Goal: Task Accomplishment & Management: Use online tool/utility

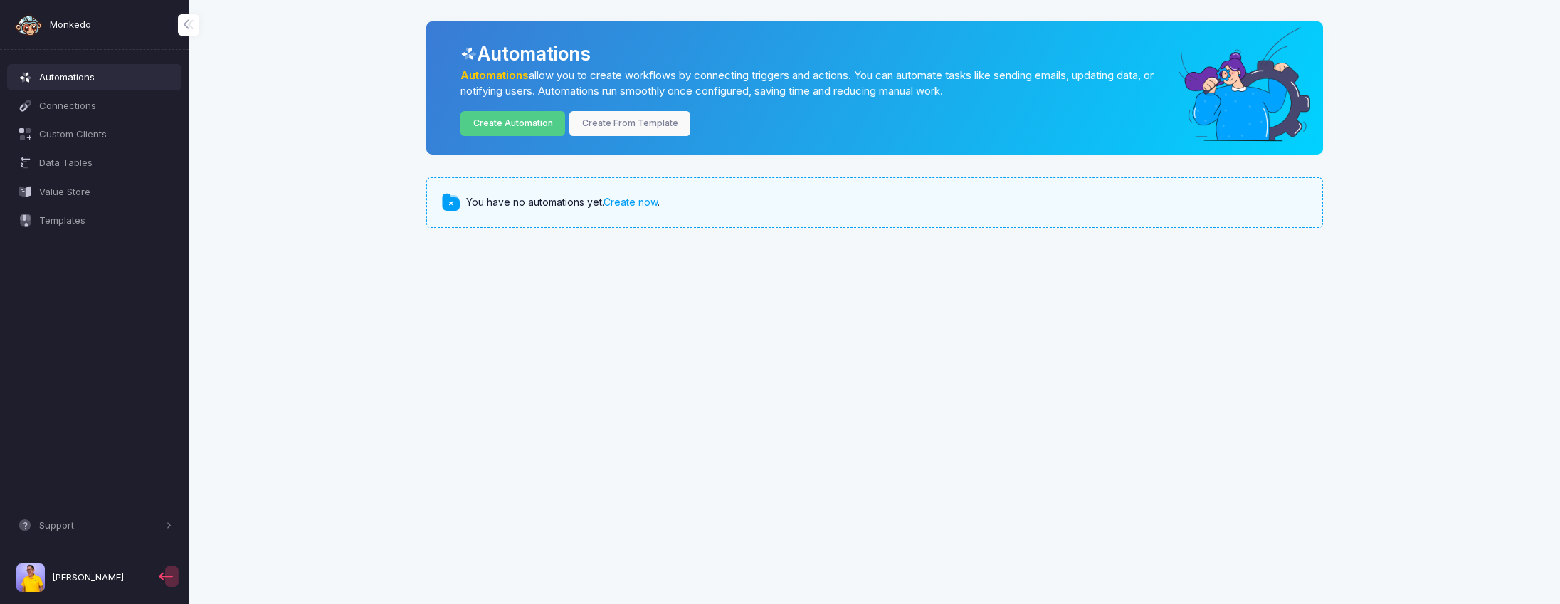
click at [686, 323] on app-root "Monkedo Automations Connections Custom Clients Data Tables Value Store Template…" at bounding box center [780, 302] width 1560 height 604
click at [90, 111] on span "Connections" at bounding box center [105, 106] width 133 height 14
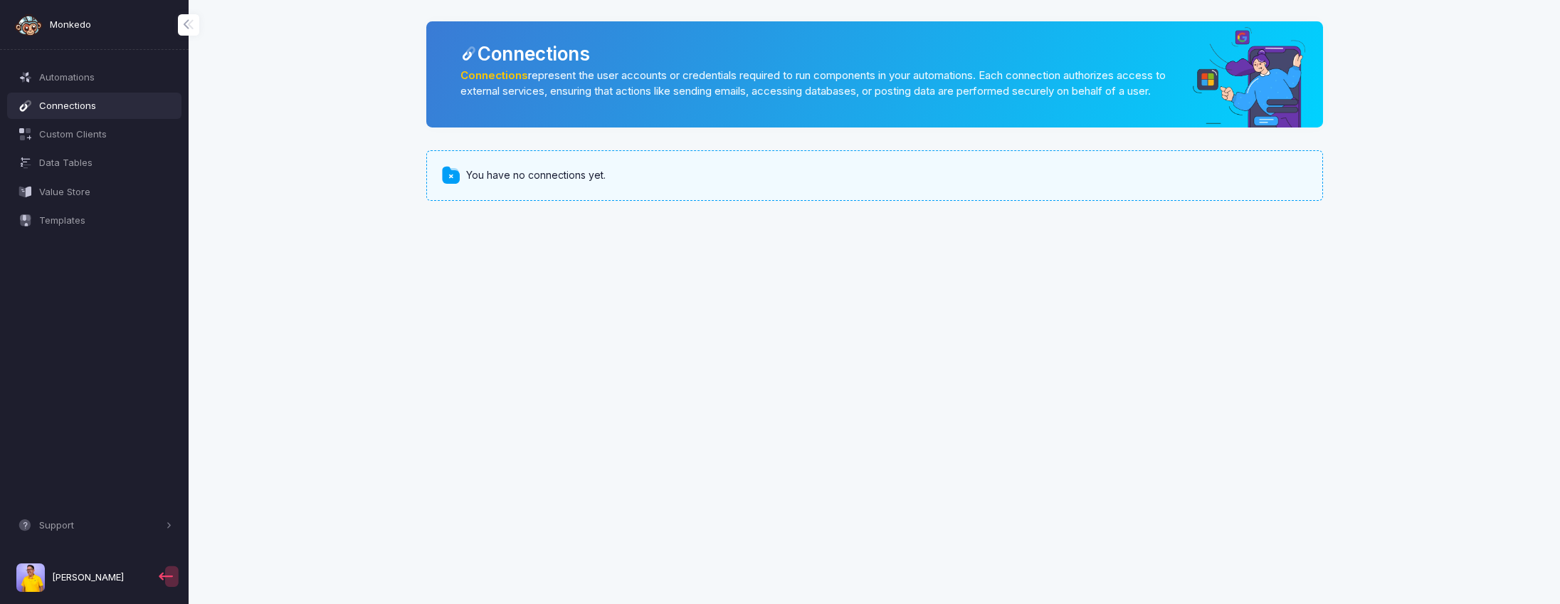
click at [574, 199] on div "You have no connections yet." at bounding box center [874, 175] width 897 height 50
click at [451, 186] on span at bounding box center [451, 175] width 21 height 21
click at [102, 110] on span "Connections" at bounding box center [105, 106] width 133 height 14
click at [451, 186] on span at bounding box center [451, 175] width 21 height 21
click at [1122, 194] on div "You have no connections yet." at bounding box center [874, 175] width 897 height 50
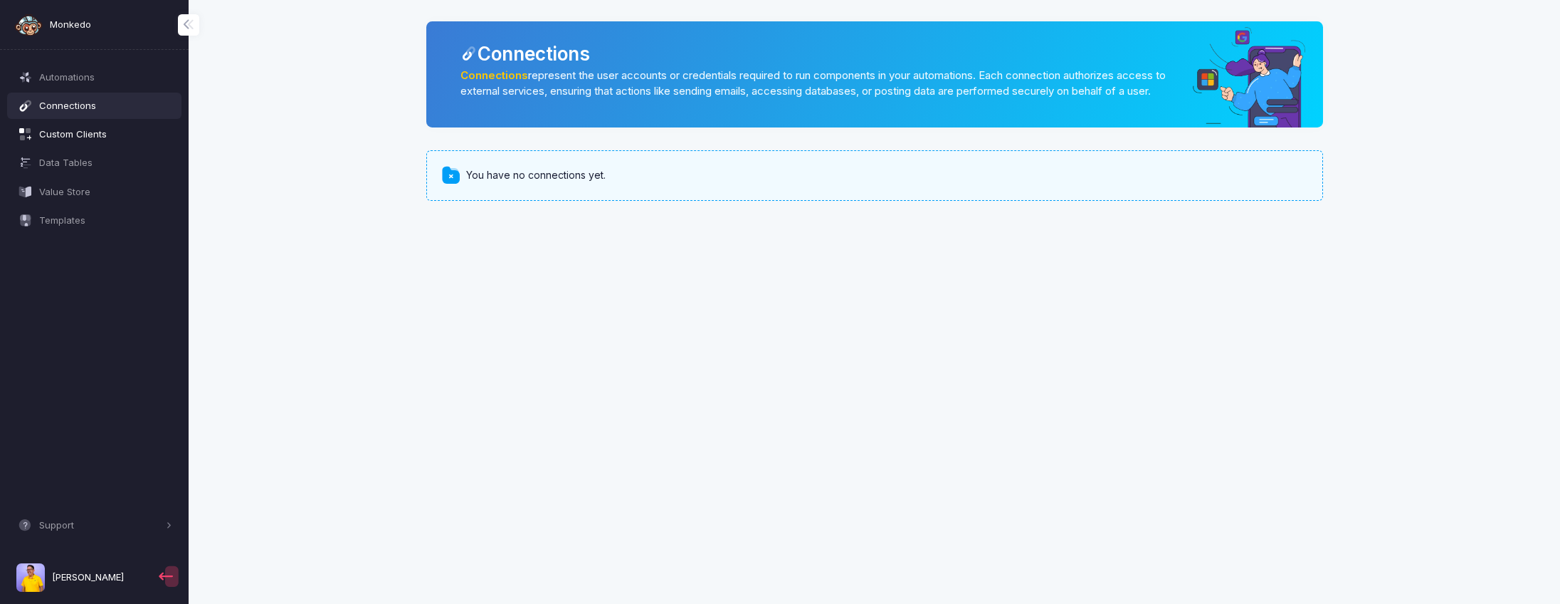
click at [81, 139] on span "Custom Clients" at bounding box center [105, 134] width 133 height 14
click at [88, 166] on span "Data Tables" at bounding box center [105, 163] width 133 height 14
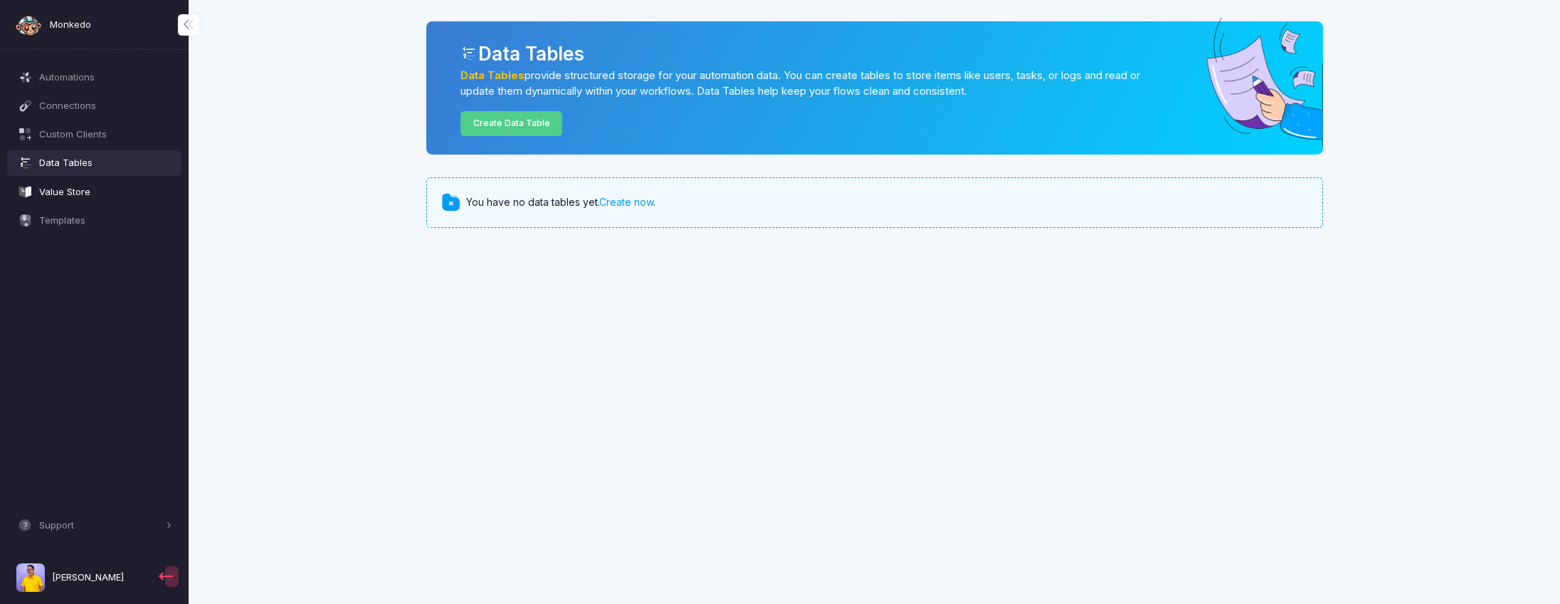
click at [90, 191] on span "Value Store" at bounding box center [105, 192] width 133 height 14
click at [88, 100] on span "Connections" at bounding box center [105, 106] width 133 height 14
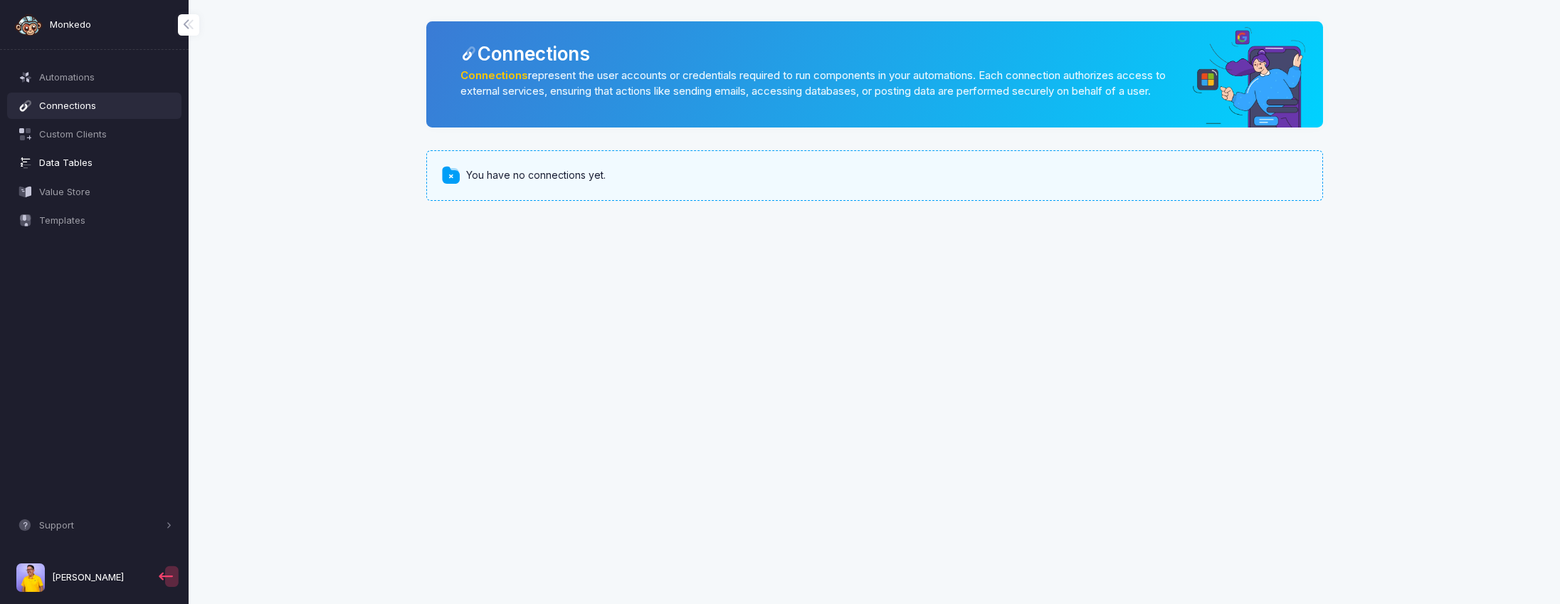
click at [112, 162] on span "Data Tables" at bounding box center [105, 163] width 133 height 14
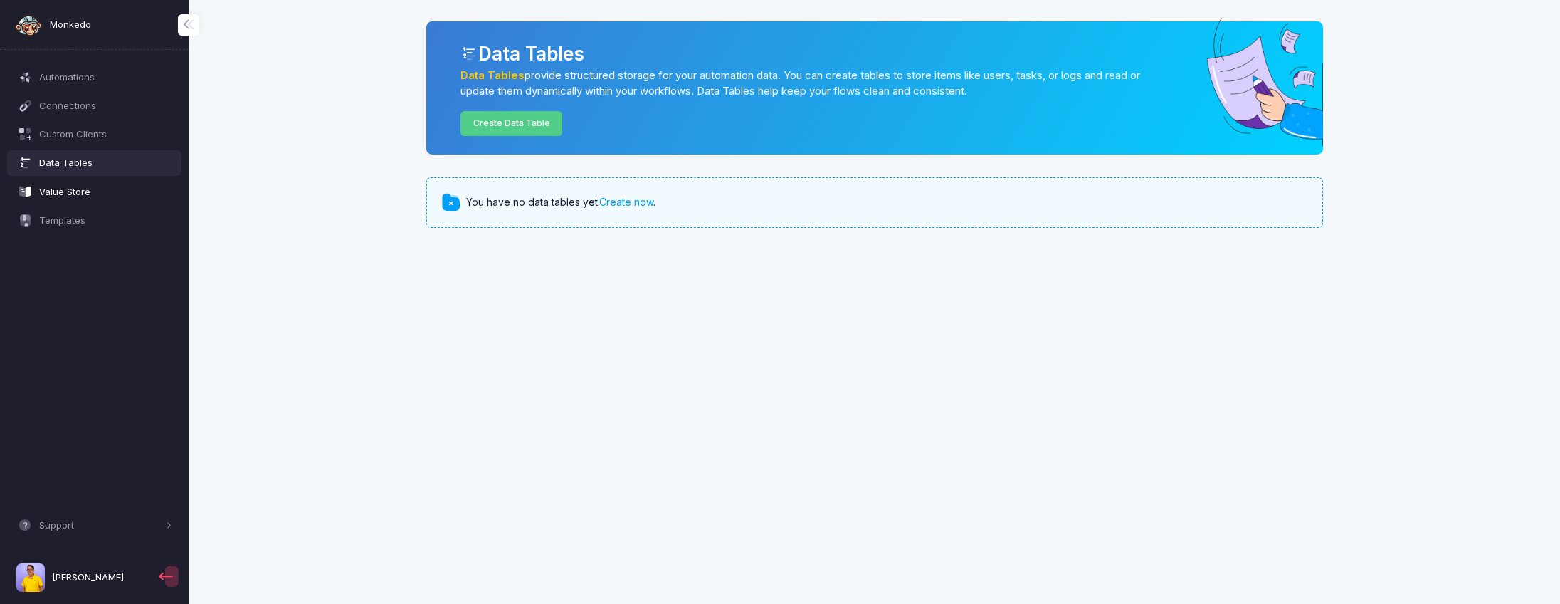
click at [102, 195] on span "Value Store" at bounding box center [105, 192] width 133 height 14
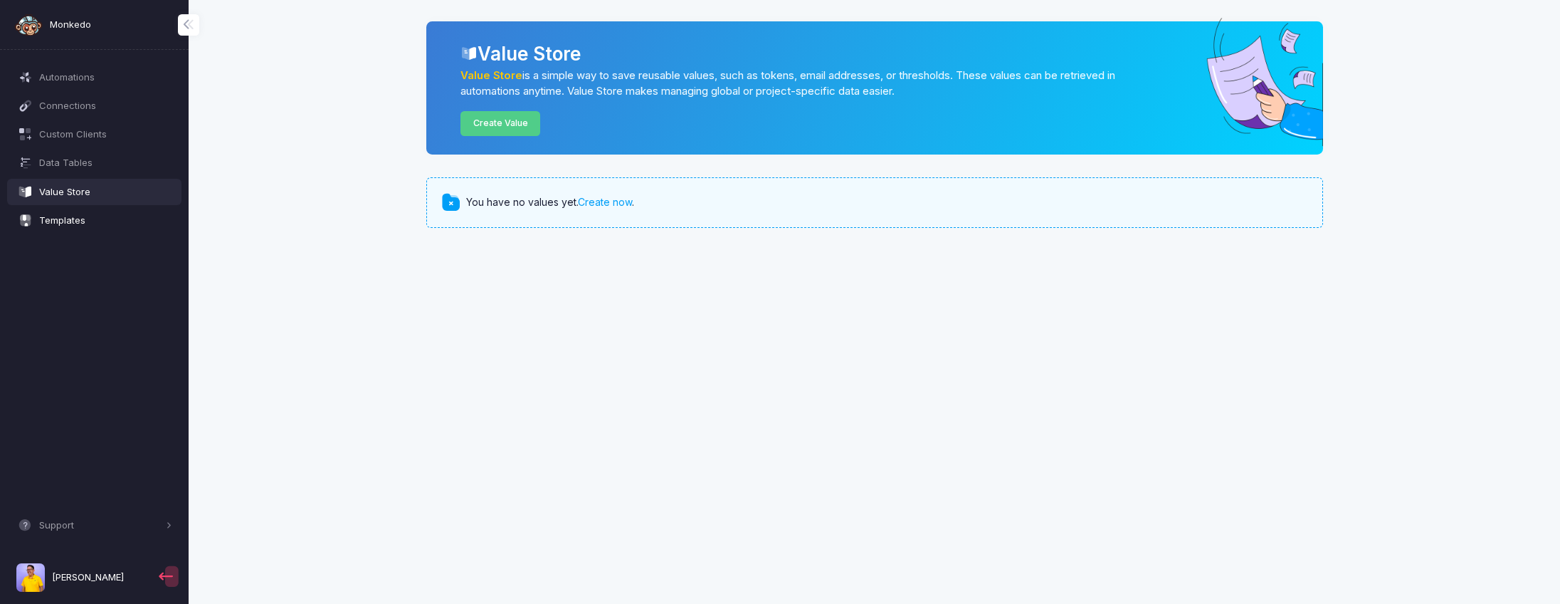
click at [103, 222] on span "Templates" at bounding box center [105, 221] width 133 height 14
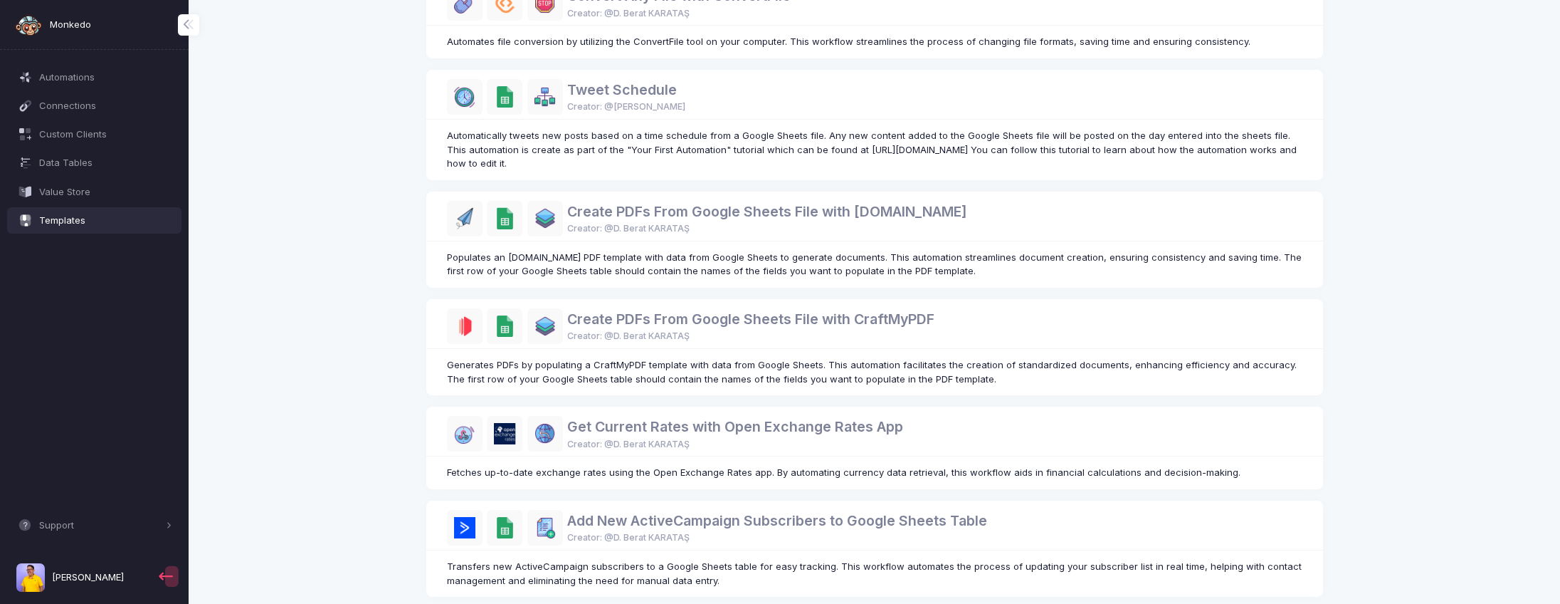
scroll to position [691, 0]
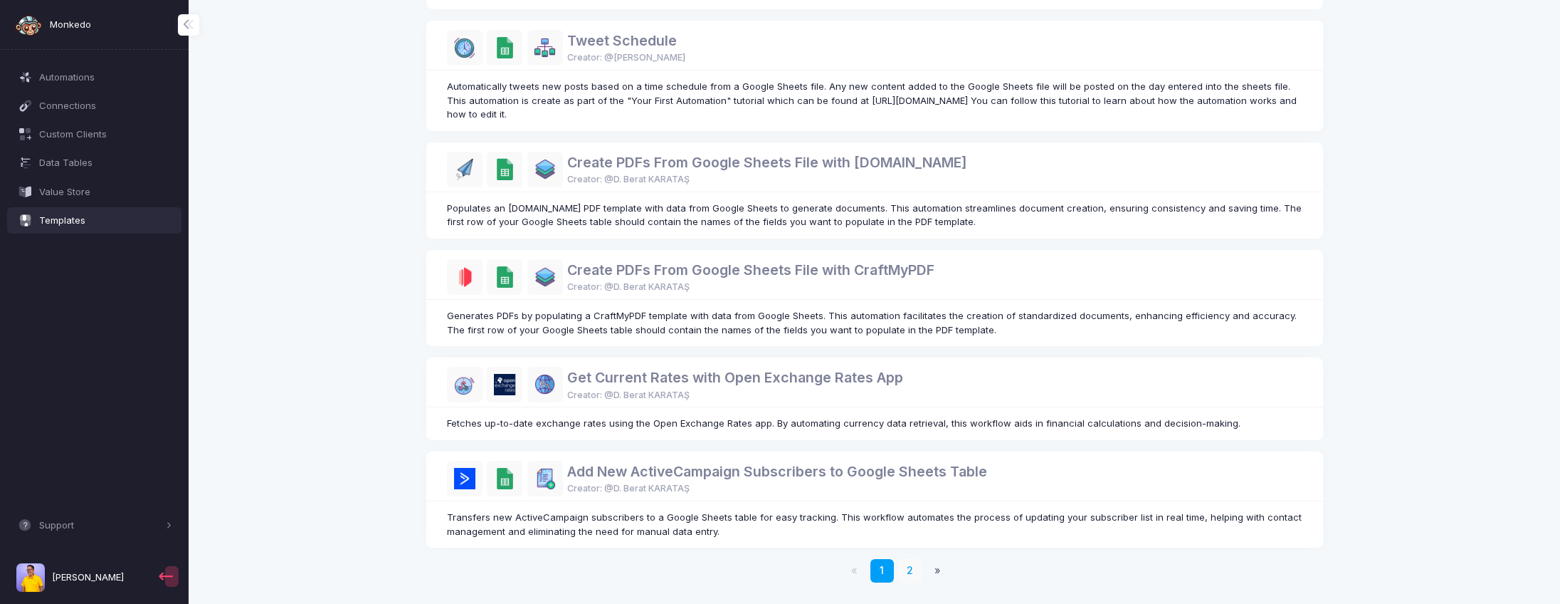
click at [908, 567] on link "2" at bounding box center [909, 570] width 23 height 23
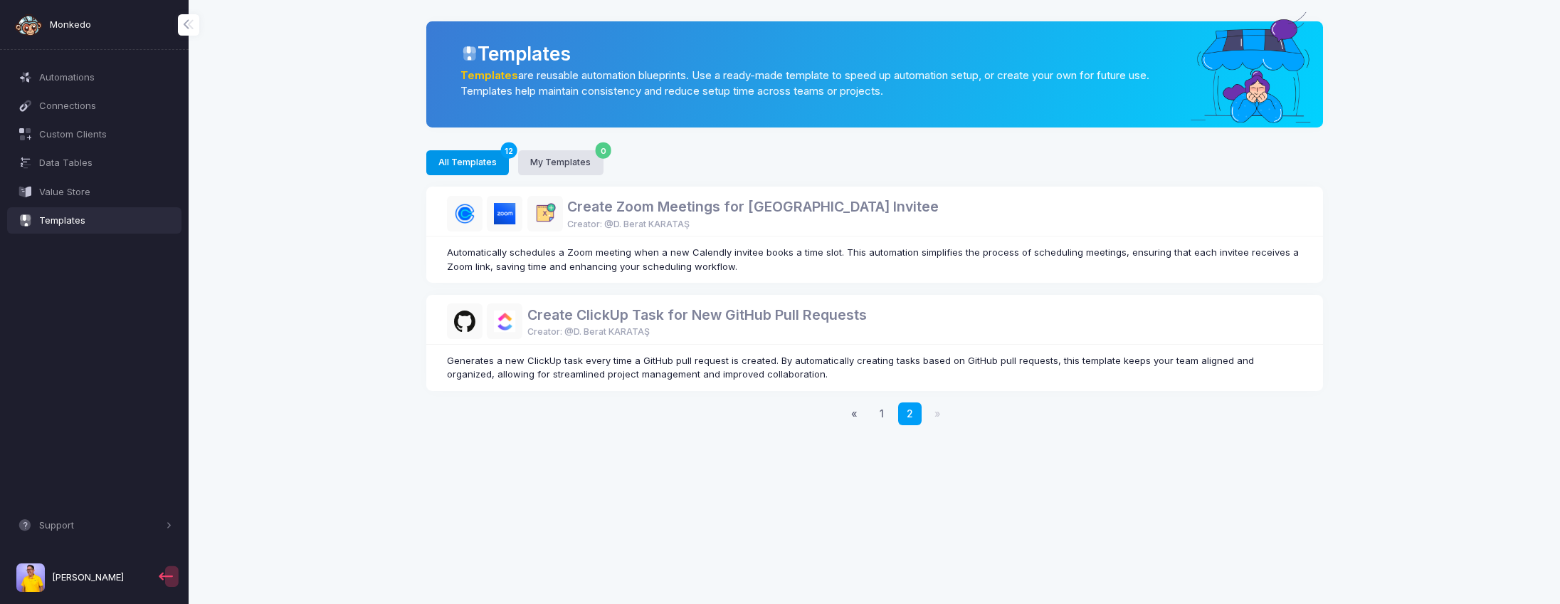
scroll to position [0, 0]
click at [95, 572] on span "[PERSON_NAME]" at bounding box center [88, 577] width 72 height 14
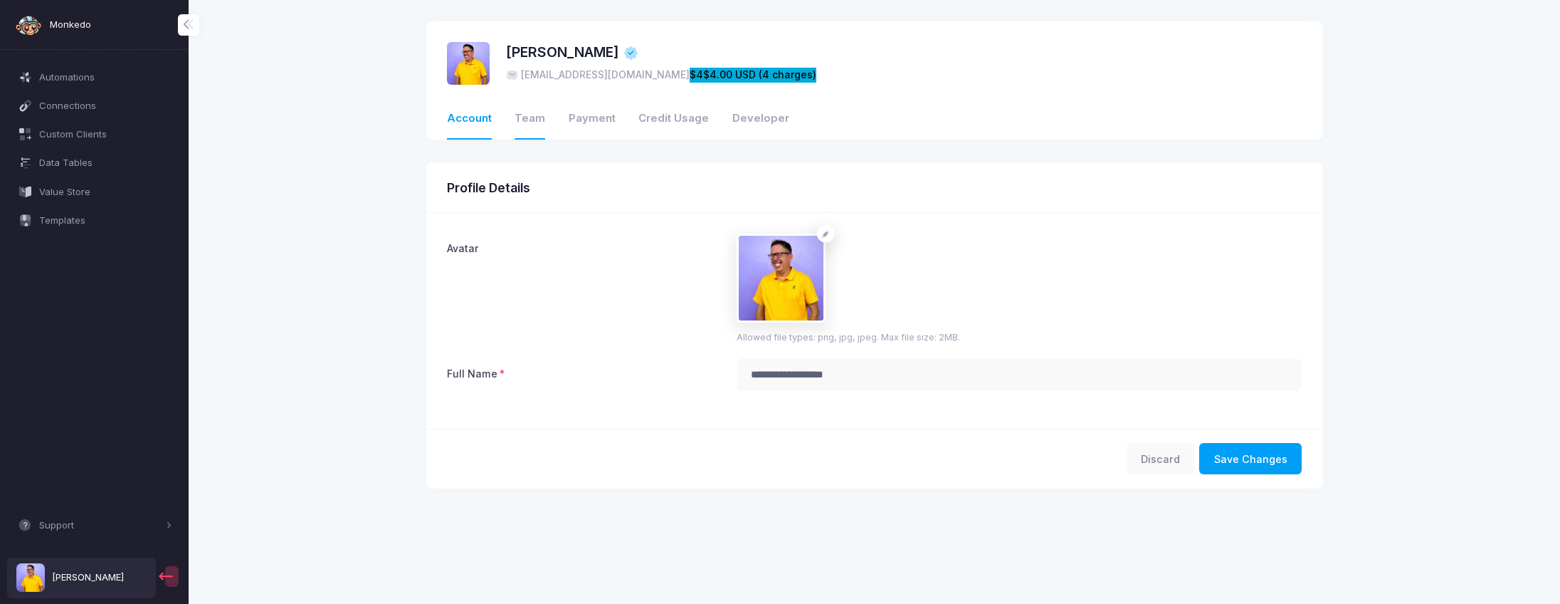
click at [530, 115] on link "Team" at bounding box center [530, 119] width 31 height 41
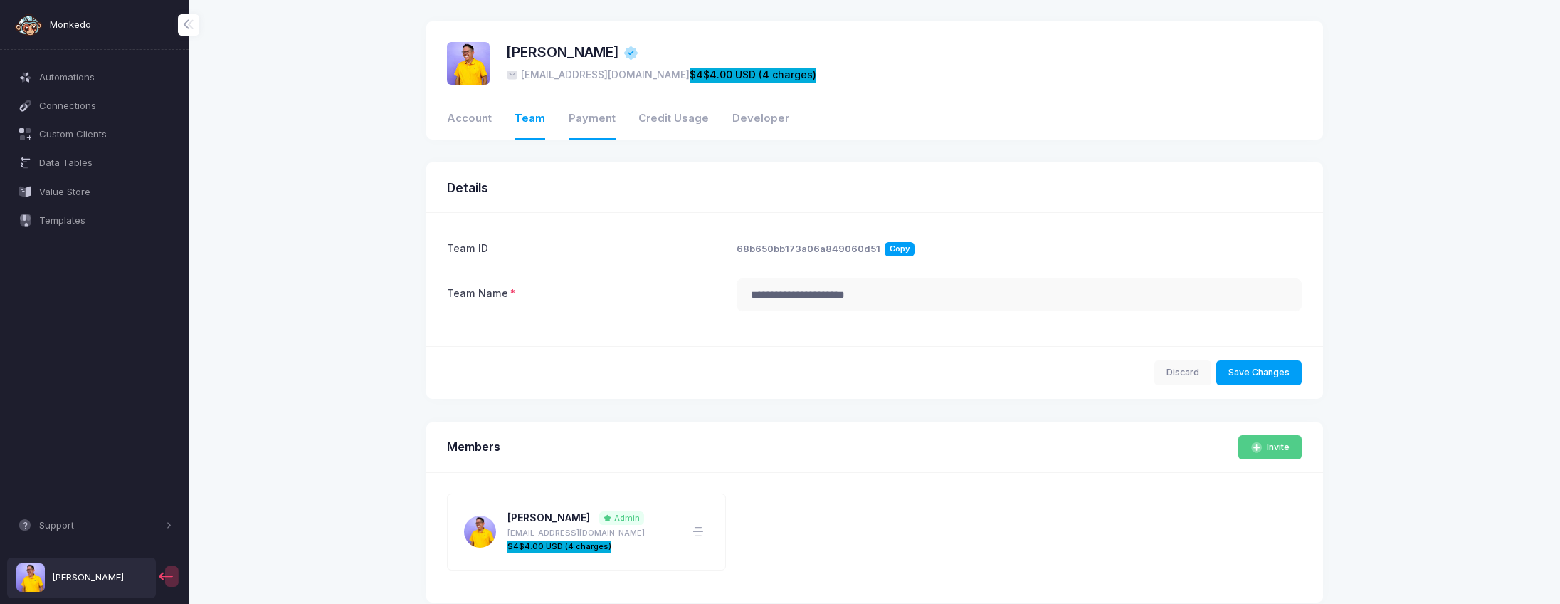
click at [588, 122] on link "Payment" at bounding box center [592, 119] width 47 height 41
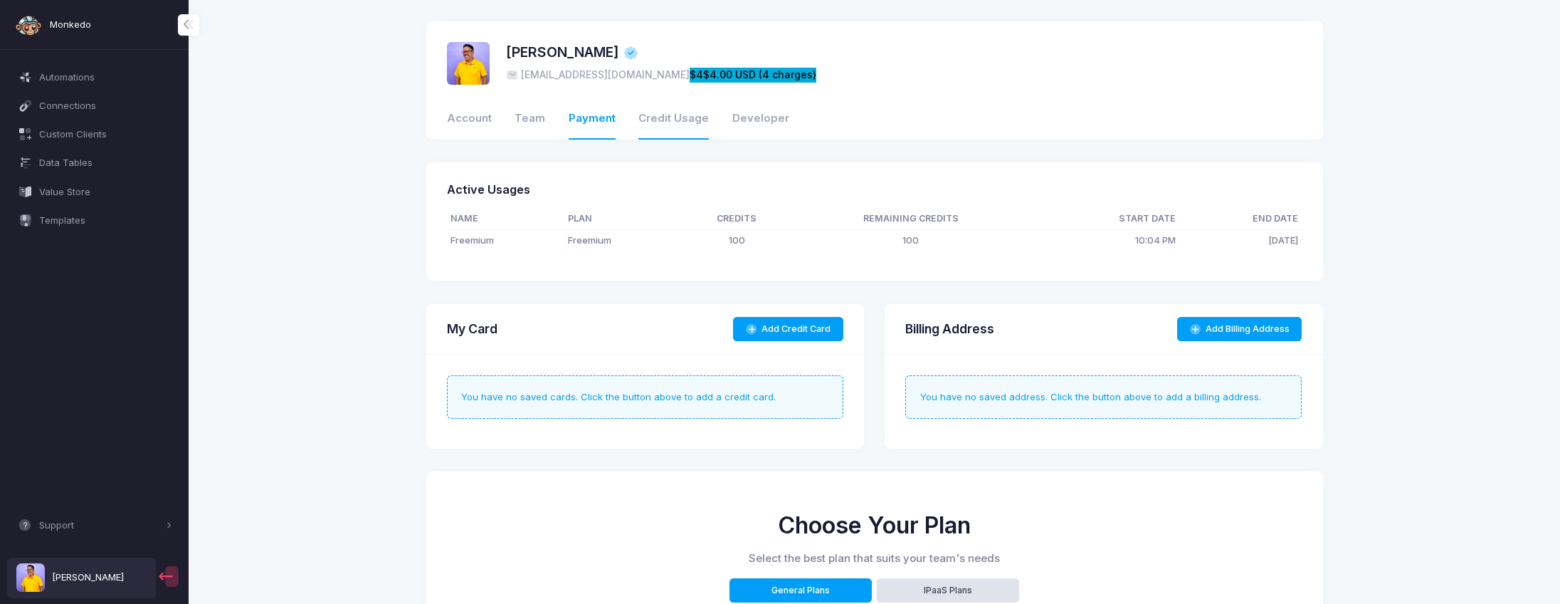
click at [656, 115] on link "Credit Usage" at bounding box center [674, 119] width 70 height 41
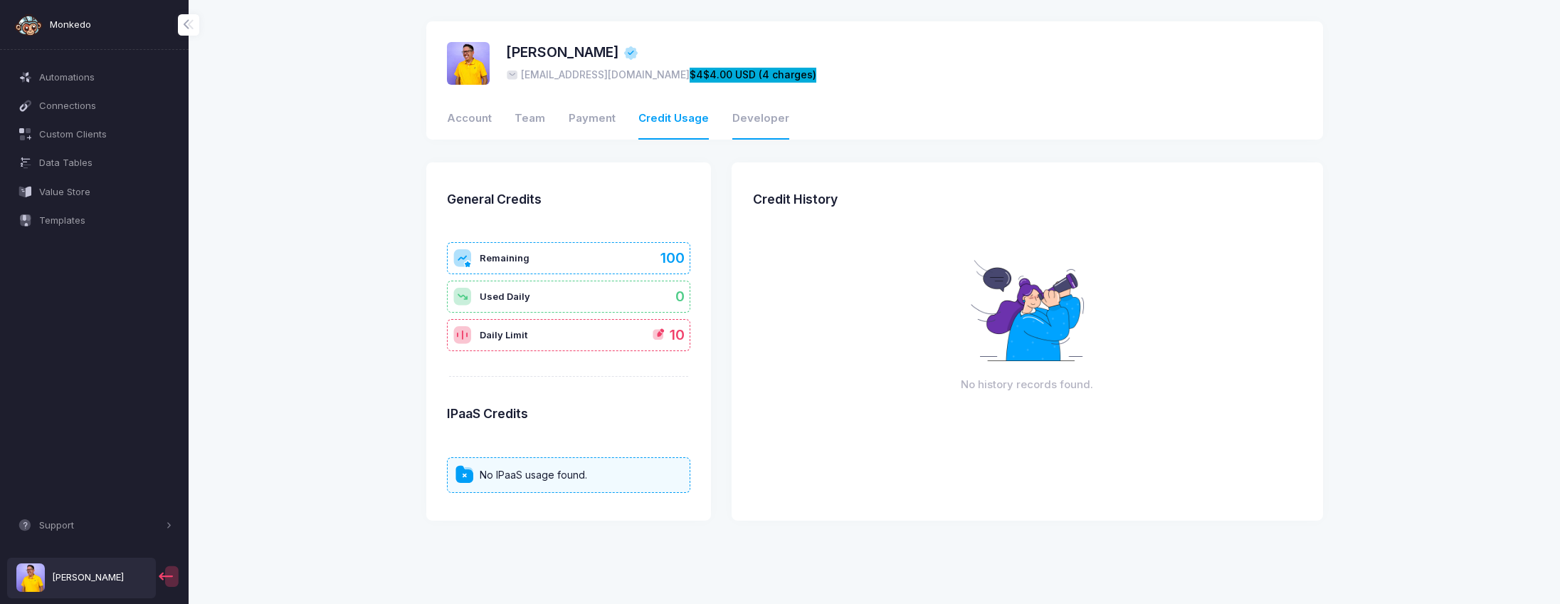
click at [752, 119] on link "Developer" at bounding box center [761, 119] width 57 height 41
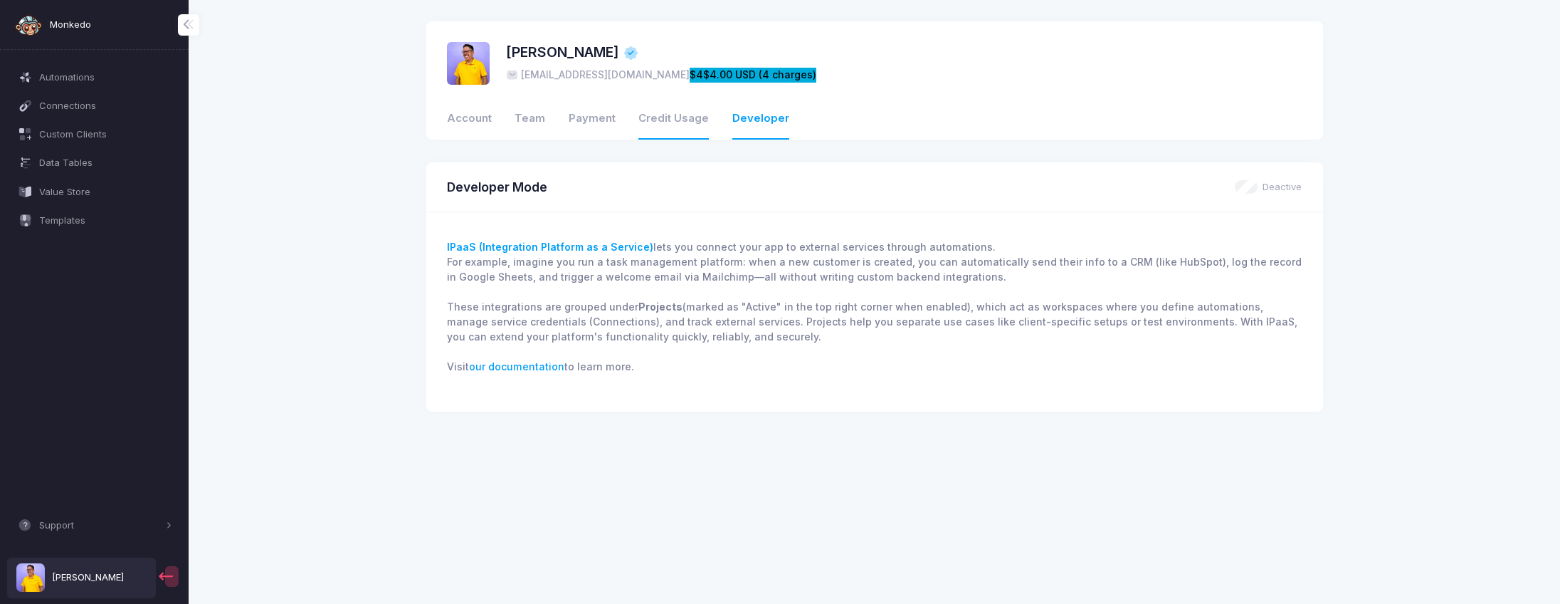
click at [655, 131] on link "Credit Usage" at bounding box center [674, 119] width 70 height 41
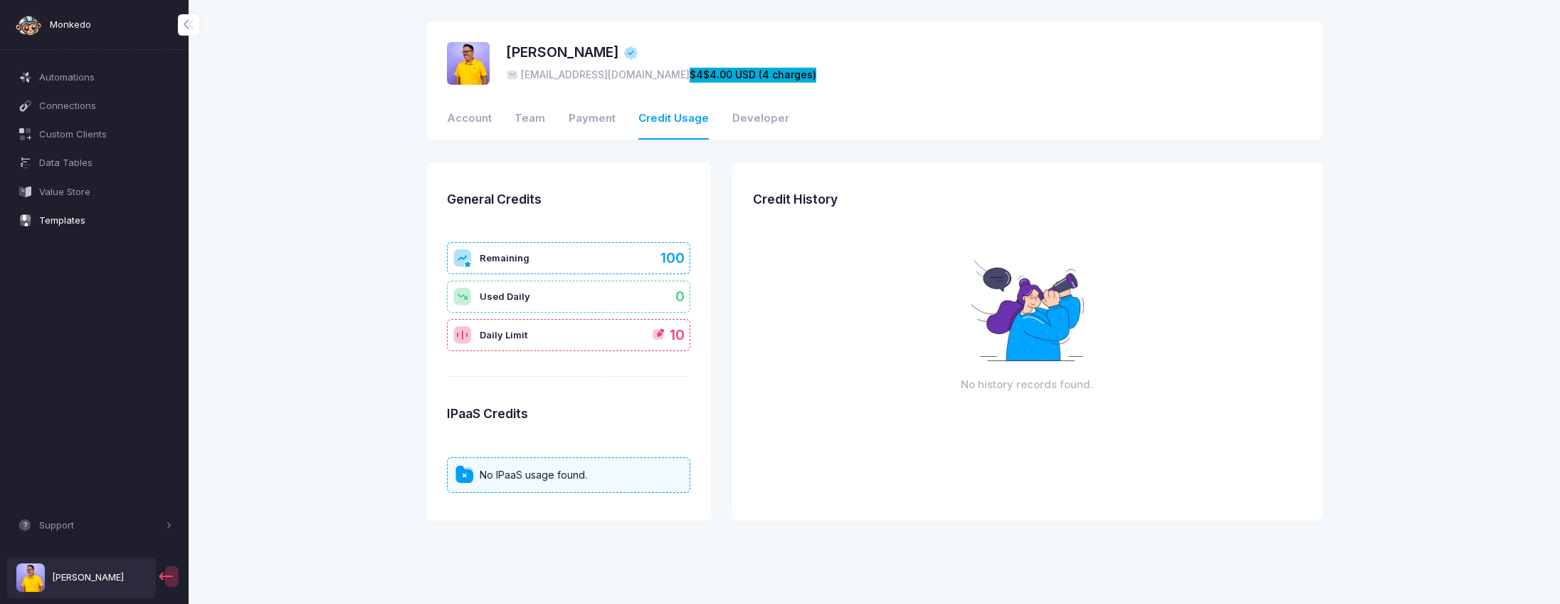
click at [47, 224] on span "Templates" at bounding box center [105, 221] width 133 height 14
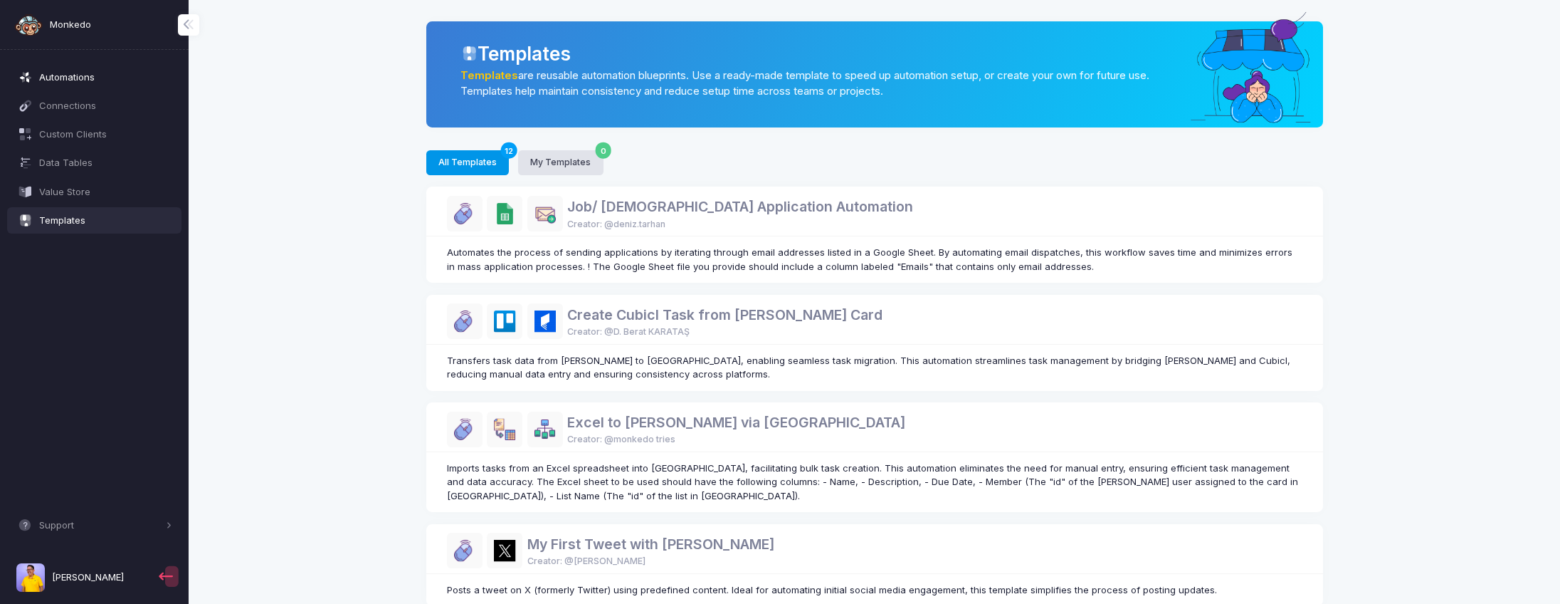
click at [85, 78] on span "Automations" at bounding box center [105, 77] width 133 height 14
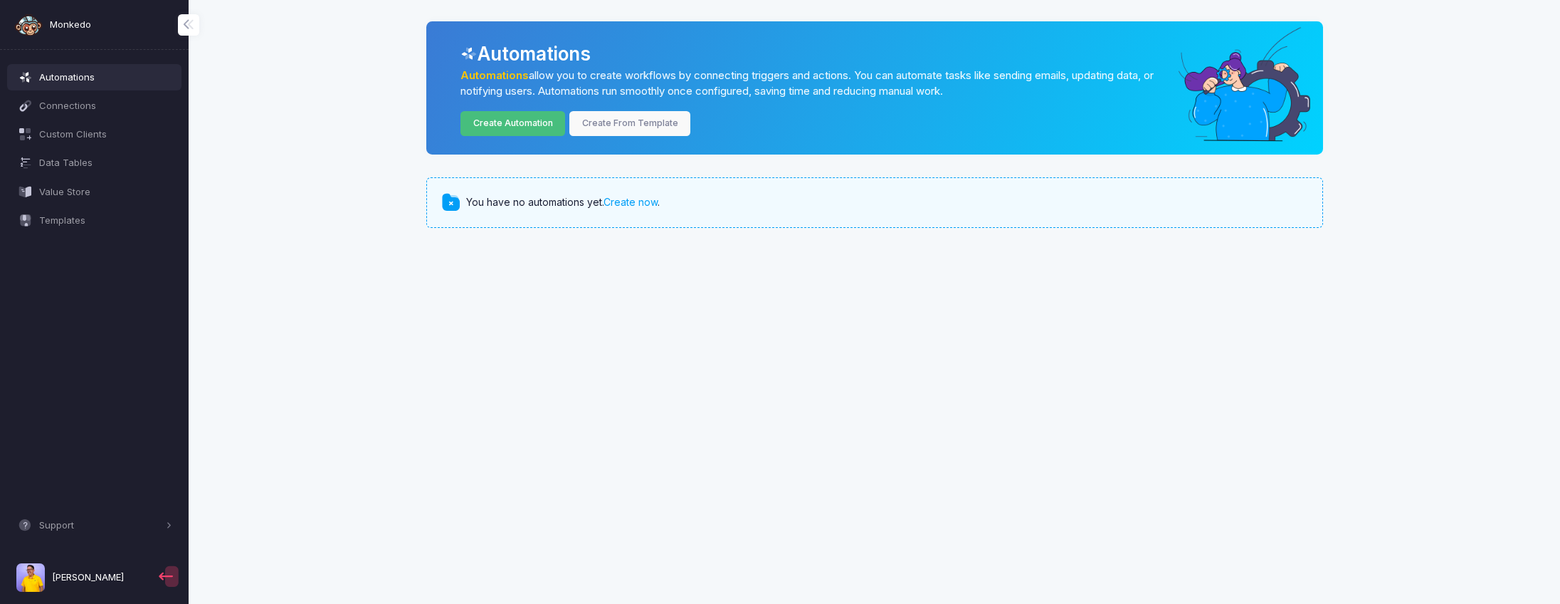
click at [520, 123] on link "Create Automation" at bounding box center [513, 123] width 105 height 25
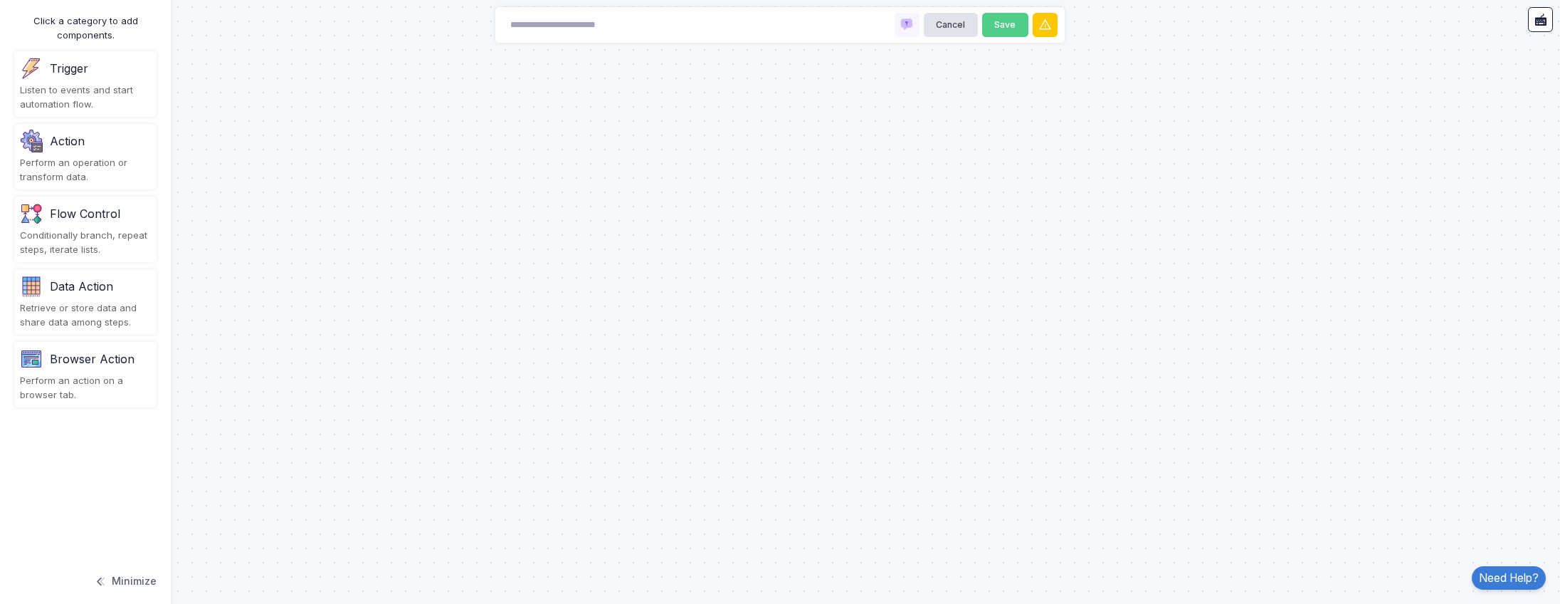
click at [63, 77] on div "Trigger" at bounding box center [85, 68] width 131 height 23
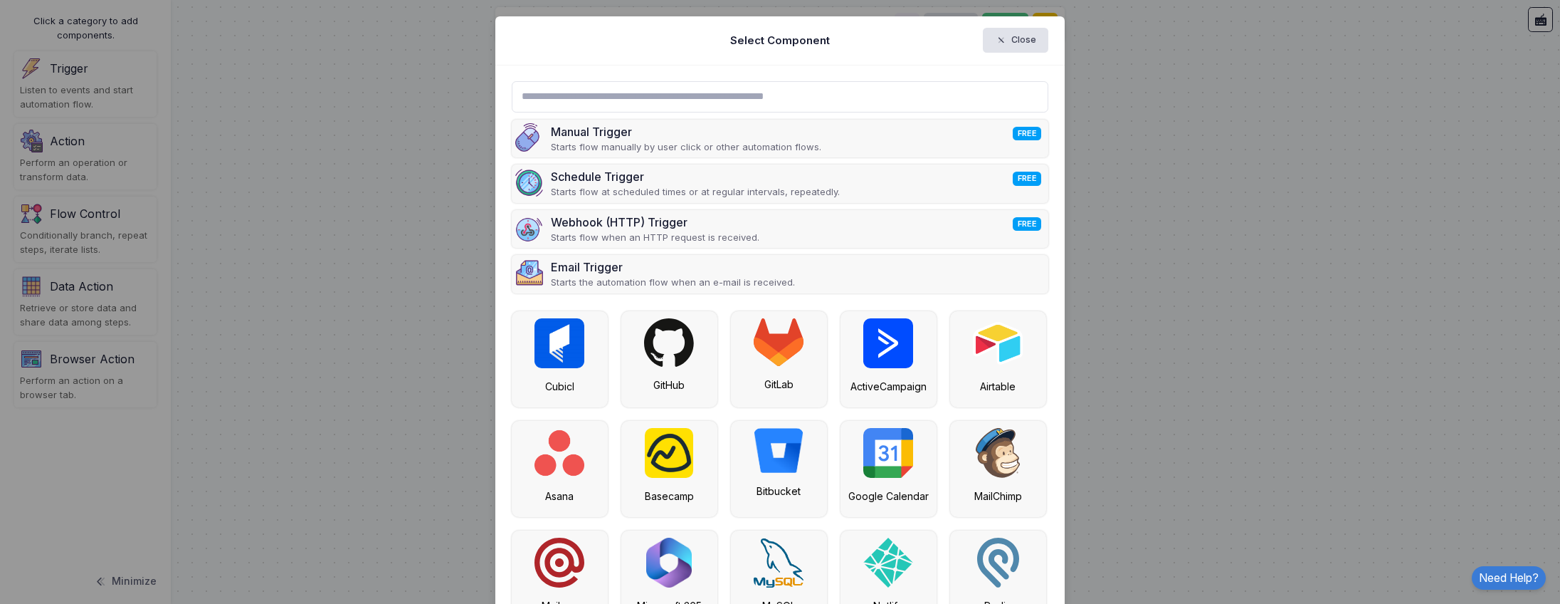
click at [700, 101] on input "text" at bounding box center [780, 96] width 537 height 31
click at [676, 439] on img at bounding box center [669, 453] width 48 height 50
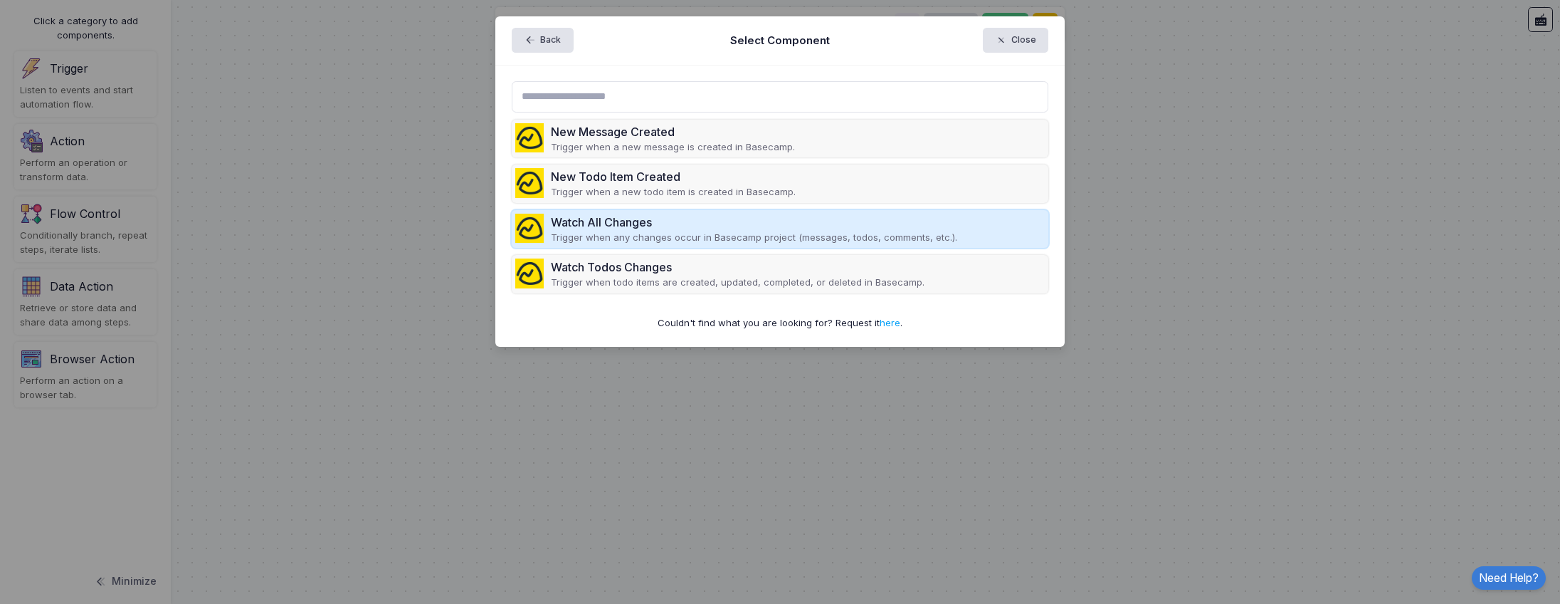
click at [789, 236] on p "Trigger when any changes occur in Basecamp project (messages, todos, comments, …" at bounding box center [754, 238] width 406 height 14
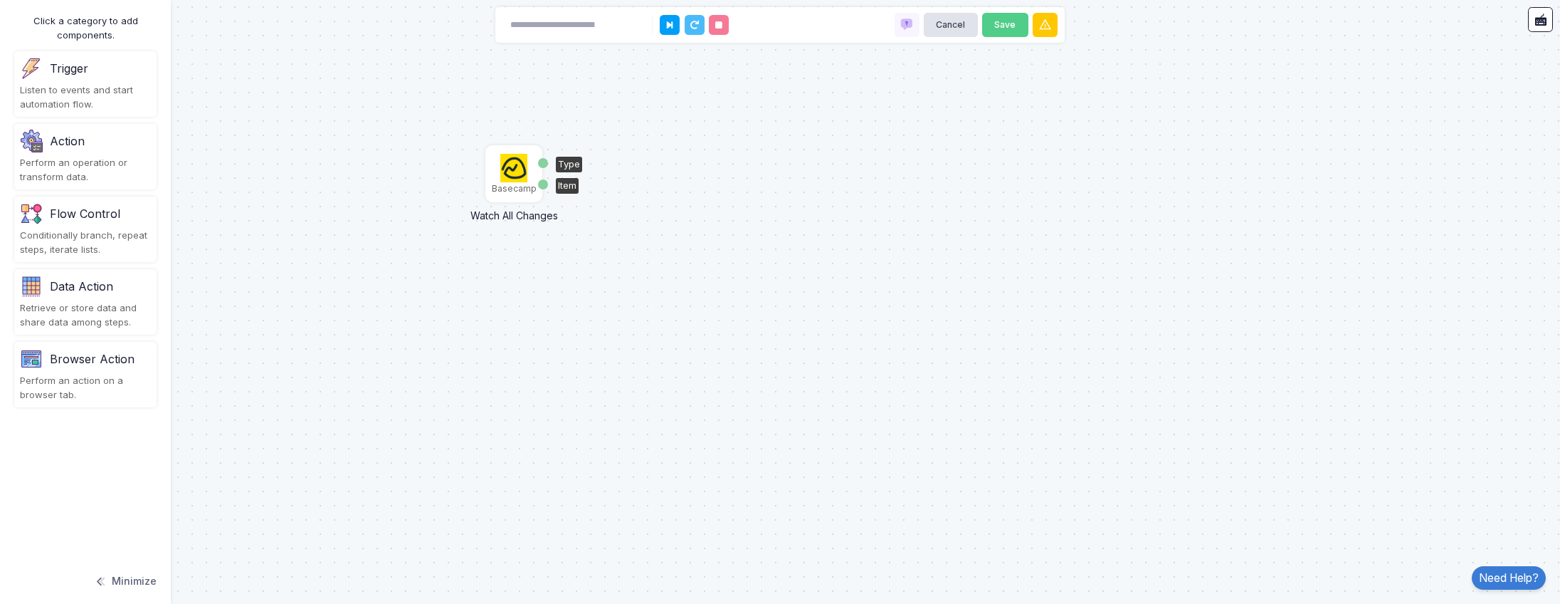
click at [514, 174] on img at bounding box center [514, 168] width 28 height 28
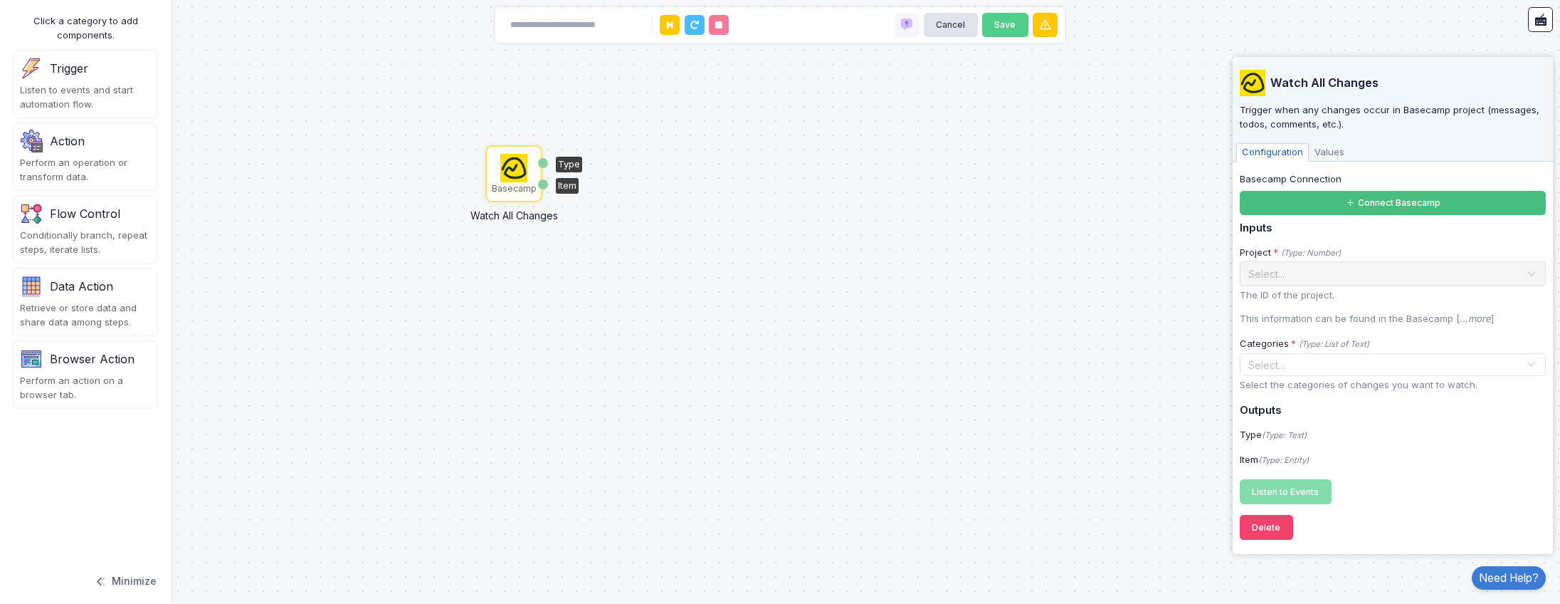
click at [1367, 209] on button "Connect Basecamp" at bounding box center [1393, 203] width 306 height 25
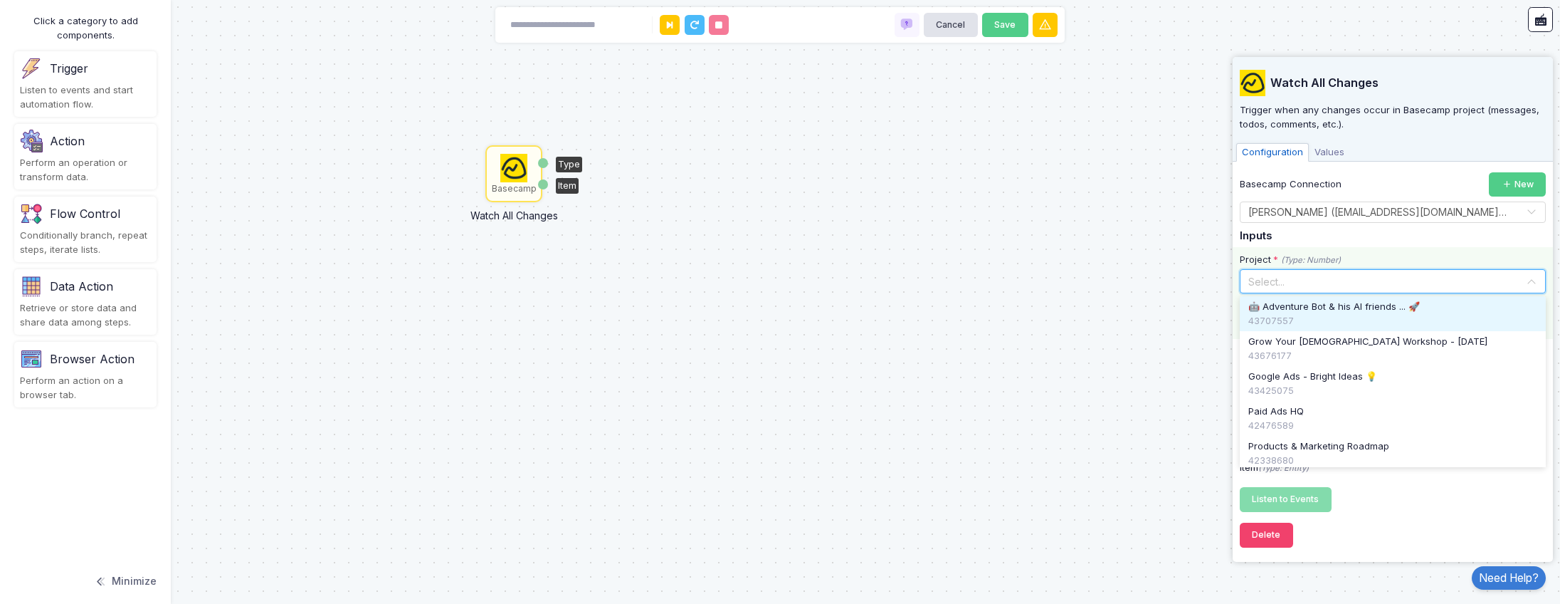
click at [1311, 284] on input "text" at bounding box center [1379, 281] width 262 height 16
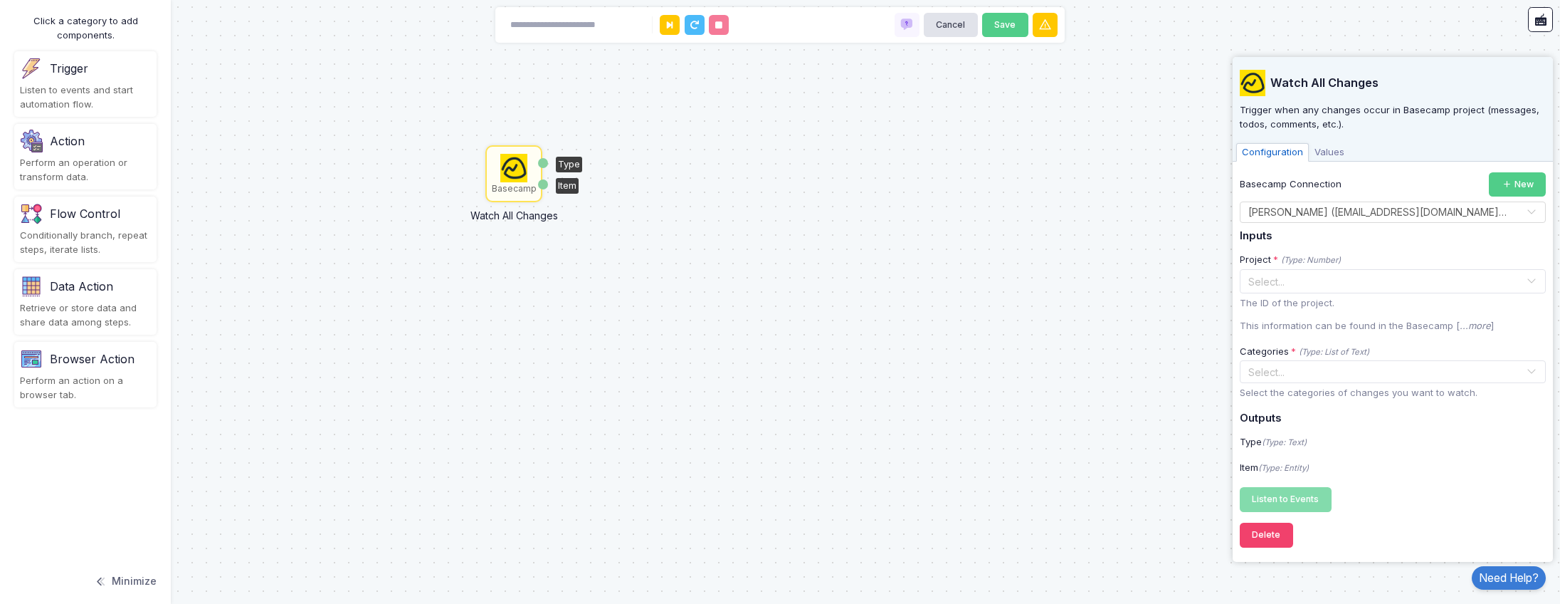
click at [1362, 239] on h5 "Inputs" at bounding box center [1393, 236] width 306 height 13
click at [1348, 382] on div "Select..." at bounding box center [1385, 371] width 282 height 21
click at [1463, 340] on div "Categories * (Type: List of Text) Select... Select the categories of changes yo…" at bounding box center [1393, 372] width 320 height 67
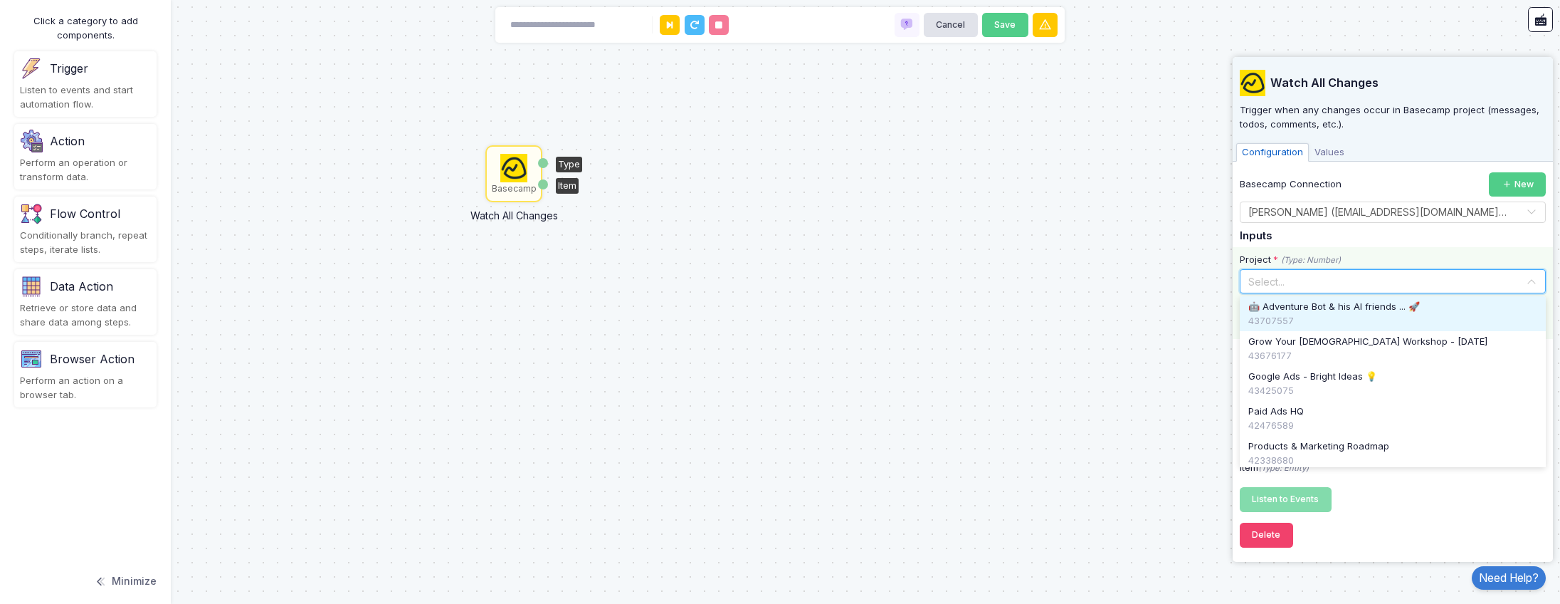
click at [1288, 280] on input "text" at bounding box center [1379, 281] width 262 height 16
click at [1360, 310] on span "🤖 Adventure Bot & his AI friends ... 🚀" at bounding box center [1335, 307] width 172 height 14
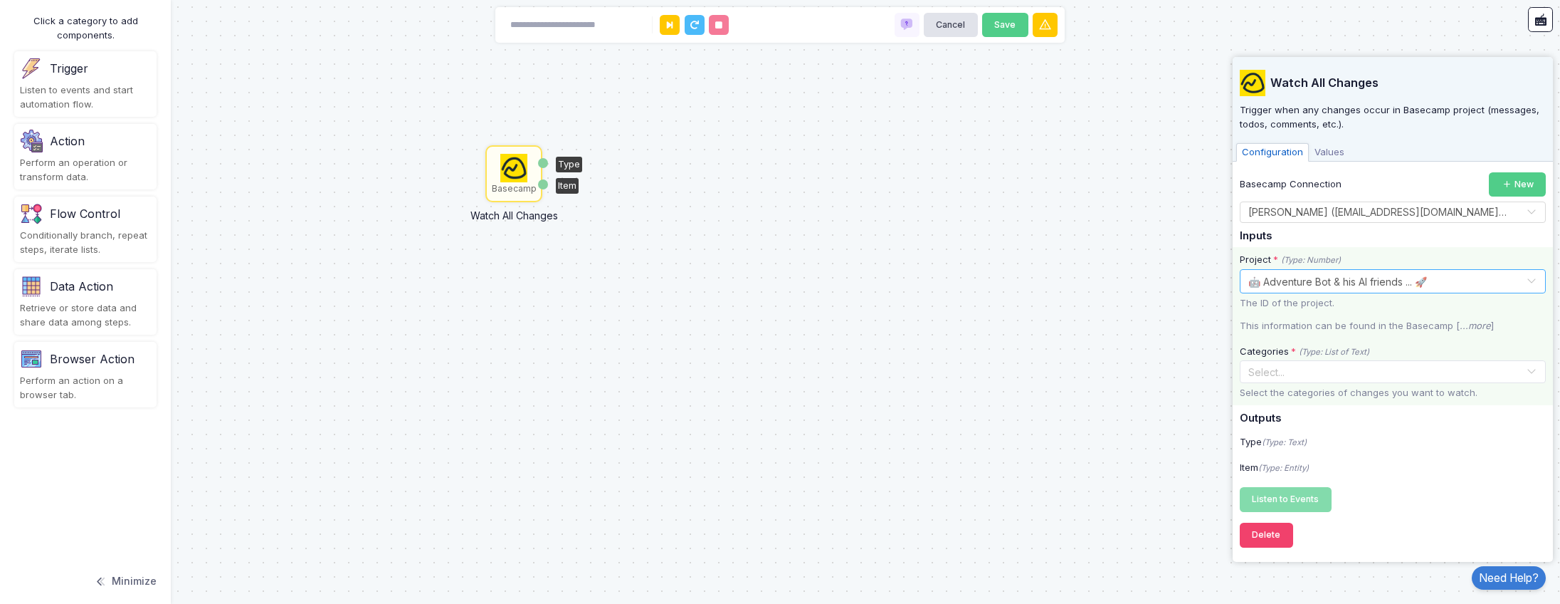
click at [1325, 368] on input "text" at bounding box center [1385, 372] width 282 height 16
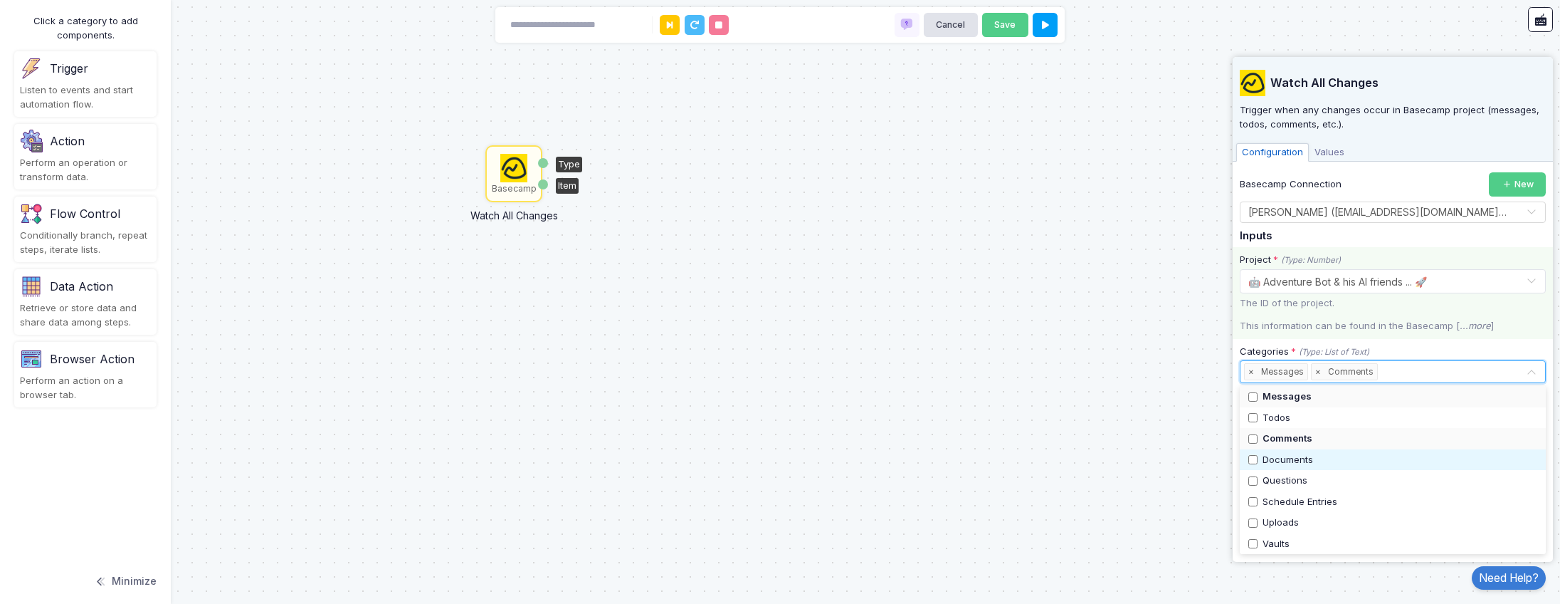
click at [1254, 465] on div "Documents" at bounding box center [1393, 460] width 289 height 14
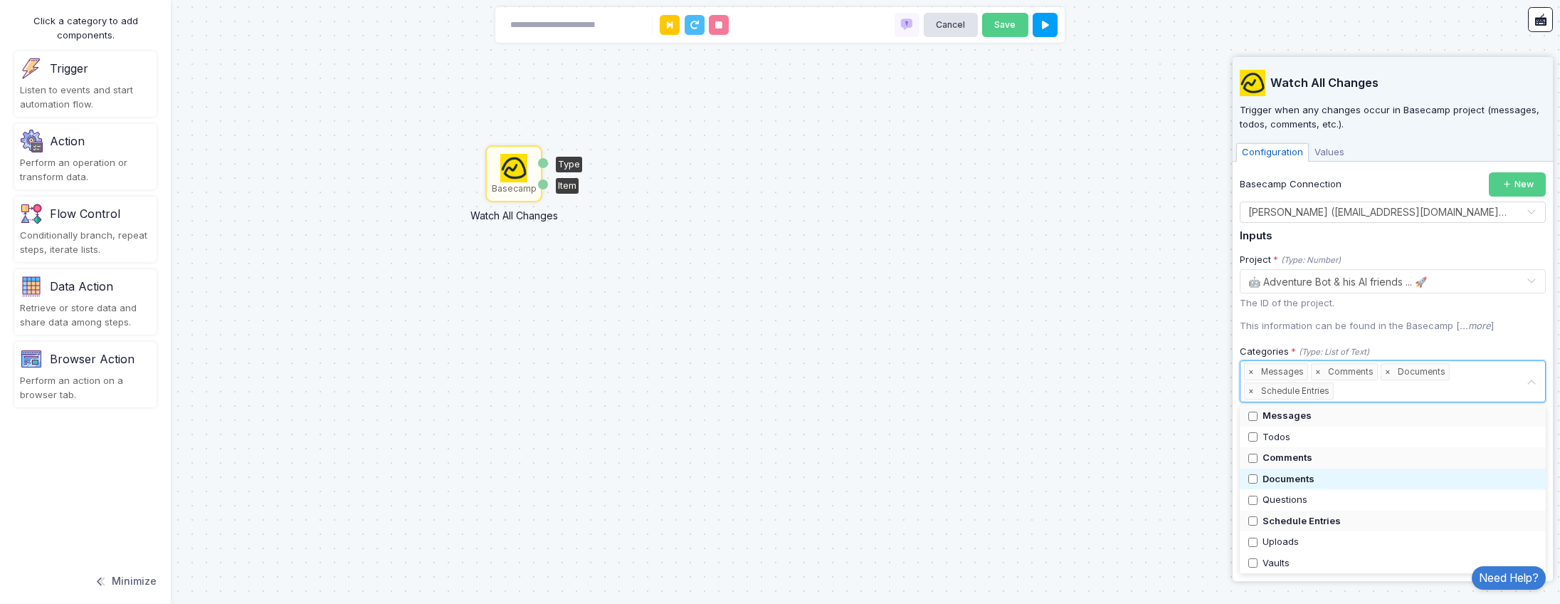
click at [1142, 422] on div "Basecamp Watch All Changes Type Item" at bounding box center [780, 302] width 1560 height 604
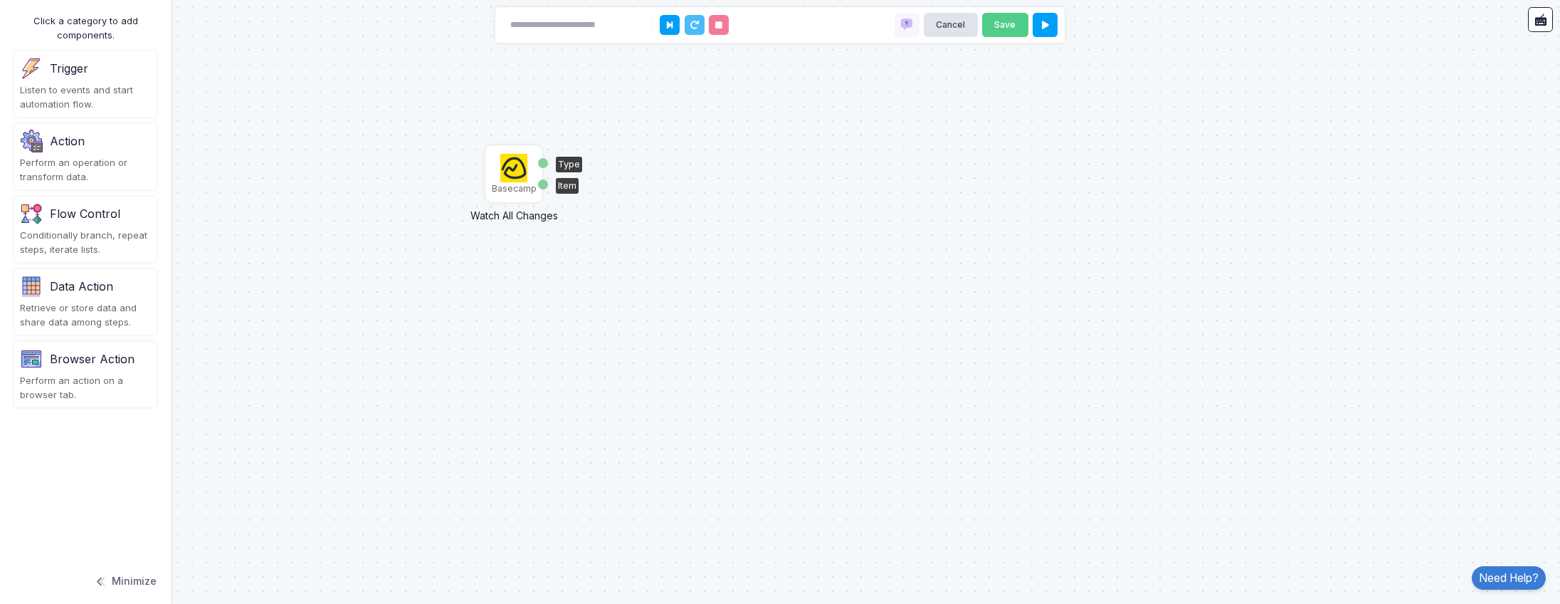
click at [510, 179] on img at bounding box center [514, 168] width 28 height 28
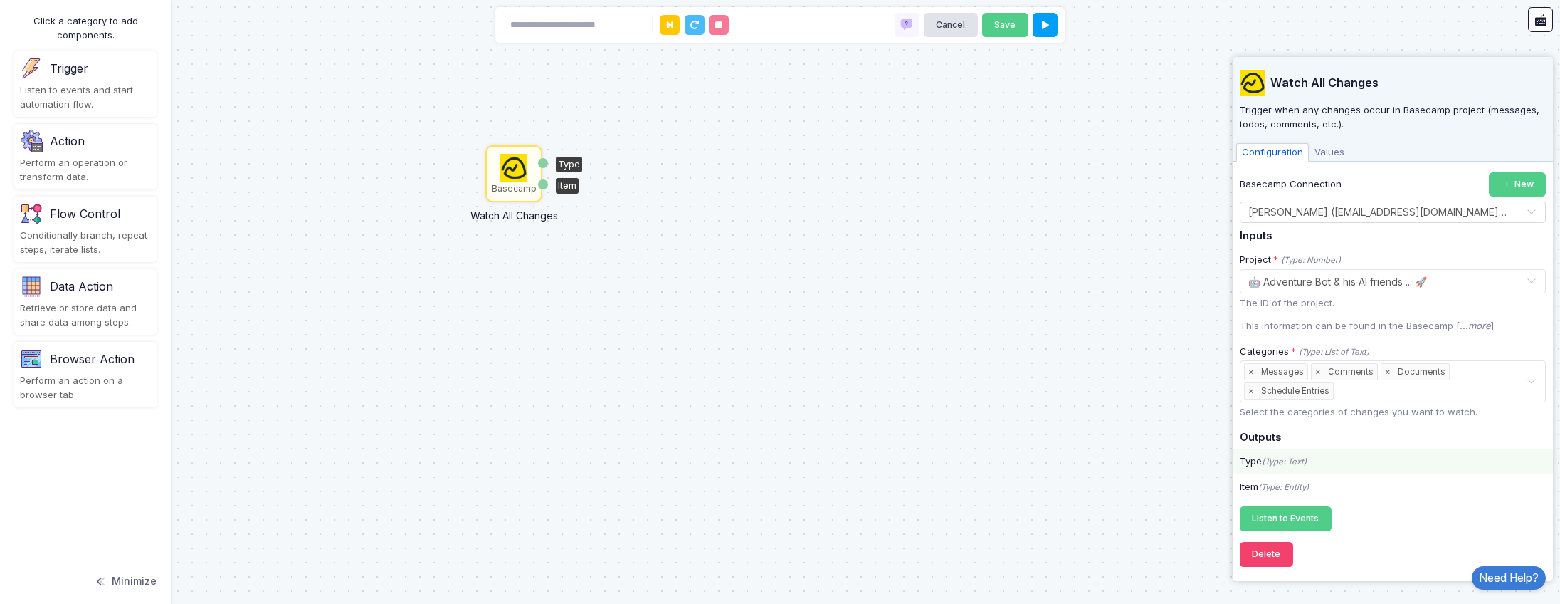
click at [1307, 460] on icon "(Type: Text)" at bounding box center [1284, 461] width 45 height 10
drag, startPoint x: 1257, startPoint y: 490, endPoint x: 1307, endPoint y: 485, distance: 50.1
click at [1259, 490] on div "Item (Type: Entity)" at bounding box center [1393, 487] width 320 height 14
click at [1308, 485] on icon "(Type: Entity)" at bounding box center [1284, 487] width 51 height 10
click at [1332, 154] on span "Values" at bounding box center [1329, 152] width 41 height 19
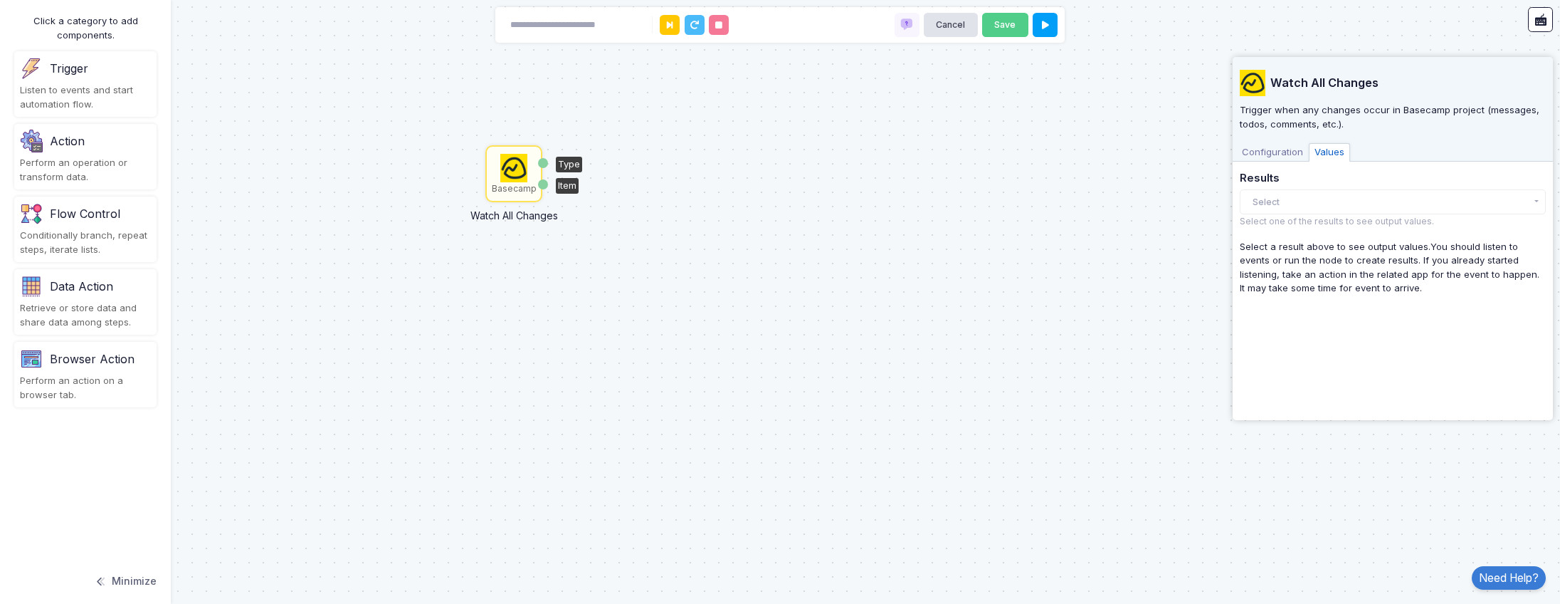
click at [1278, 188] on div "Results Select There are no results yet. Select one of the results to see outpu…" at bounding box center [1393, 200] width 306 height 56
click at [1286, 199] on button "Select" at bounding box center [1393, 201] width 306 height 25
click at [1345, 294] on div "Select a result above to see output values. You should listen to events or run …" at bounding box center [1393, 268] width 306 height 56
click at [1270, 159] on span "Configuration" at bounding box center [1273, 152] width 73 height 19
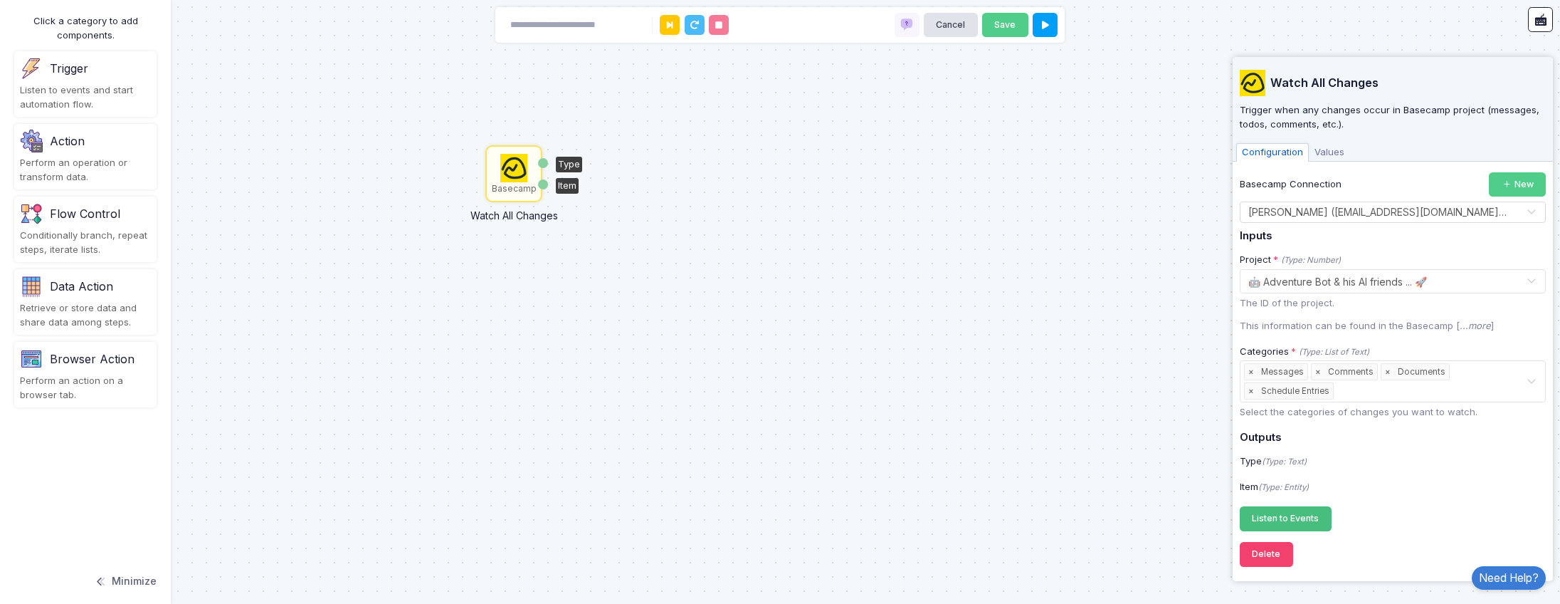
click at [1290, 516] on span "Listen to Events" at bounding box center [1285, 518] width 67 height 11
click at [1325, 148] on span "Values" at bounding box center [1329, 152] width 41 height 19
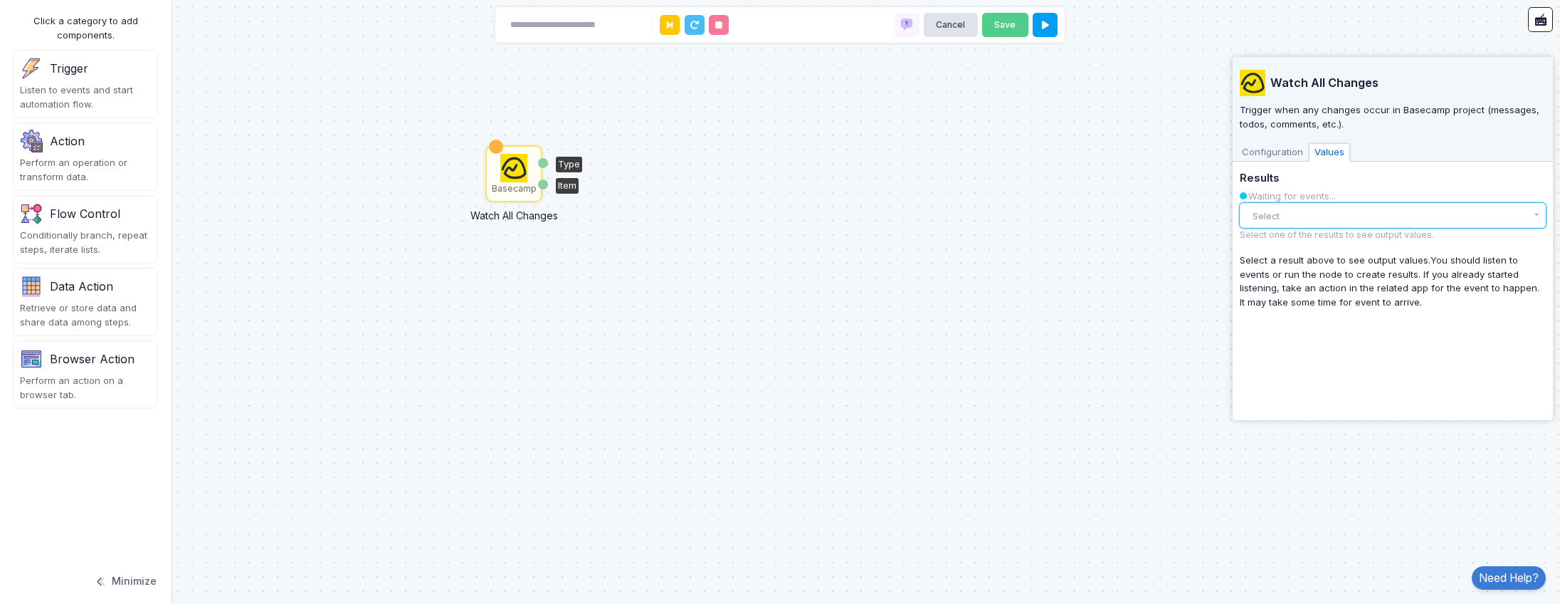
click at [1299, 209] on button "Select" at bounding box center [1393, 215] width 306 height 25
click at [1261, 147] on span "Configuration" at bounding box center [1273, 152] width 73 height 19
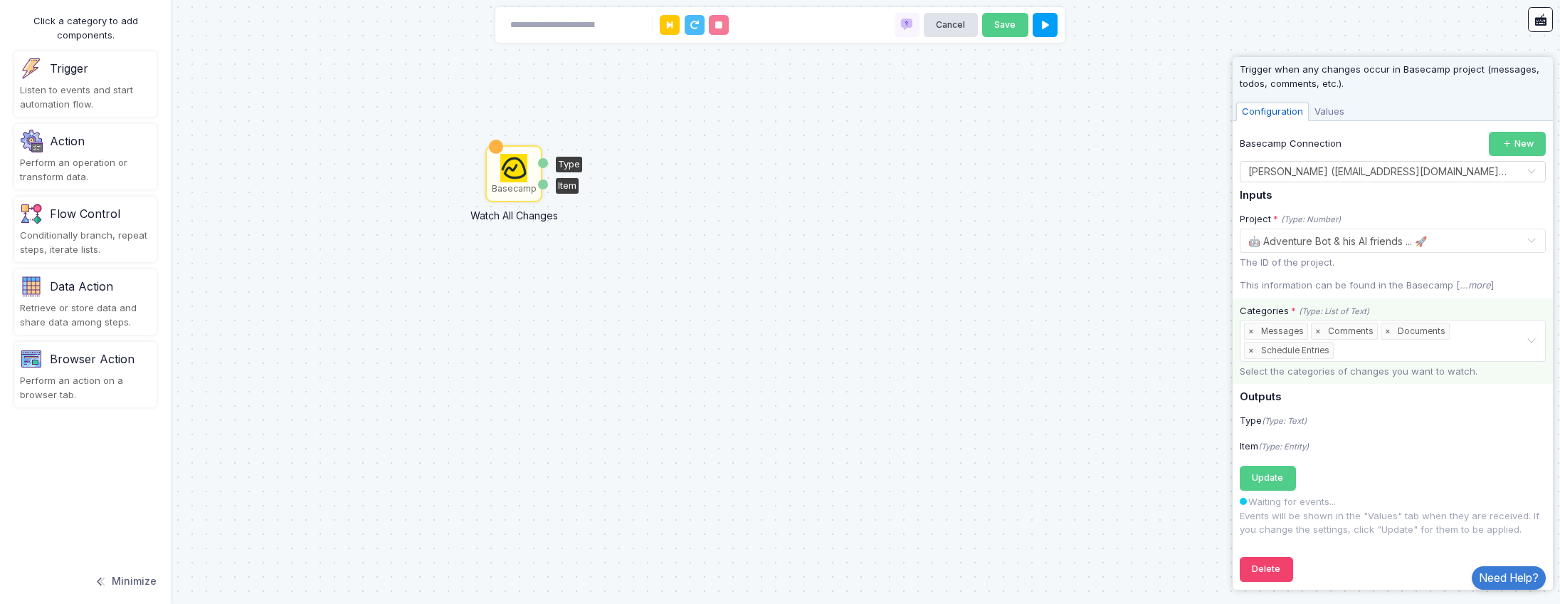
scroll to position [47, 0]
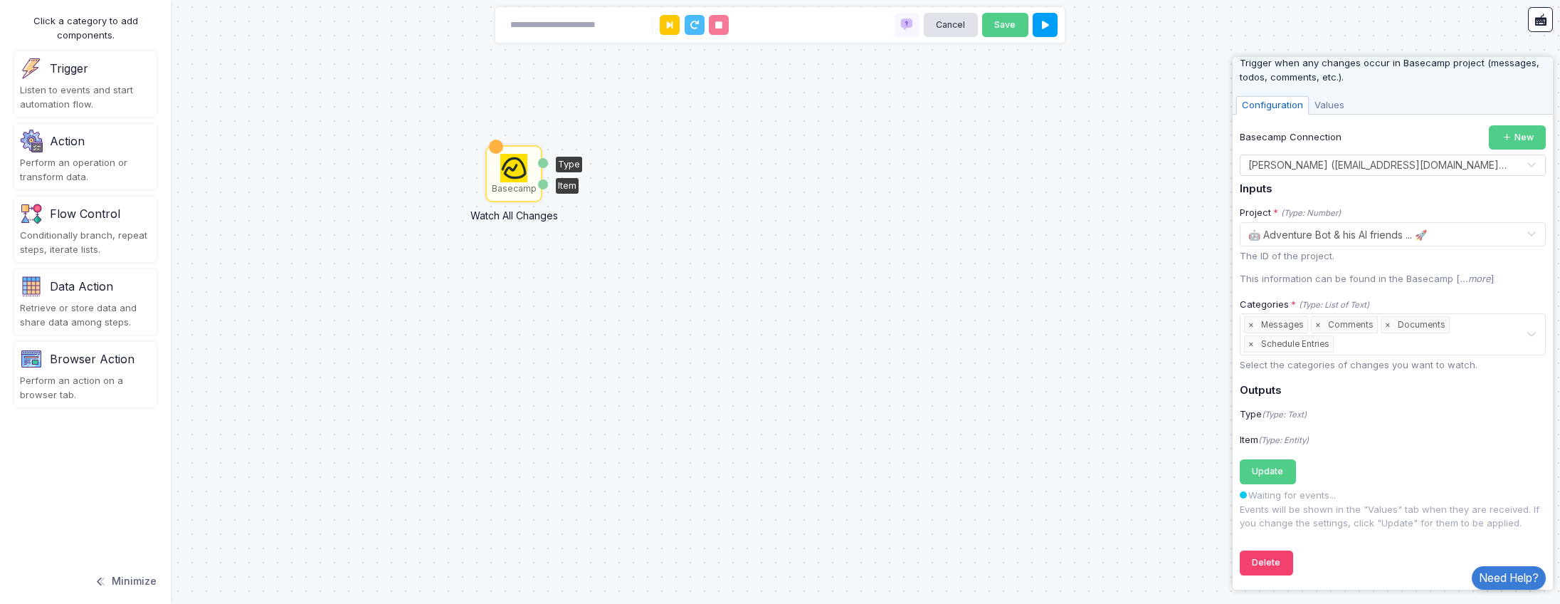
click at [1426, 30] on div "Basecamp Watch All Changes Type Item" at bounding box center [780, 302] width 1560 height 604
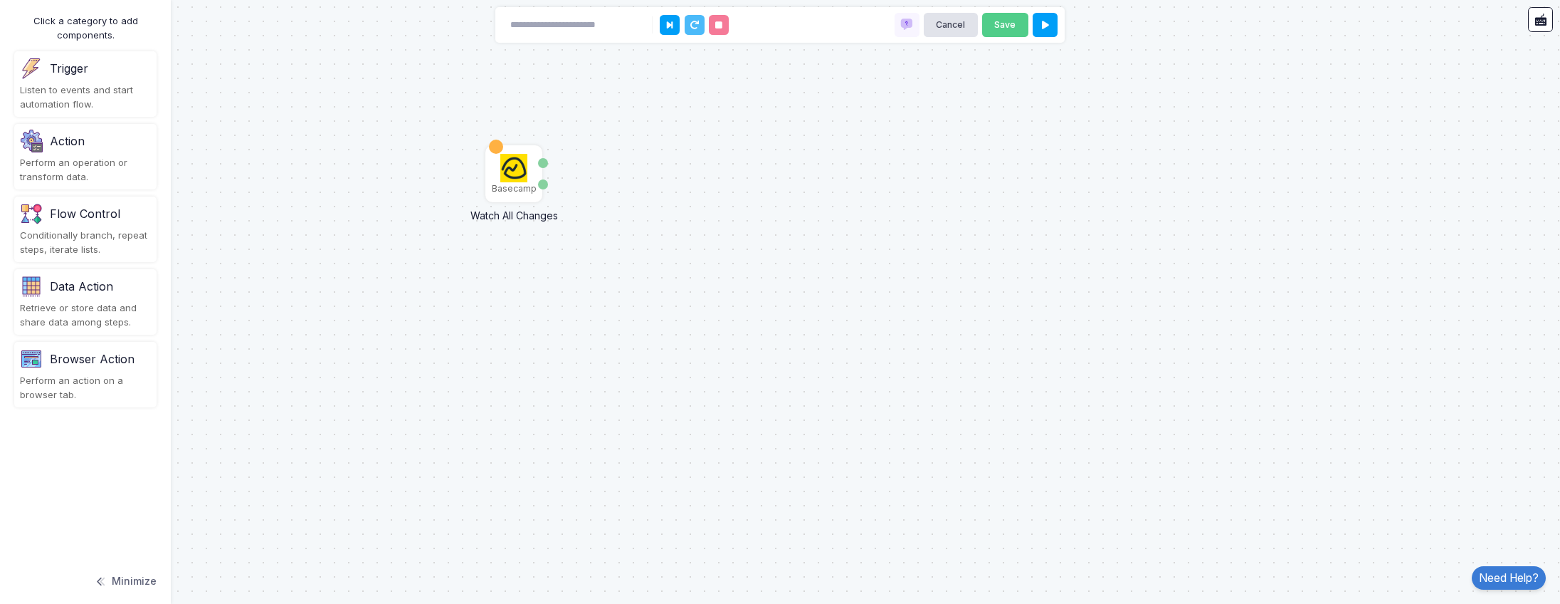
click at [748, 230] on div "Basecamp Watch All Changes Type Item" at bounding box center [780, 302] width 1560 height 604
click at [1338, 240] on div "Basecamp Watch All Changes Type Item" at bounding box center [780, 302] width 1560 height 604
click at [644, 207] on div "Basecamp Watch All Changes Type Item" at bounding box center [780, 302] width 1560 height 604
click at [543, 164] on div "Type" at bounding box center [543, 163] width 10 height 10
drag, startPoint x: 540, startPoint y: 184, endPoint x: 715, endPoint y: 223, distance: 178.7
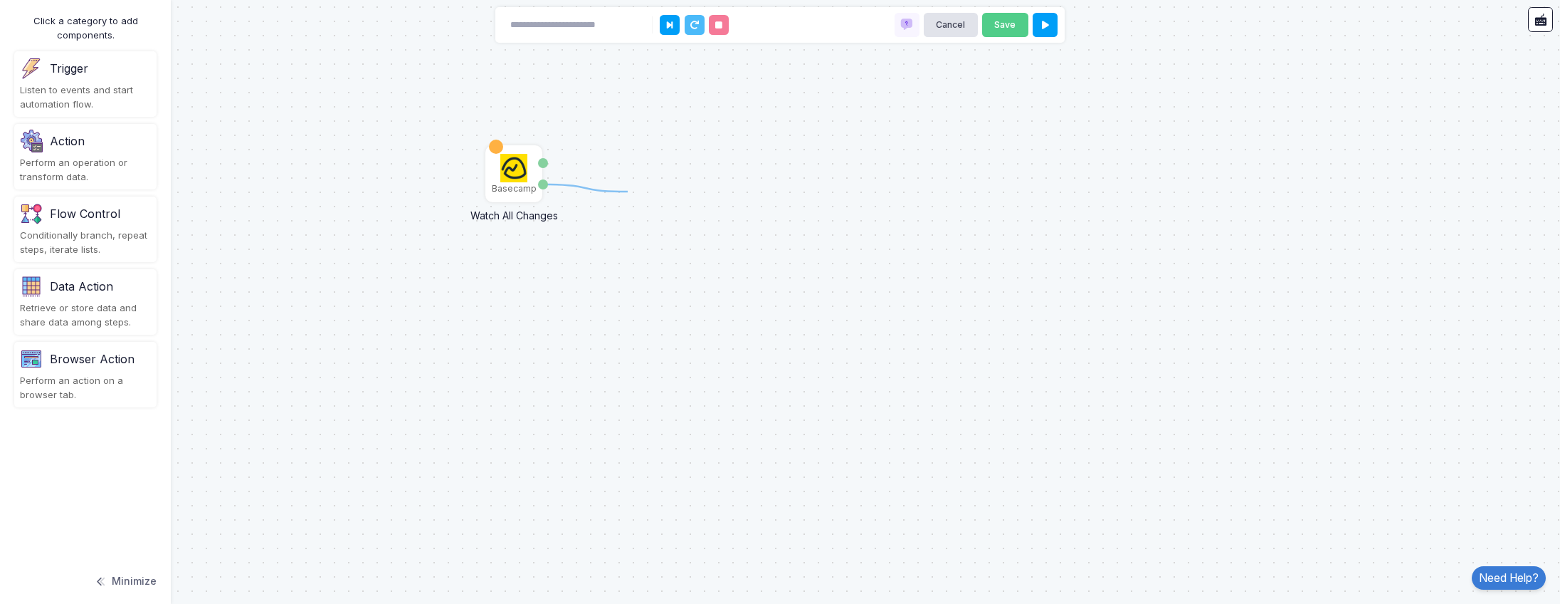
click at [715, 223] on div "1 Basecamp Watch All Changes Type Item" at bounding box center [780, 302] width 1560 height 604
click at [80, 372] on div "Browser Action Perform an action on a browser tab." at bounding box center [85, 374] width 142 height 65
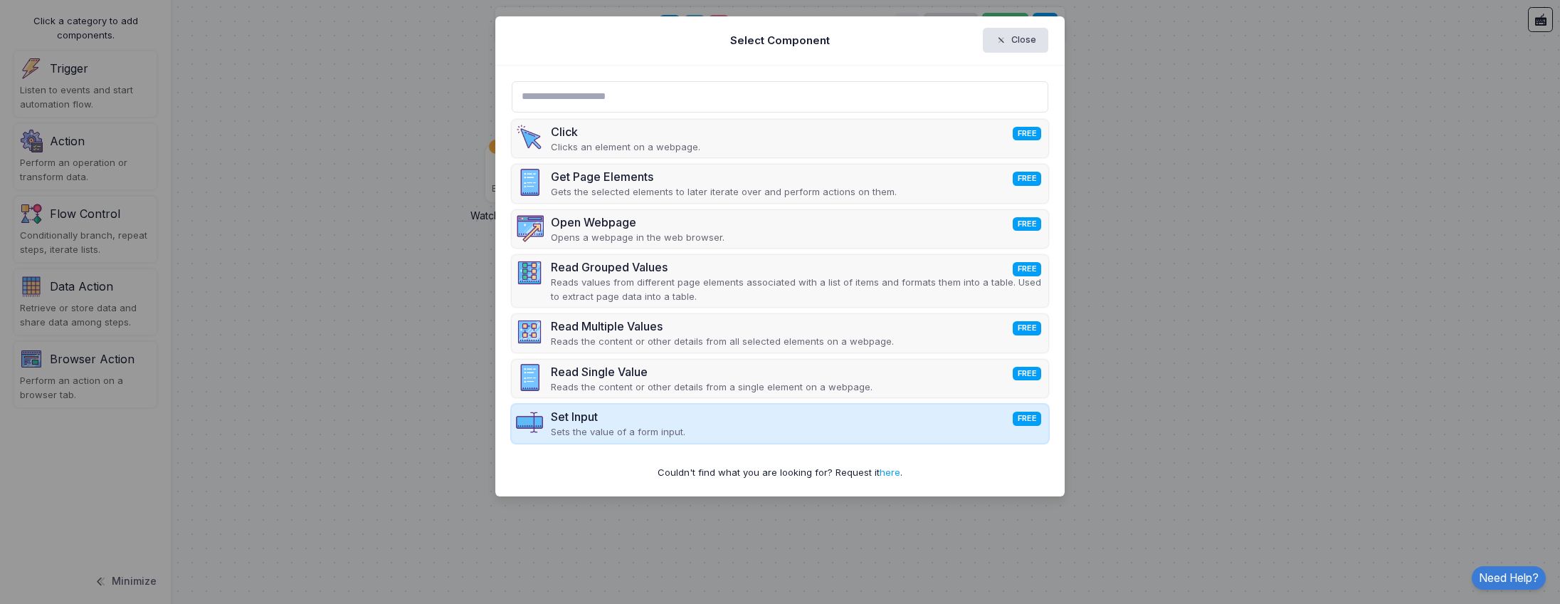
click at [809, 434] on div "Set Input FREE Sets the value of a form input." at bounding box center [780, 423] width 537 height 38
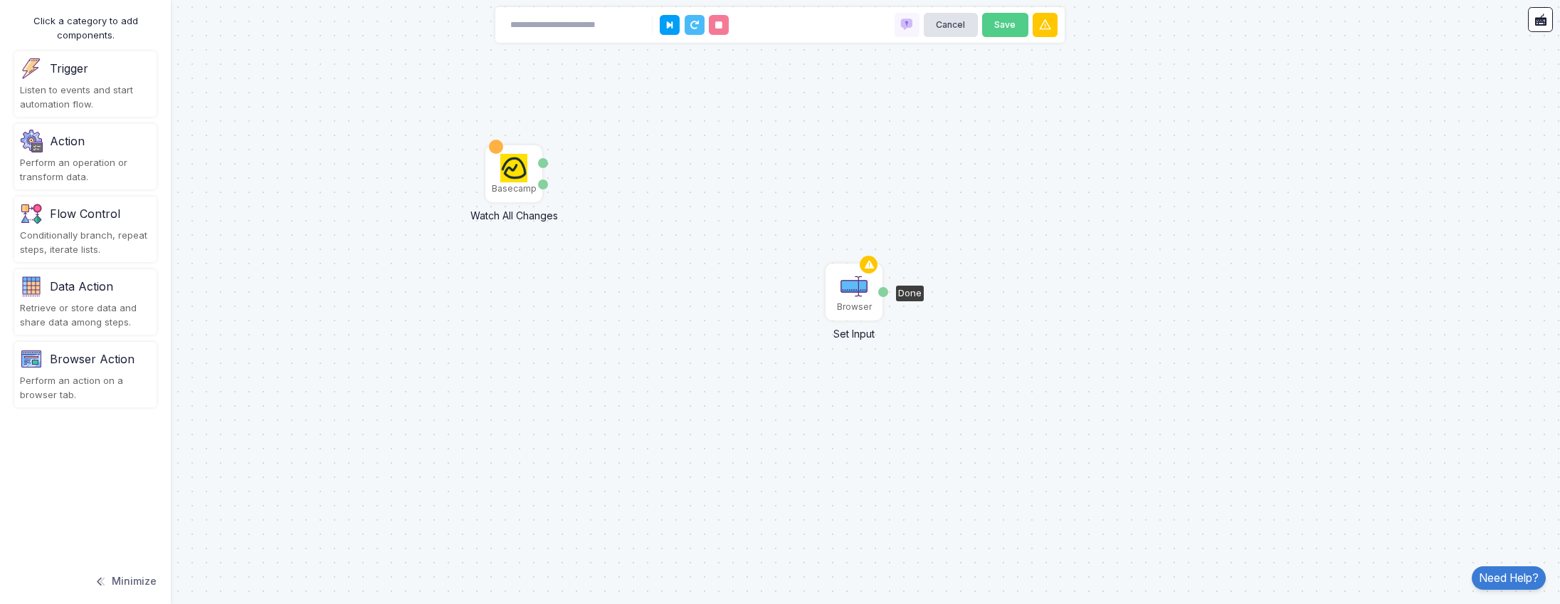
click at [854, 292] on img at bounding box center [854, 286] width 28 height 28
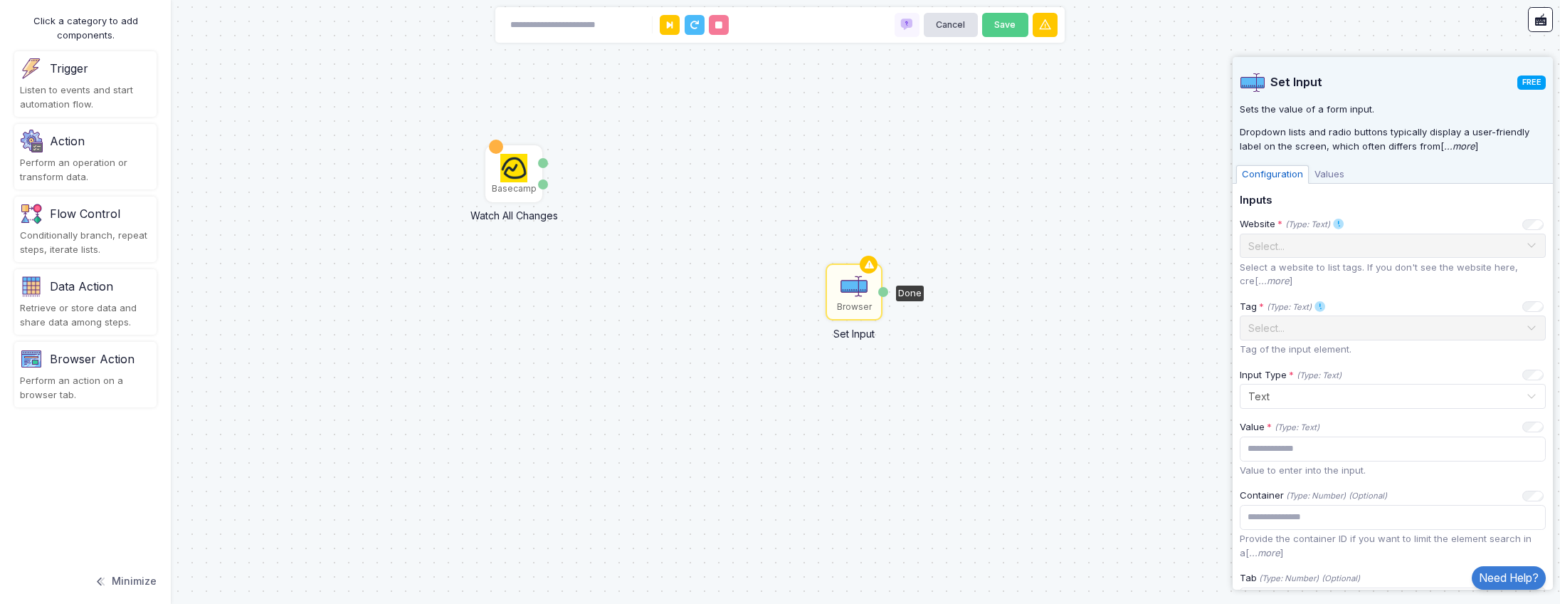
click at [1328, 172] on span "Values" at bounding box center [1329, 174] width 41 height 19
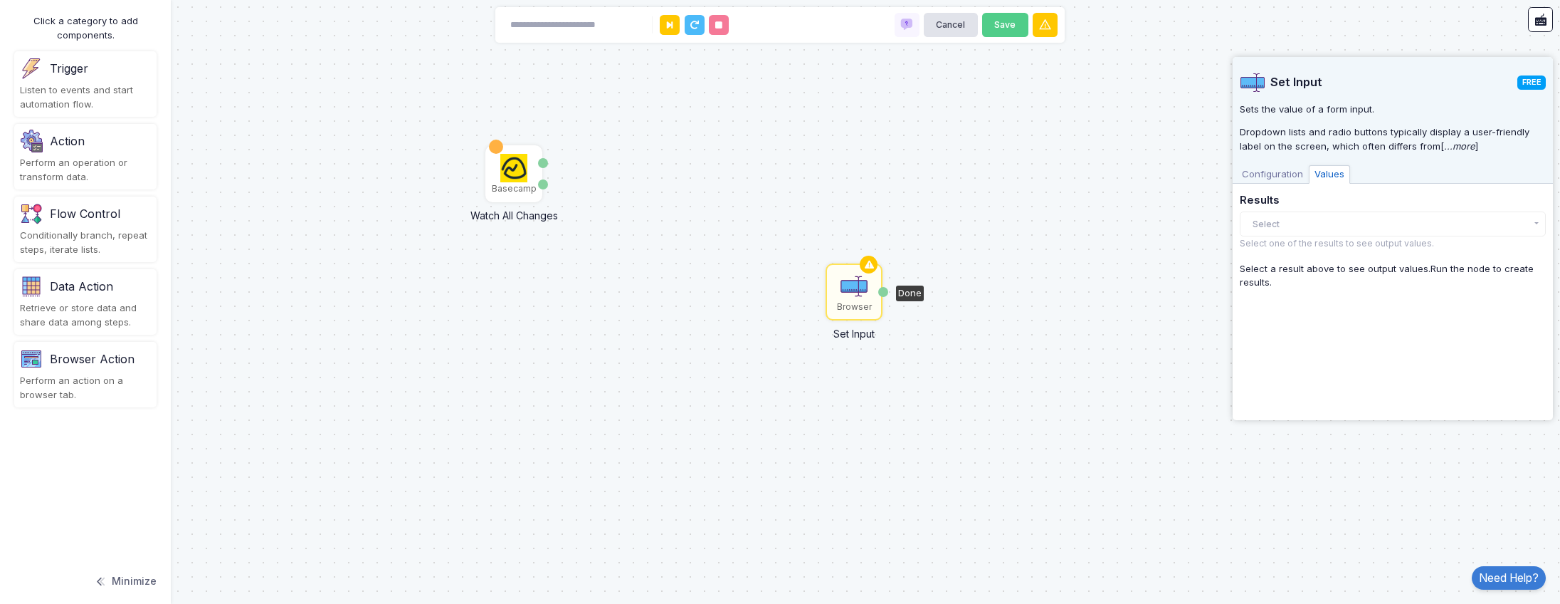
click at [1266, 175] on span "Configuration" at bounding box center [1273, 174] width 73 height 19
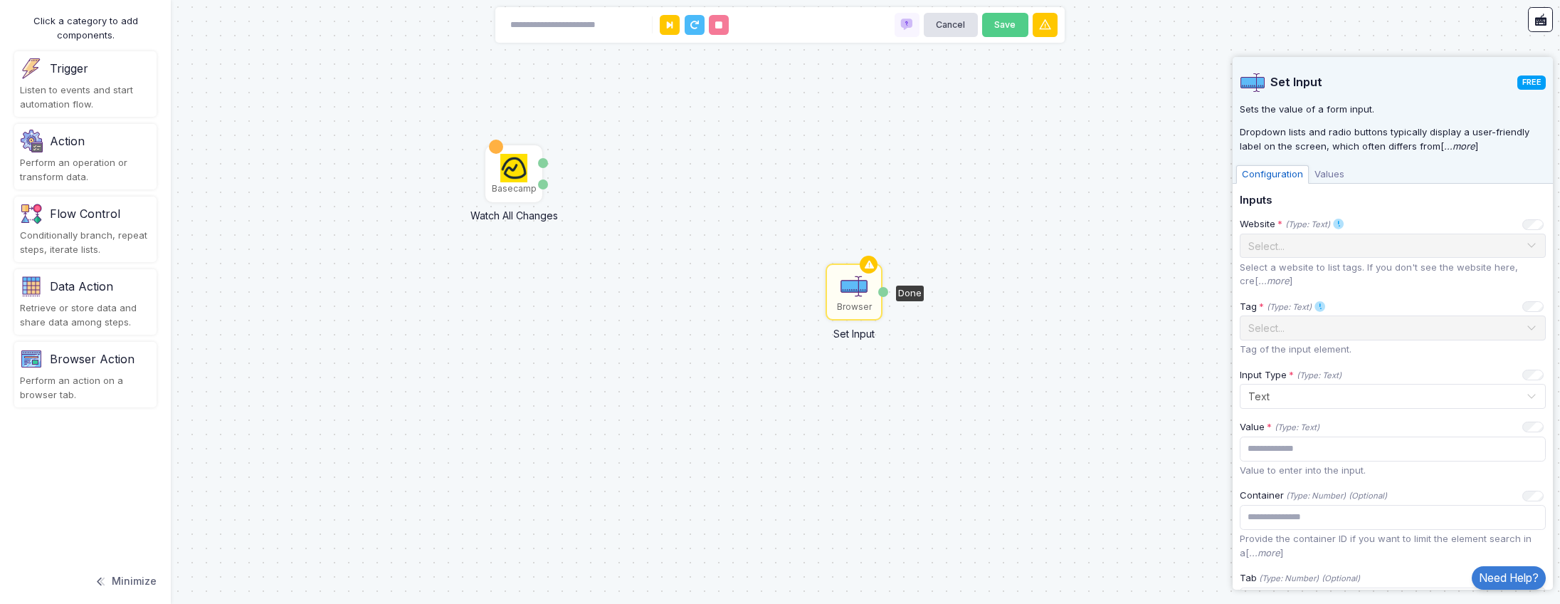
click at [1099, 387] on div "Basecamp Watch All Changes Type Item Browser Set Input Done" at bounding box center [780, 302] width 1560 height 604
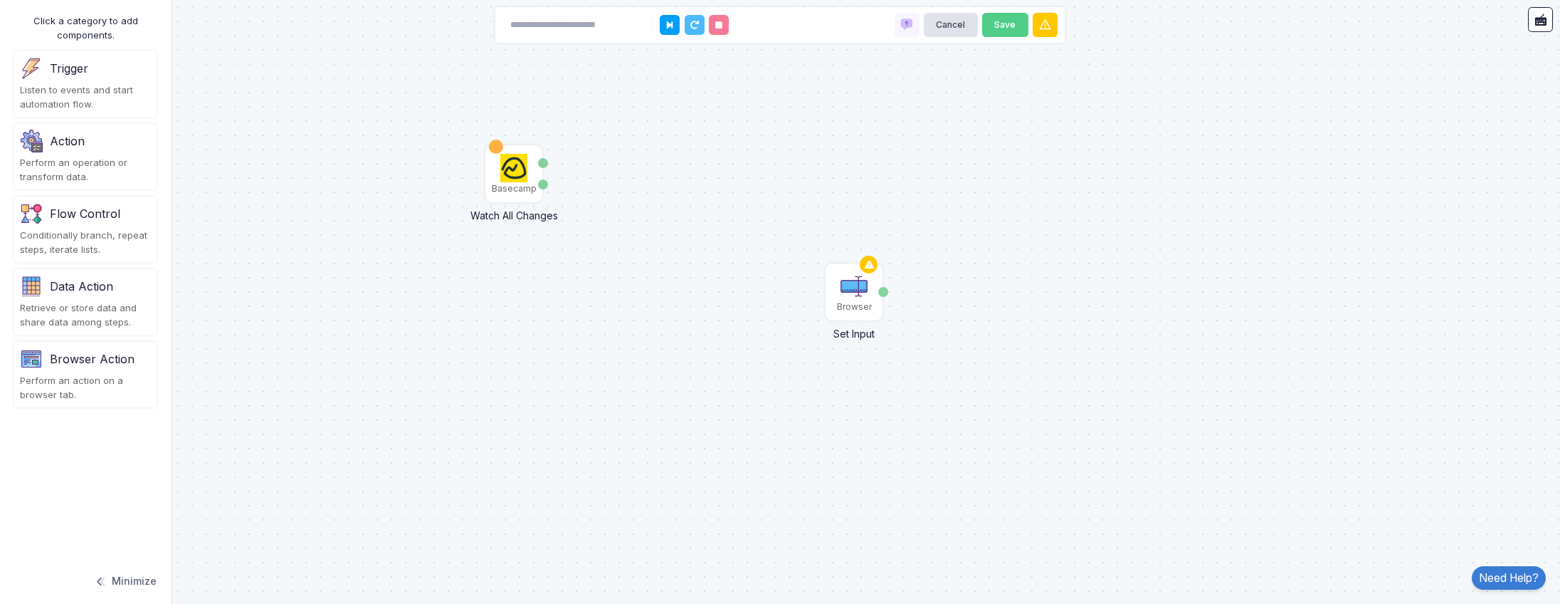
click at [83, 231] on div "Conditionally branch, repeat steps, iterate lists." at bounding box center [85, 243] width 131 height 28
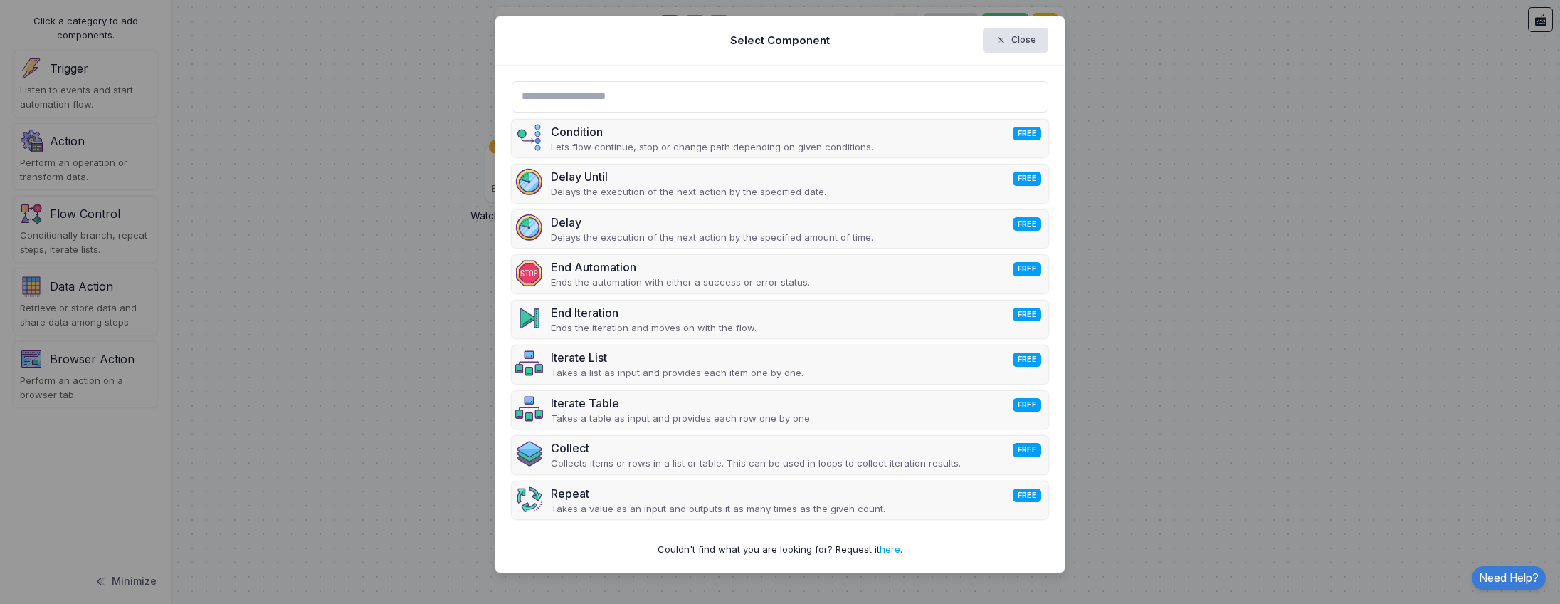
click at [337, 359] on ngb-modal-window "Select Component Close Condition FREE Lets flow continue, stop or change path d…" at bounding box center [780, 302] width 1560 height 604
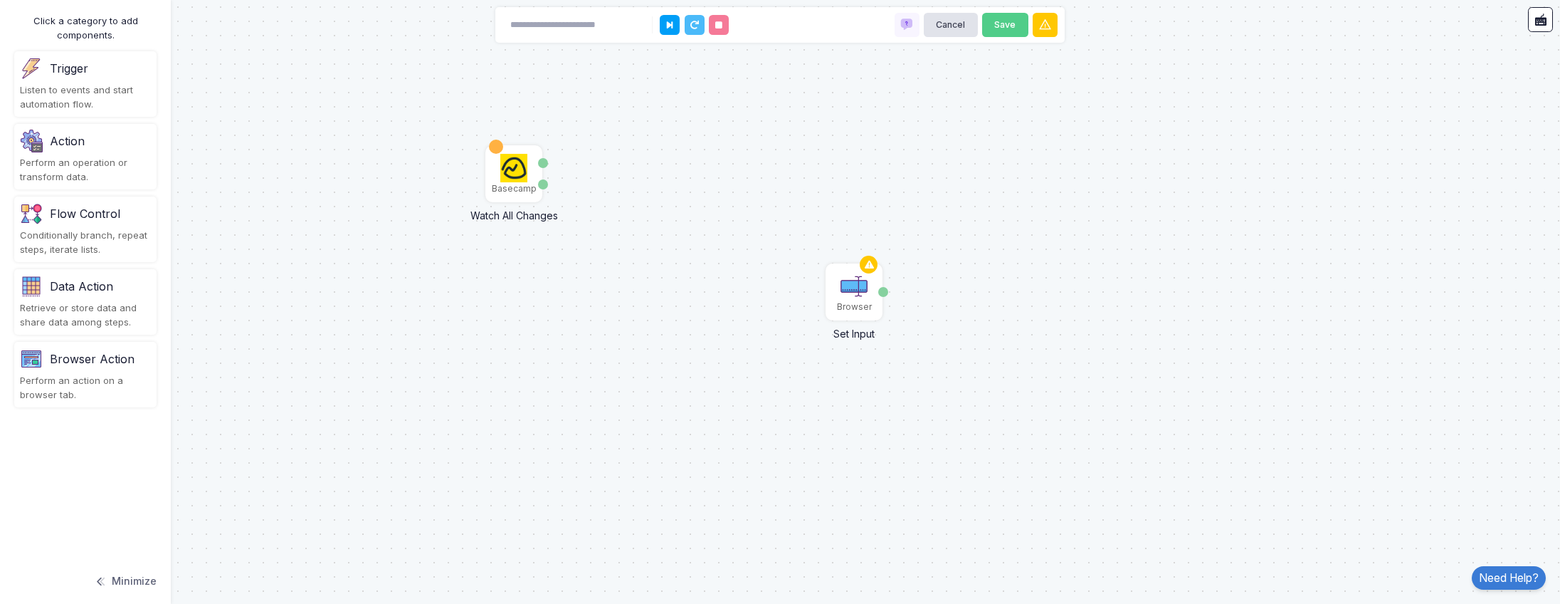
click at [70, 147] on div "Action" at bounding box center [67, 140] width 35 height 17
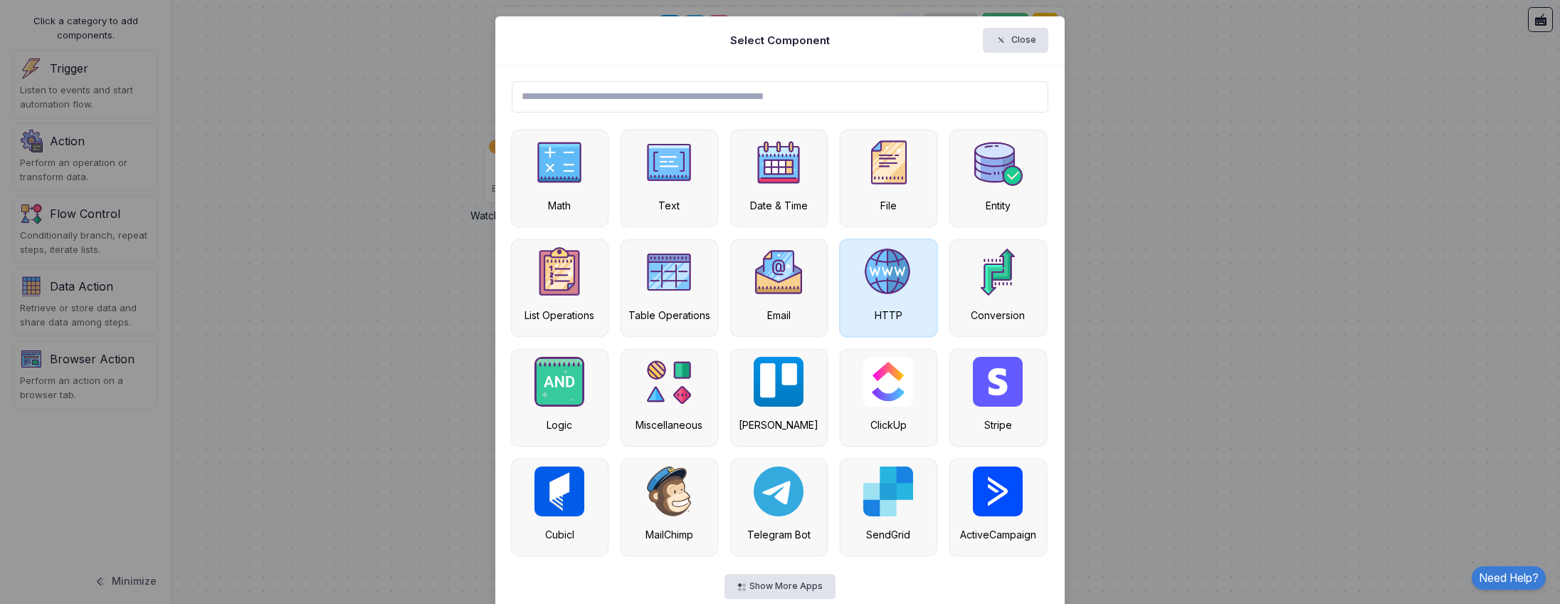
scroll to position [28, 0]
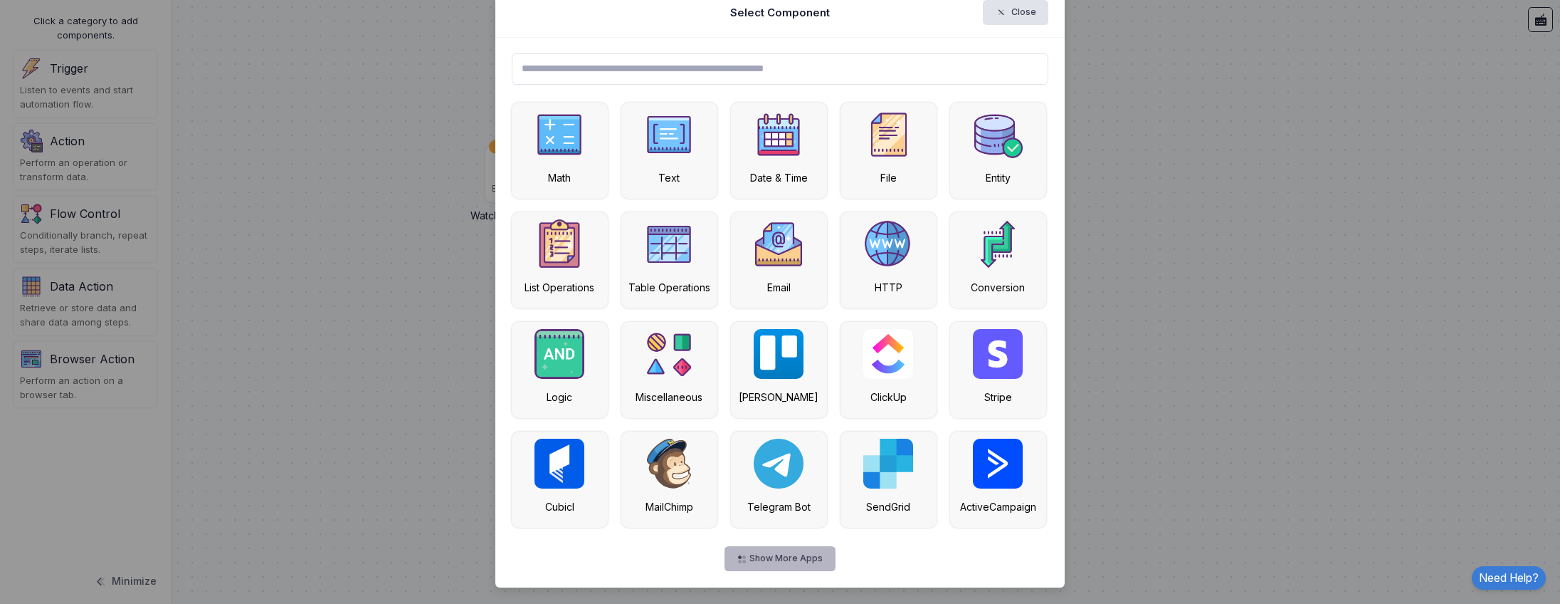
click at [780, 555] on button "Show More Apps" at bounding box center [780, 558] width 110 height 25
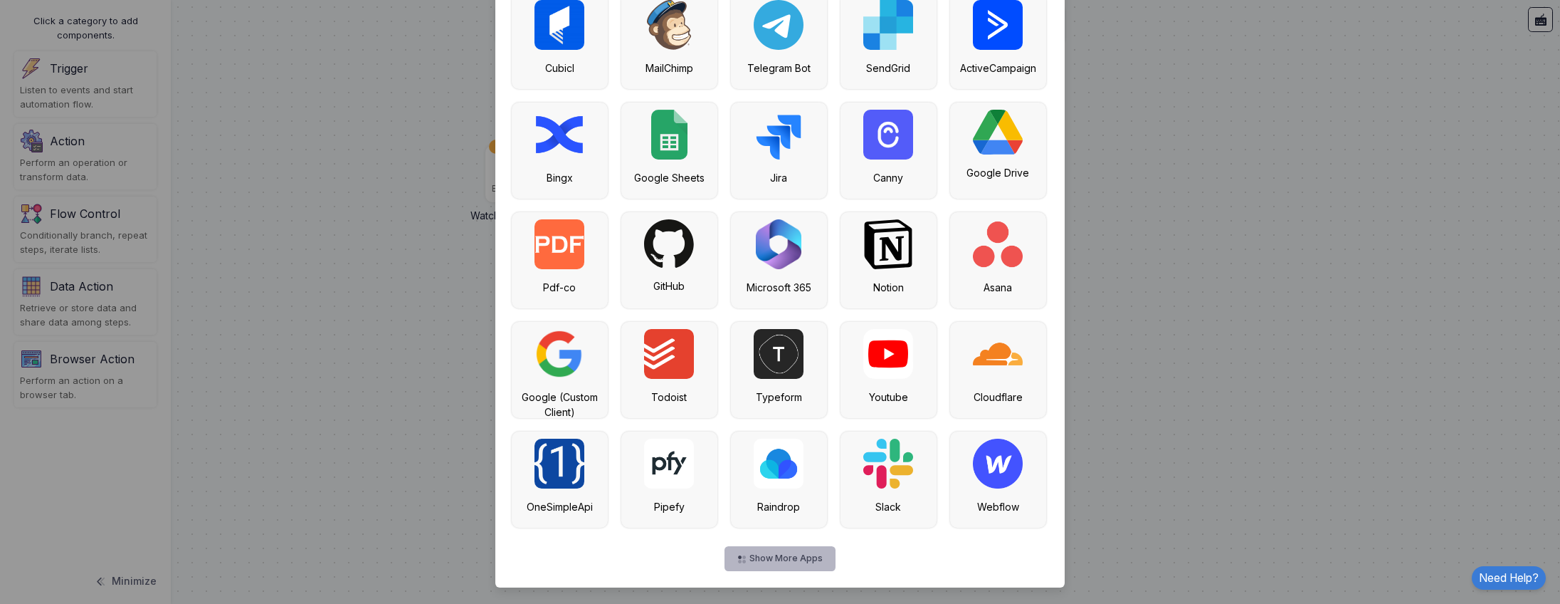
scroll to position [0, 0]
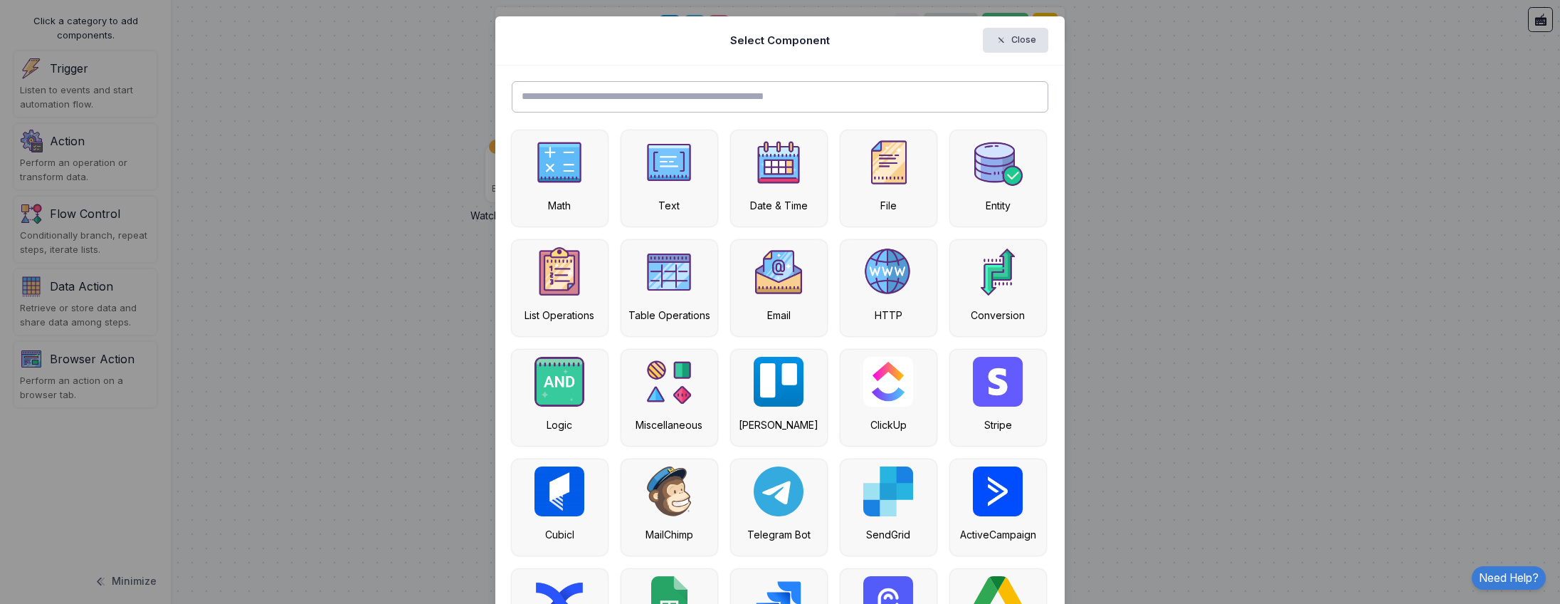
click at [700, 98] on input "text" at bounding box center [780, 96] width 537 height 31
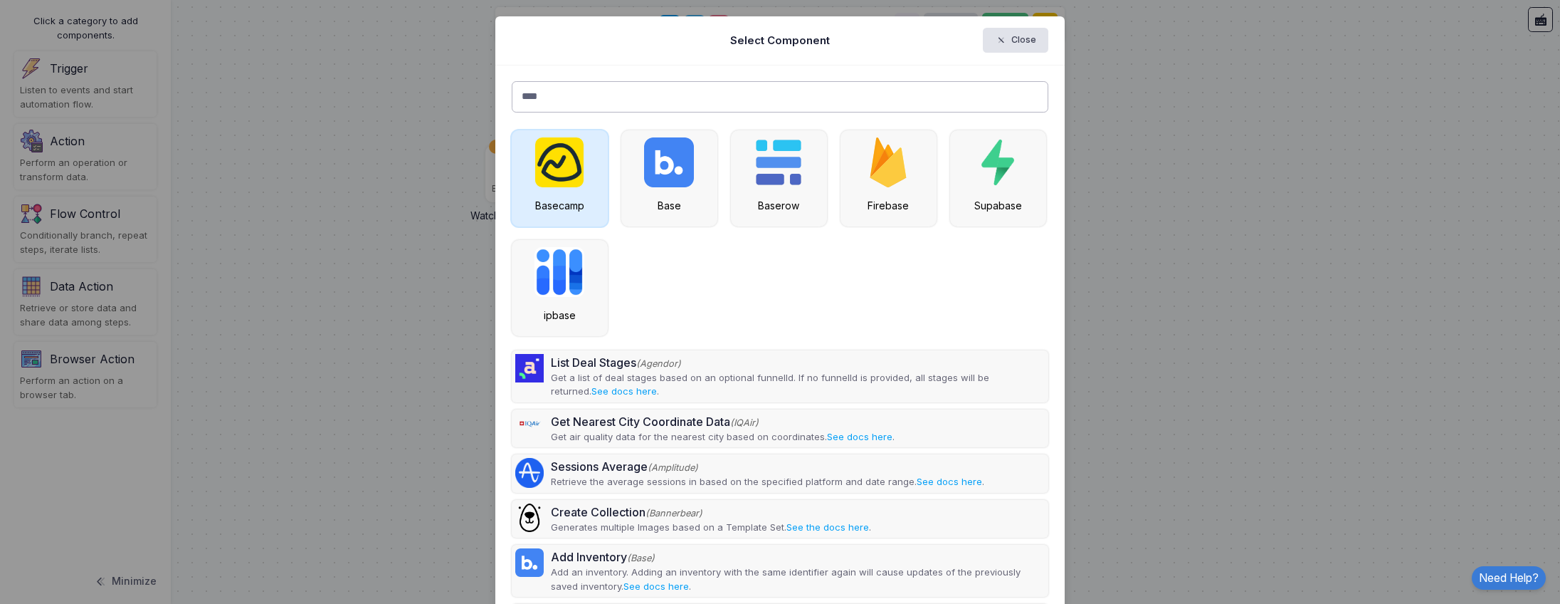
type input "****"
click at [561, 179] on img at bounding box center [559, 162] width 48 height 50
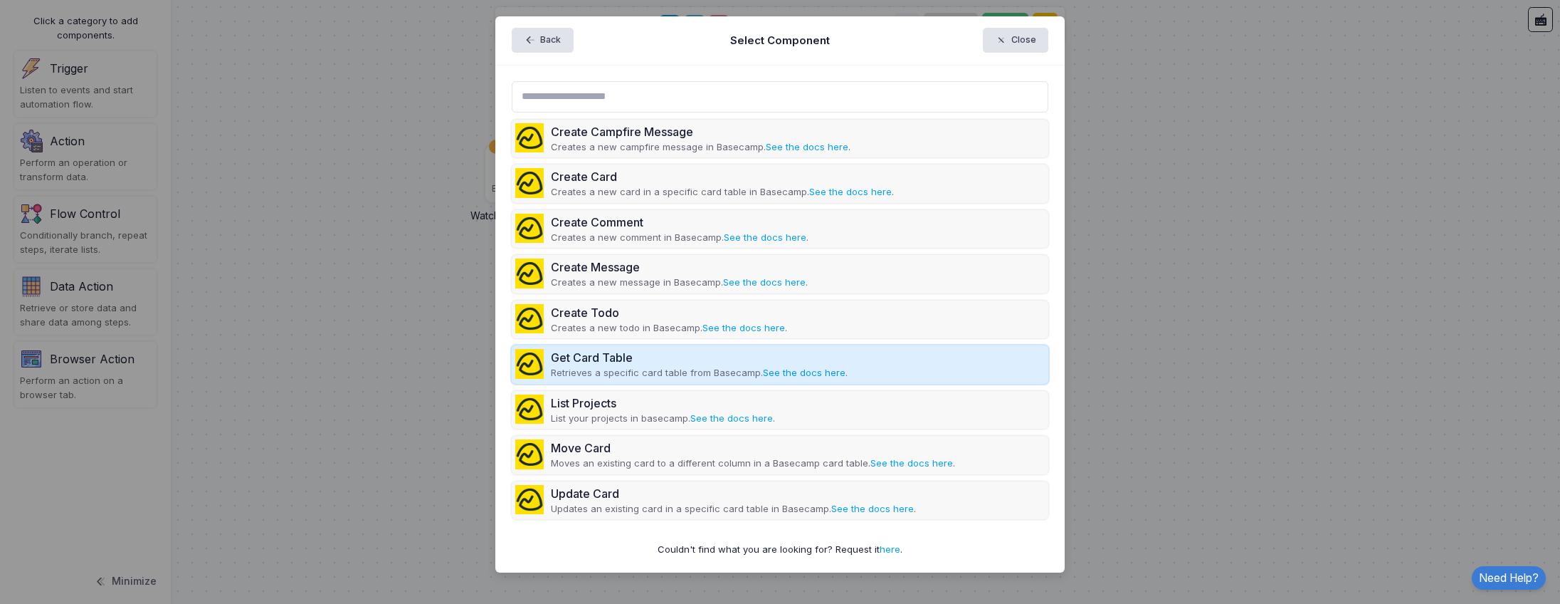
click at [802, 371] on link "See the docs here" at bounding box center [804, 372] width 83 height 11
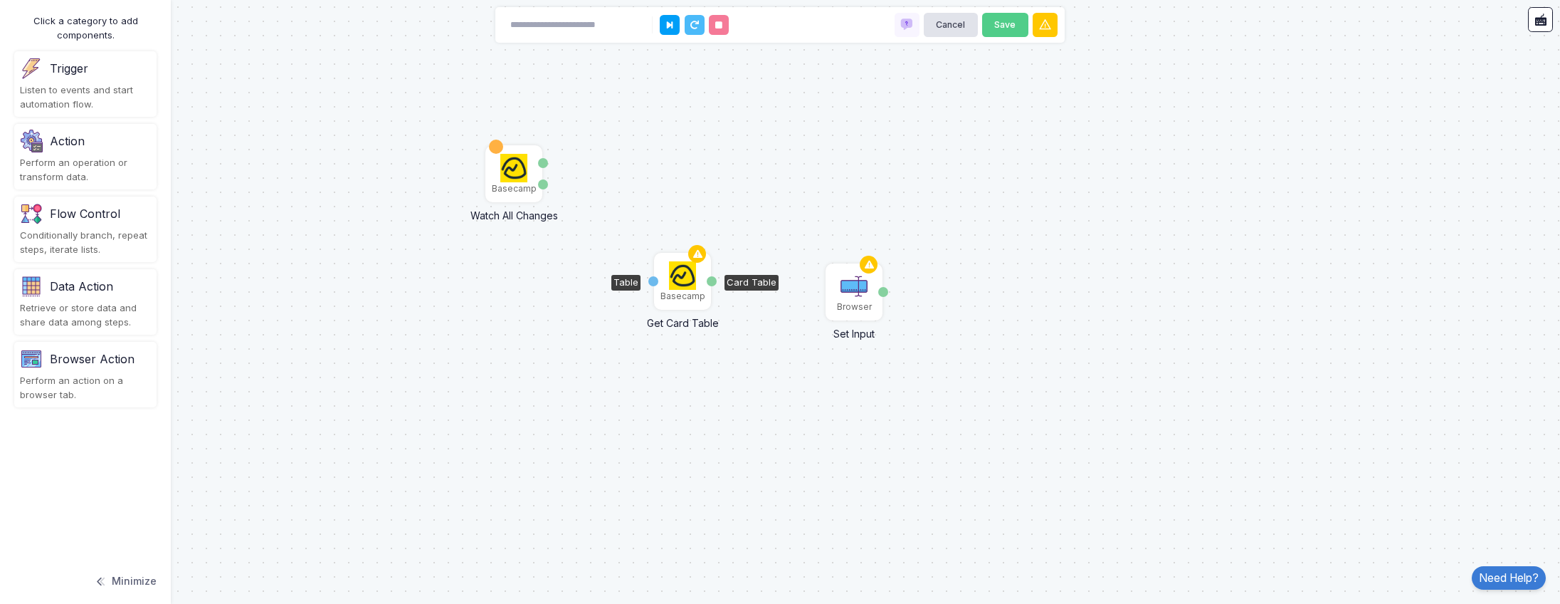
click at [683, 281] on img at bounding box center [683, 275] width 28 height 28
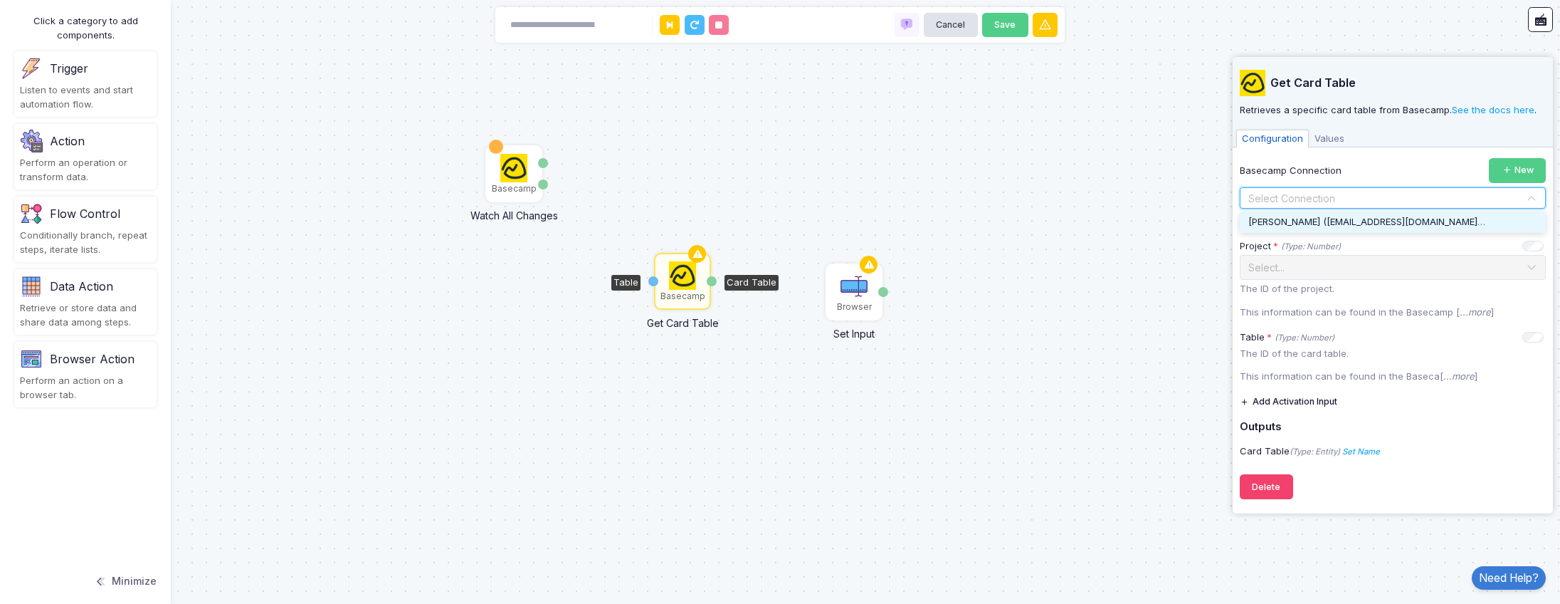
click at [1349, 198] on input "text" at bounding box center [1379, 199] width 262 height 16
click at [1321, 217] on span "[PERSON_NAME] ( [EMAIL_ADDRESS][DOMAIN_NAME] $4 $4.00 USD (4 charges) )" at bounding box center [1421, 221] width 345 height 11
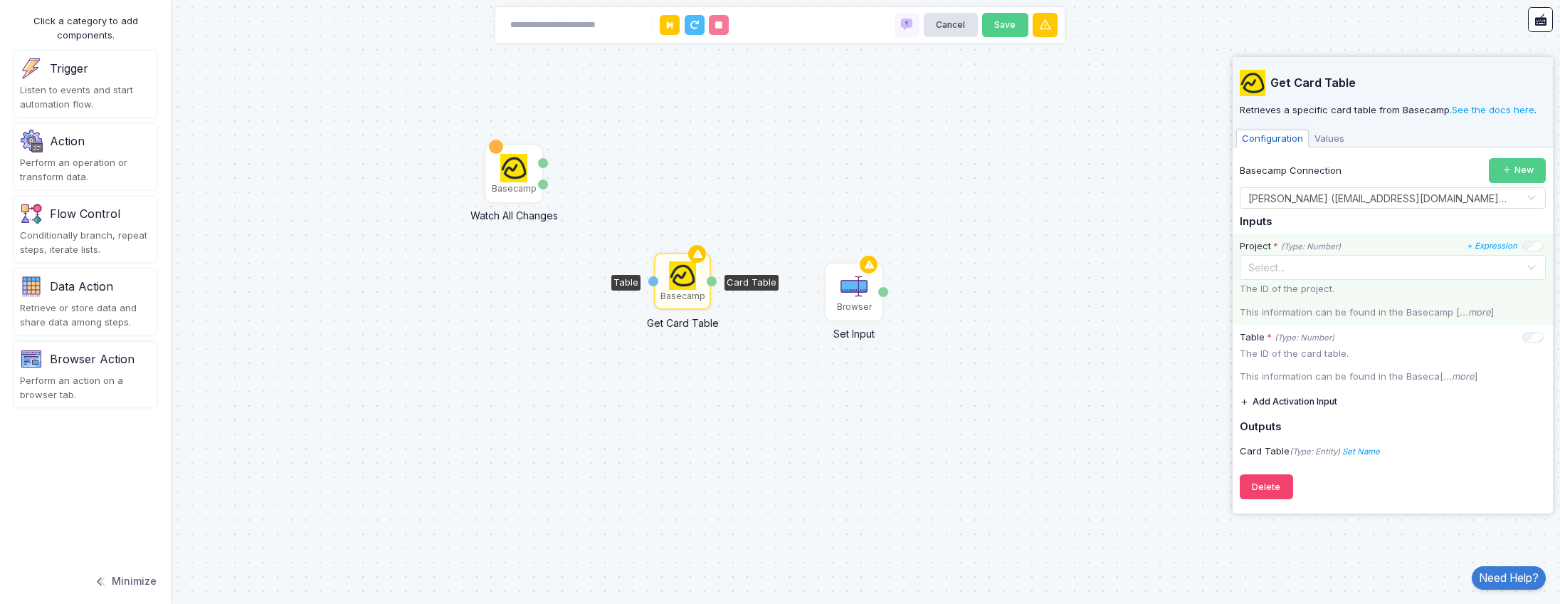
click at [1464, 273] on input "text" at bounding box center [1379, 266] width 262 height 16
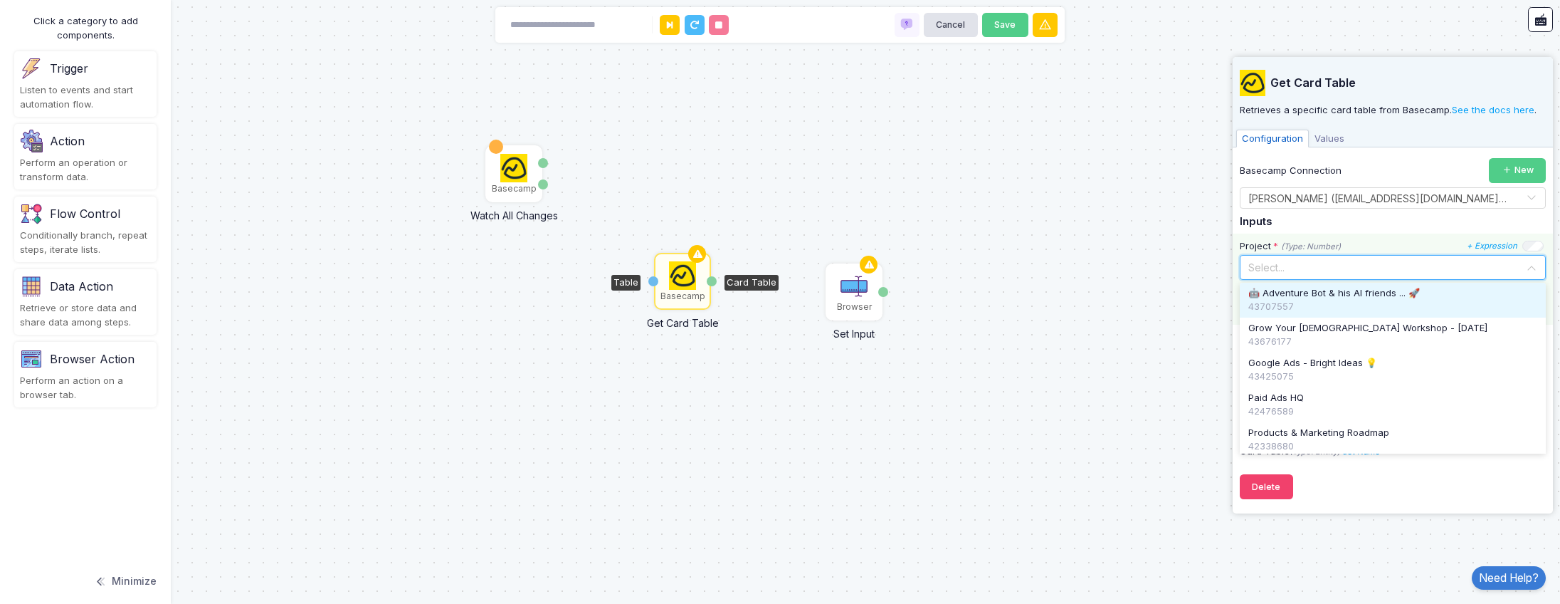
click at [1343, 302] on div "43707557" at bounding box center [1393, 307] width 289 height 14
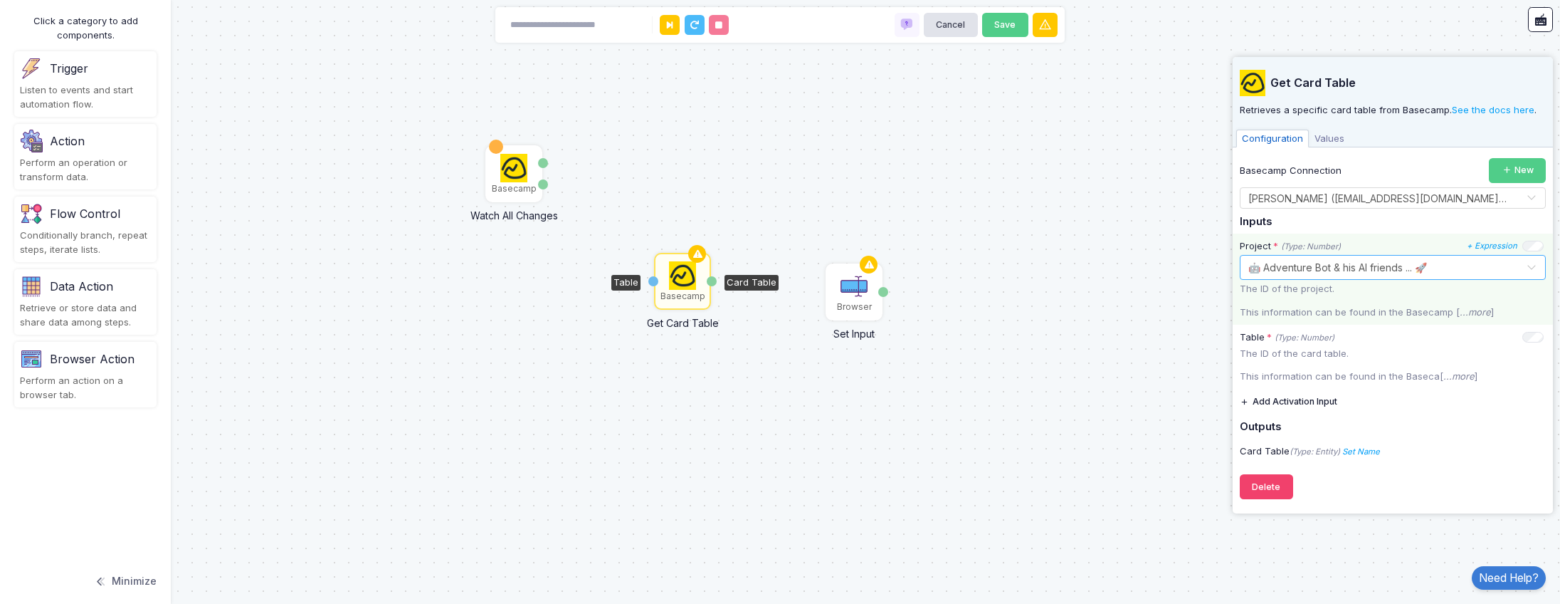
click at [1083, 359] on div "Basecamp Watch All Changes Type Item Browser Set Input Done Basecamp Get Card T…" at bounding box center [780, 302] width 1560 height 604
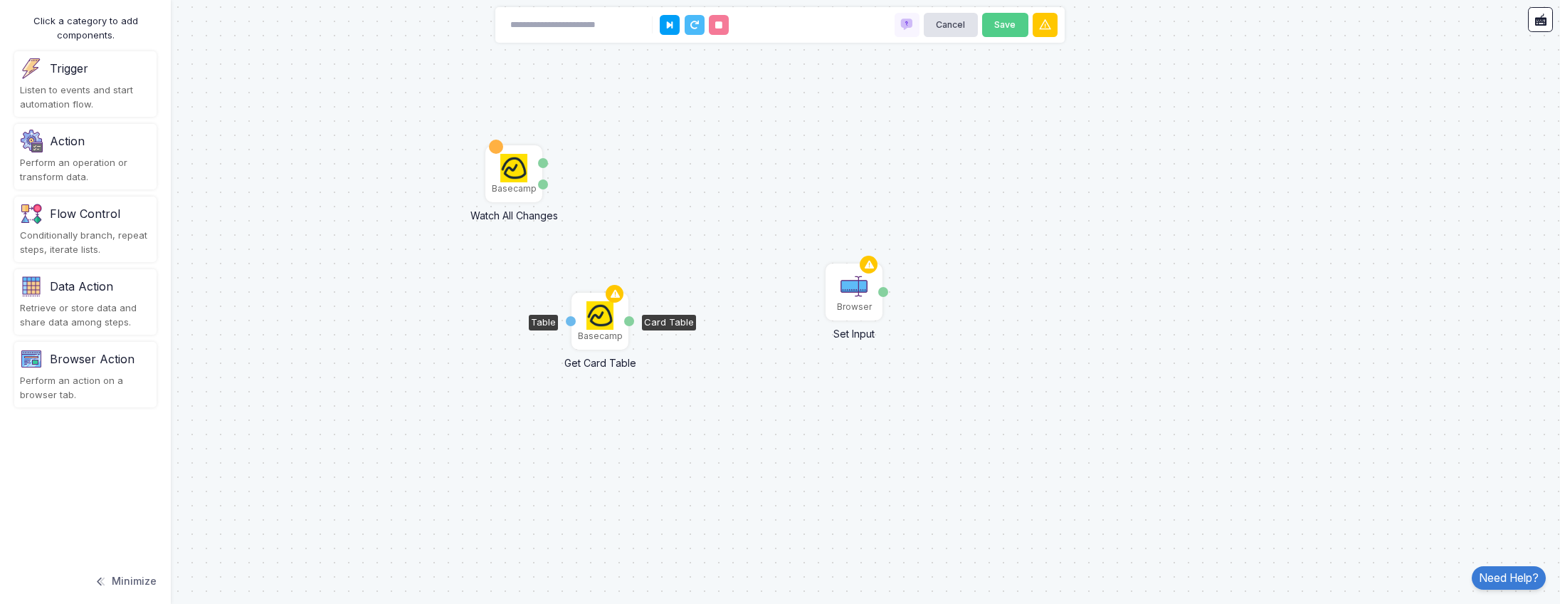
drag, startPoint x: 686, startPoint y: 284, endPoint x: 588, endPoint y: 332, distance: 108.9
click at [588, 330] on img at bounding box center [601, 315] width 28 height 28
click at [707, 200] on div "Basecamp Watch All Changes Type Item Browser Set Input Done Basecamp Get Card T…" at bounding box center [780, 302] width 1560 height 604
click at [81, 170] on div "Perform an operation or transform data." at bounding box center [85, 170] width 131 height 28
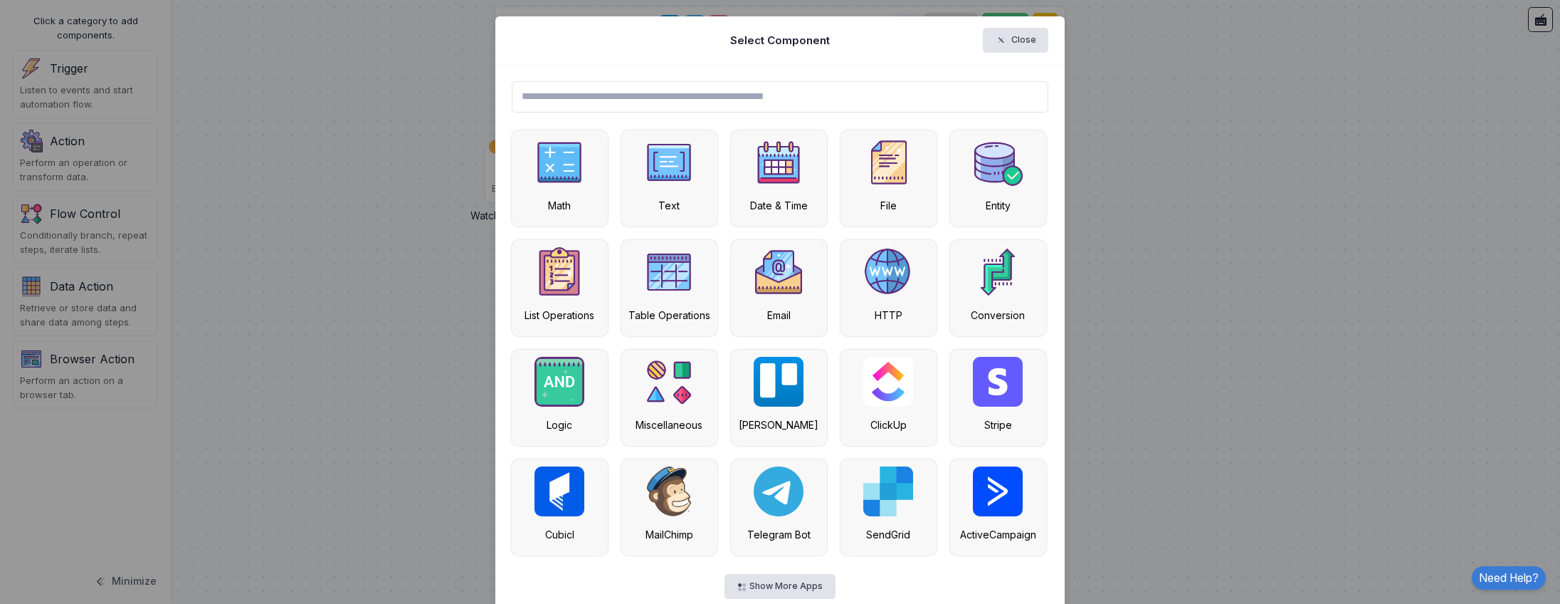
click at [698, 88] on input "text" at bounding box center [780, 96] width 537 height 31
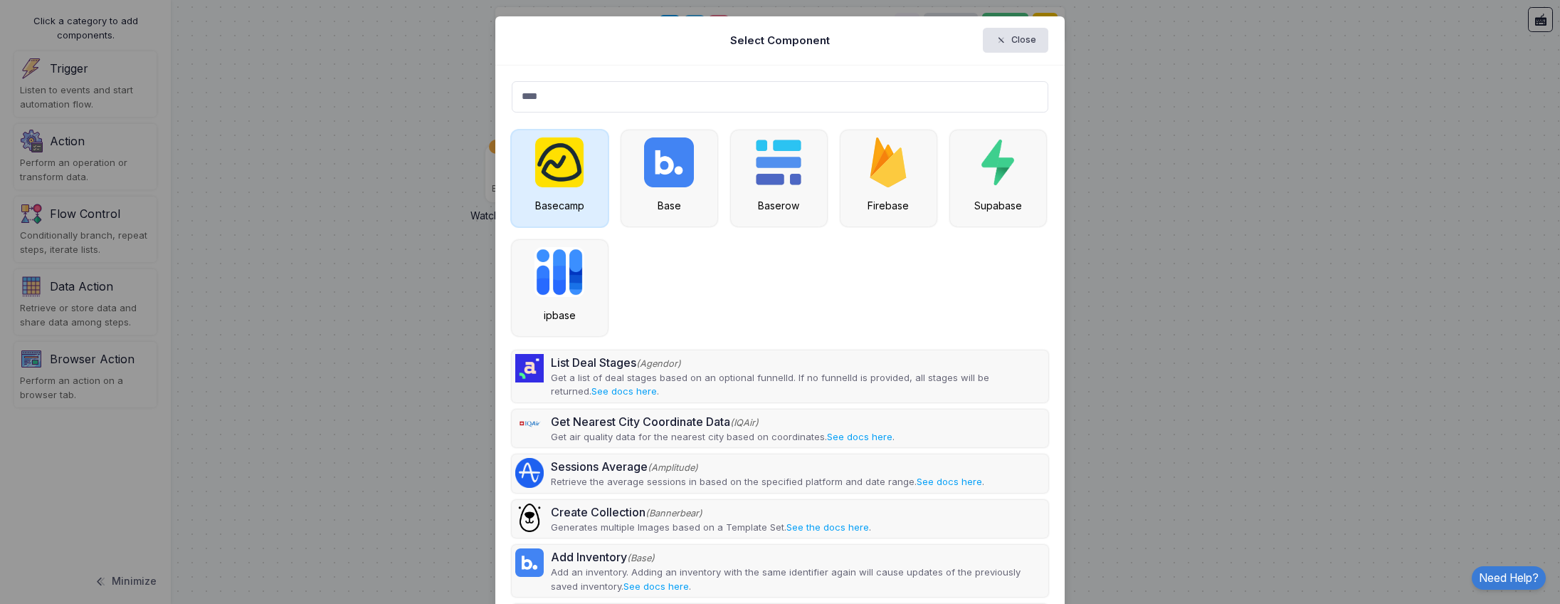
type input "****"
click at [559, 188] on div "Basecamp" at bounding box center [560, 178] width 96 height 96
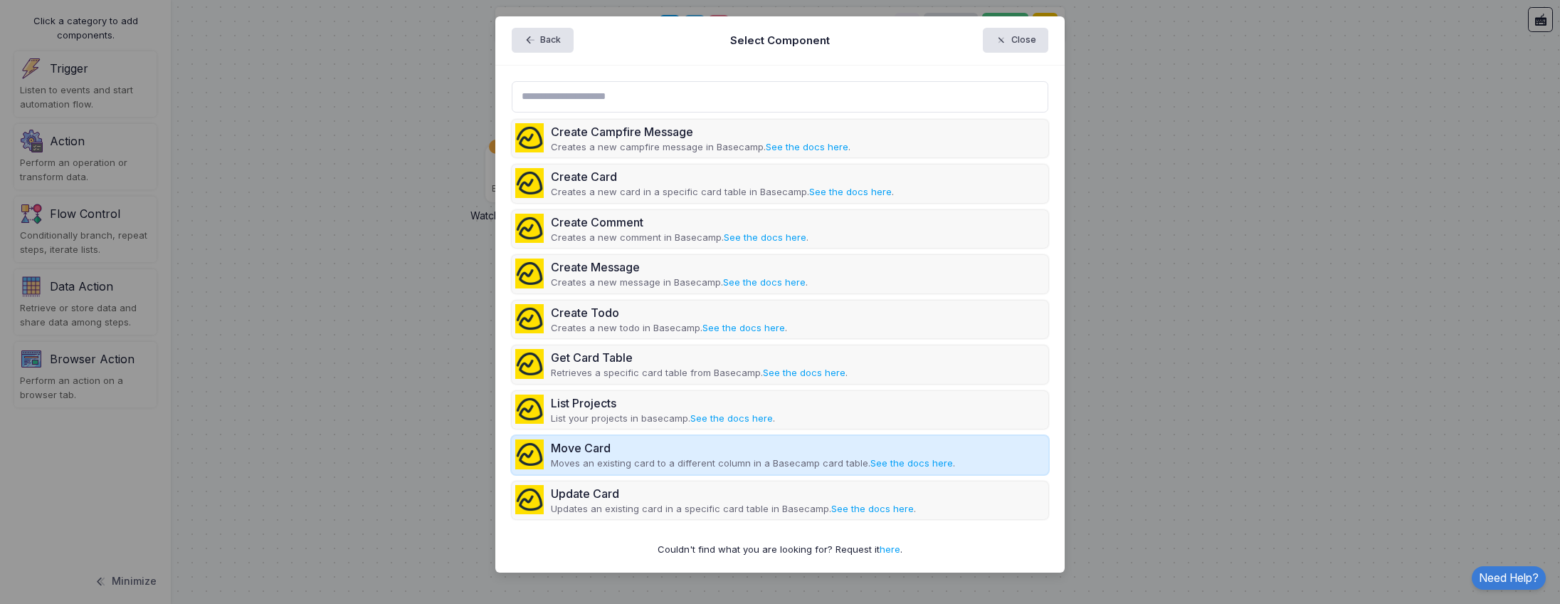
click at [656, 454] on div "Move Card" at bounding box center [753, 447] width 404 height 17
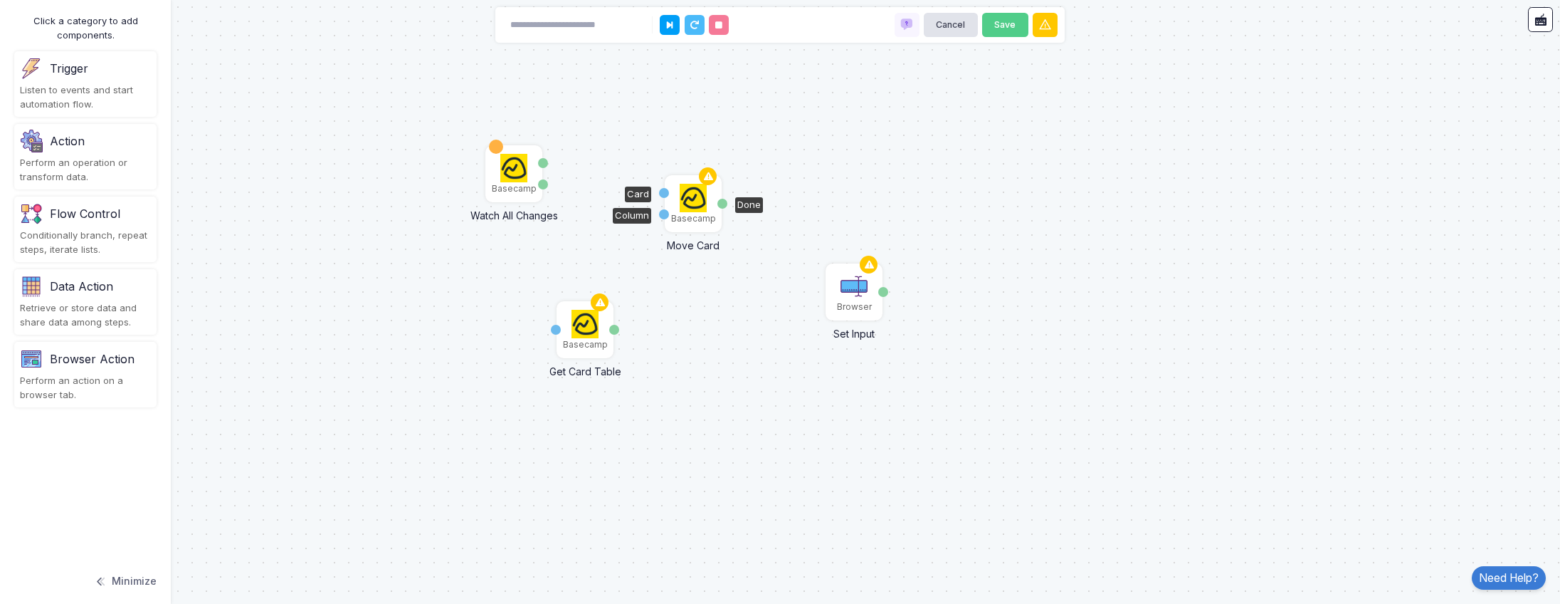
click at [694, 203] on img at bounding box center [694, 198] width 28 height 28
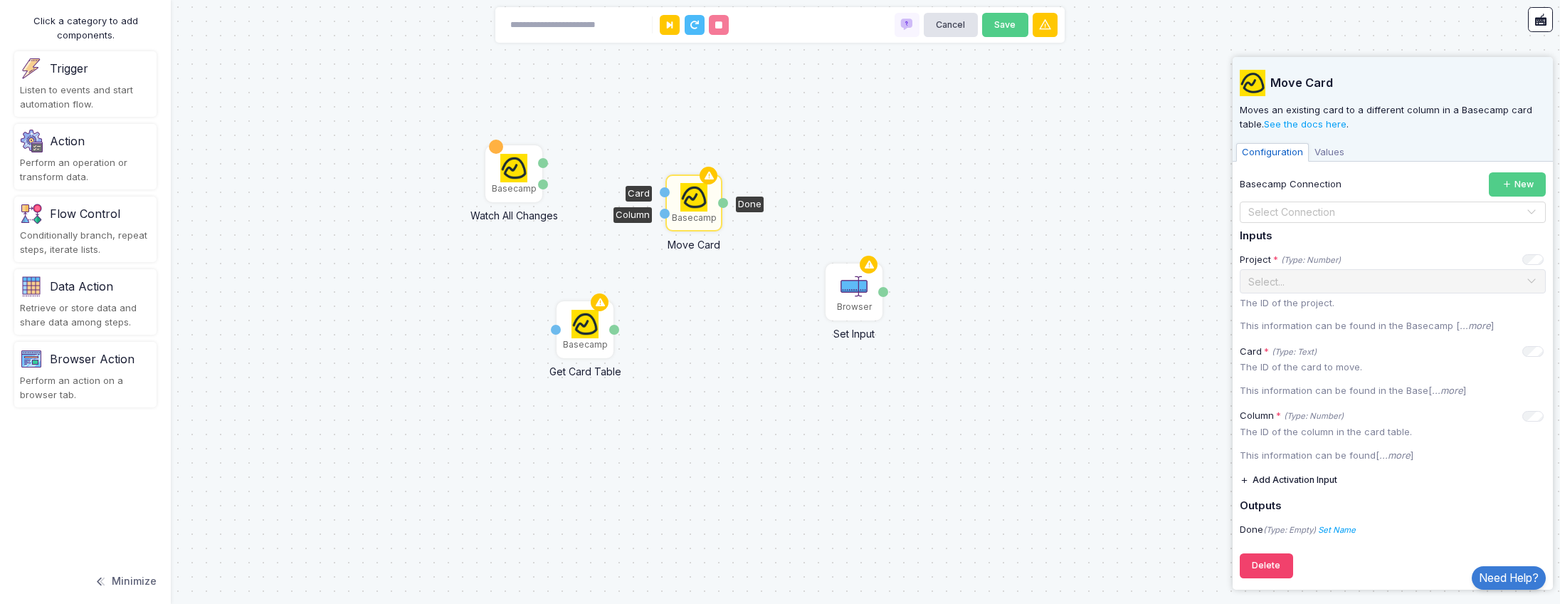
click at [1142, 392] on div "Basecamp Watch All Changes Type Item Browser Set Input Done Basecamp Get Card T…" at bounding box center [780, 302] width 1560 height 604
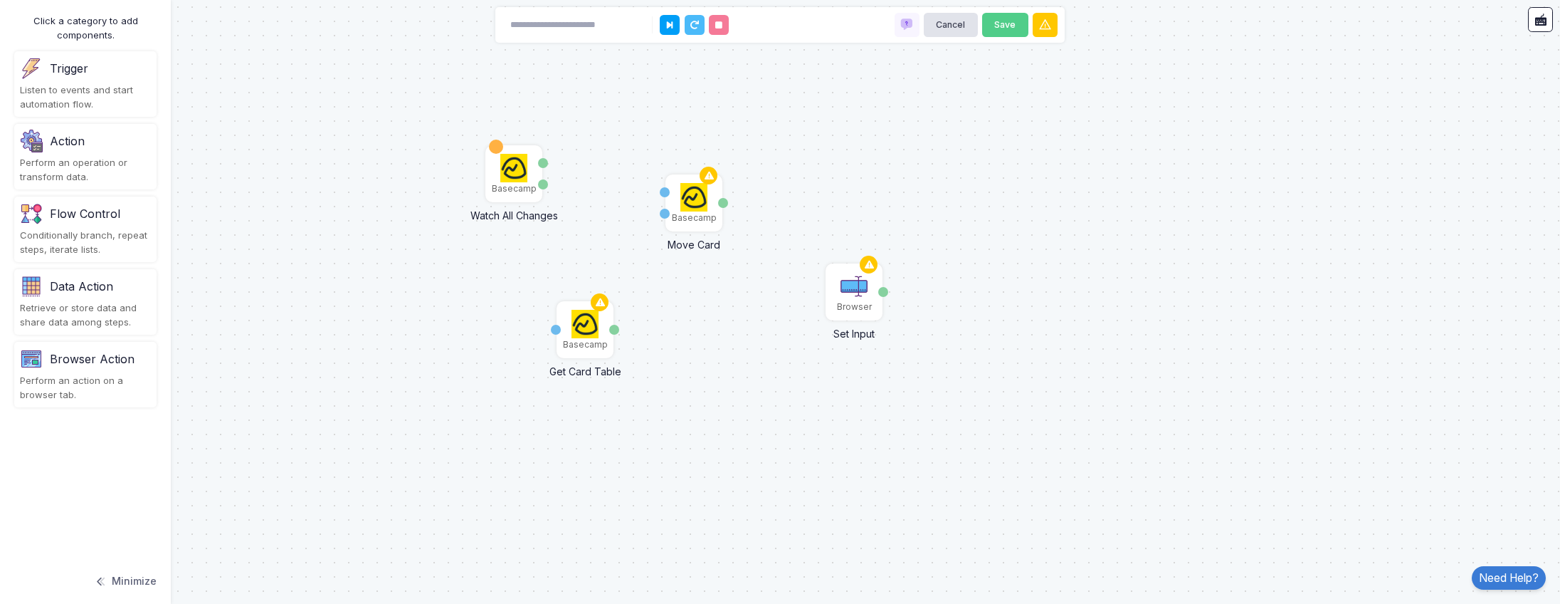
click at [843, 152] on div "Basecamp Watch All Changes Type Item Browser Set Input Done Basecamp Get Card T…" at bounding box center [780, 302] width 1560 height 604
click at [92, 157] on div "Perform an operation or transform data." at bounding box center [85, 170] width 131 height 28
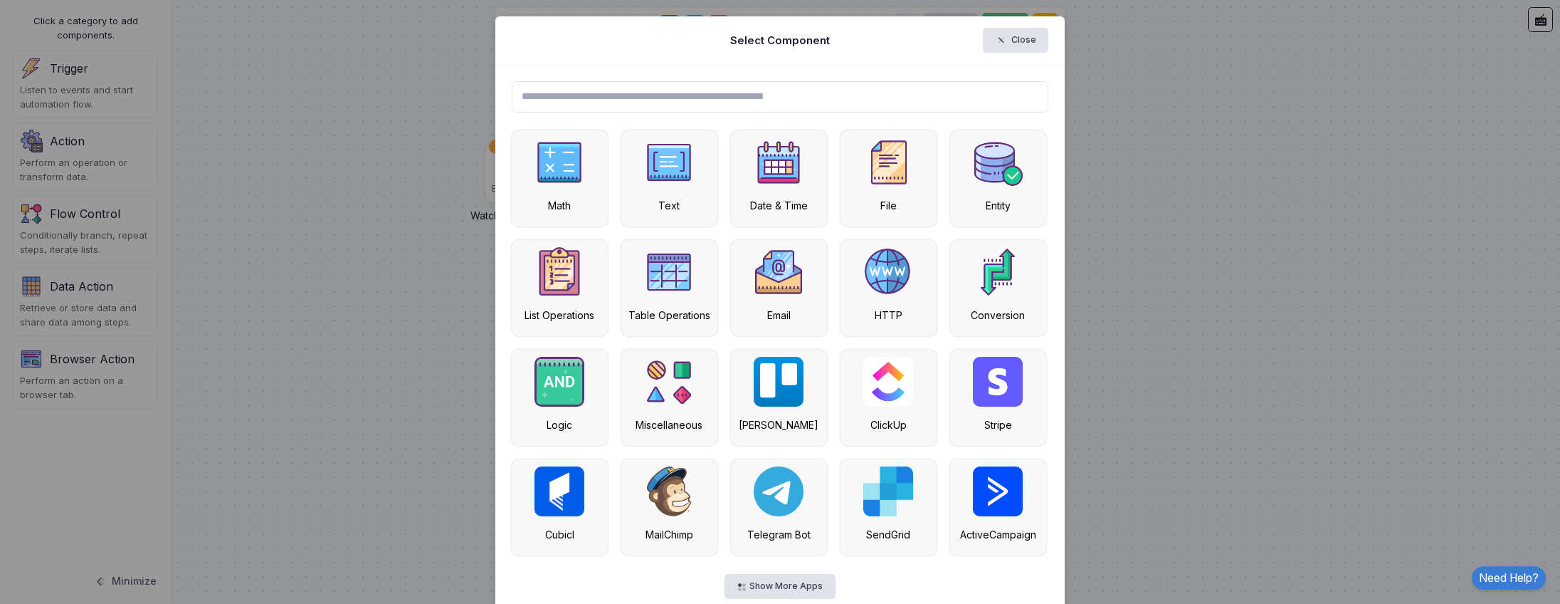
click at [787, 100] on input "text" at bounding box center [780, 96] width 537 height 31
click at [717, 97] on input "text" at bounding box center [780, 96] width 537 height 31
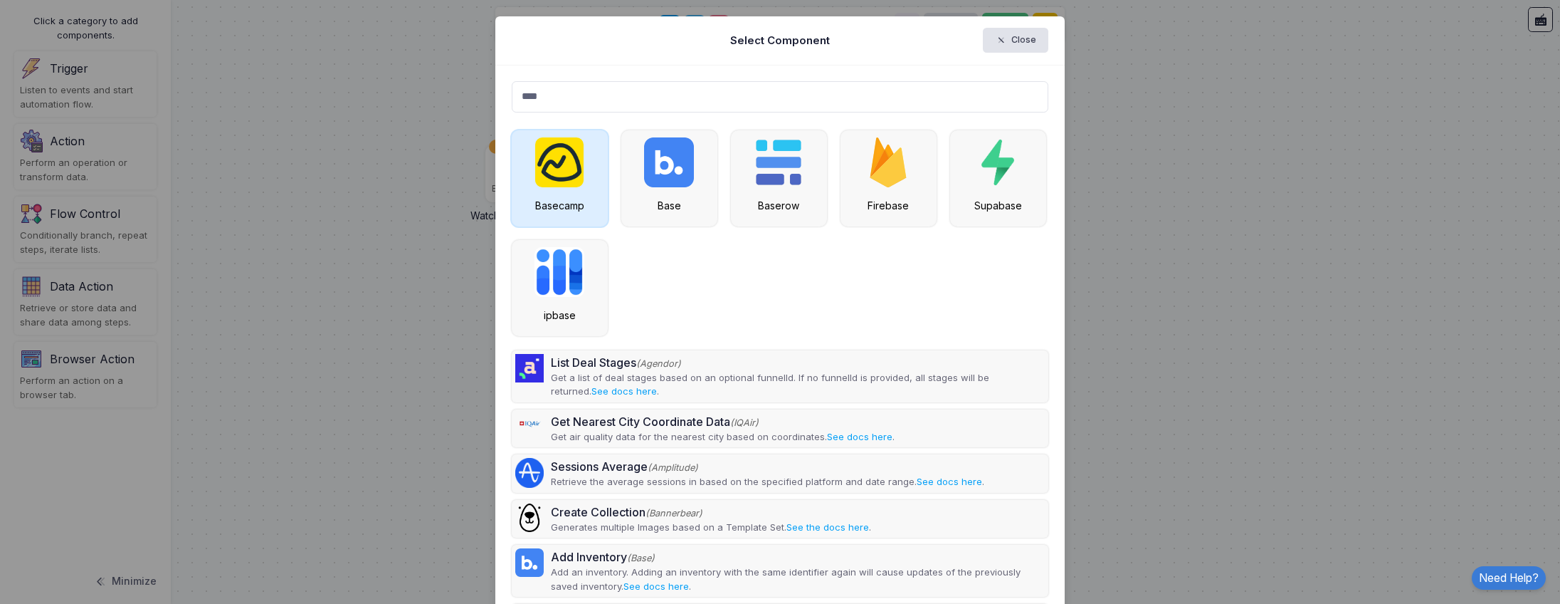
type input "****"
click at [574, 168] on img at bounding box center [559, 162] width 48 height 50
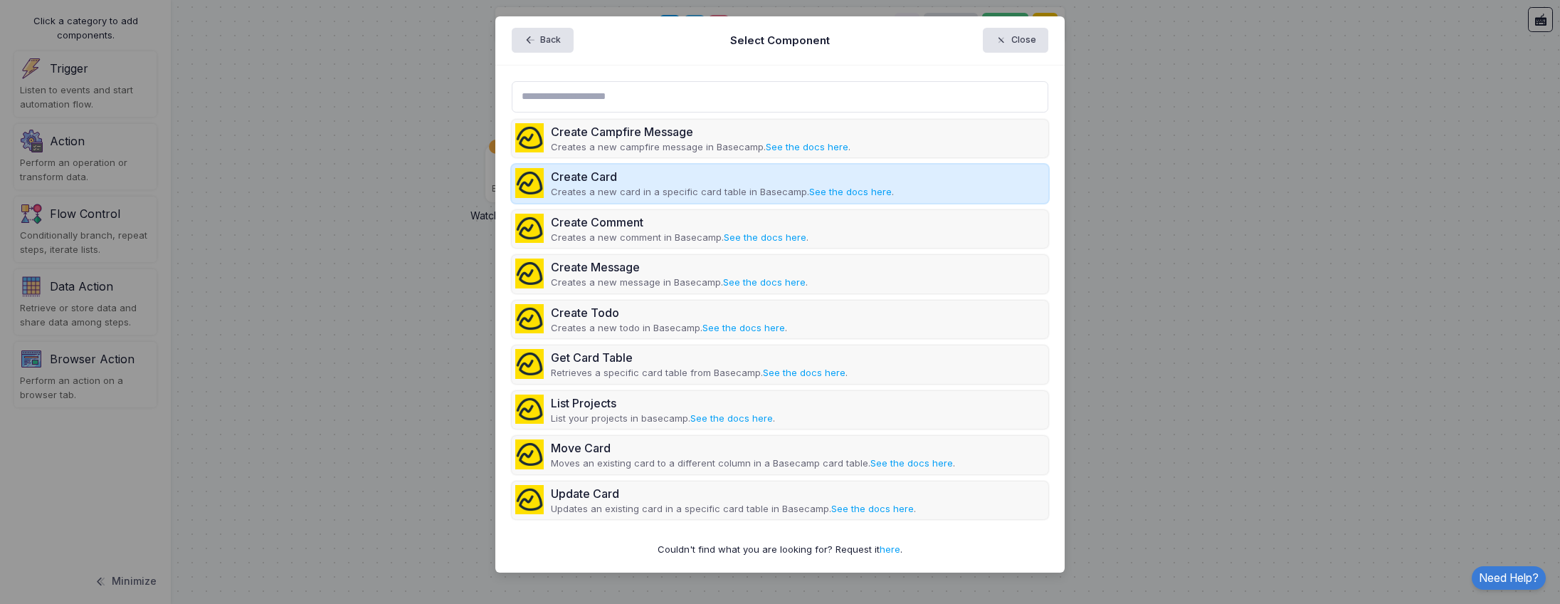
click at [945, 189] on div "Create Card Creates a new card in a specific card table in Basecamp. See the do…" at bounding box center [780, 183] width 537 height 38
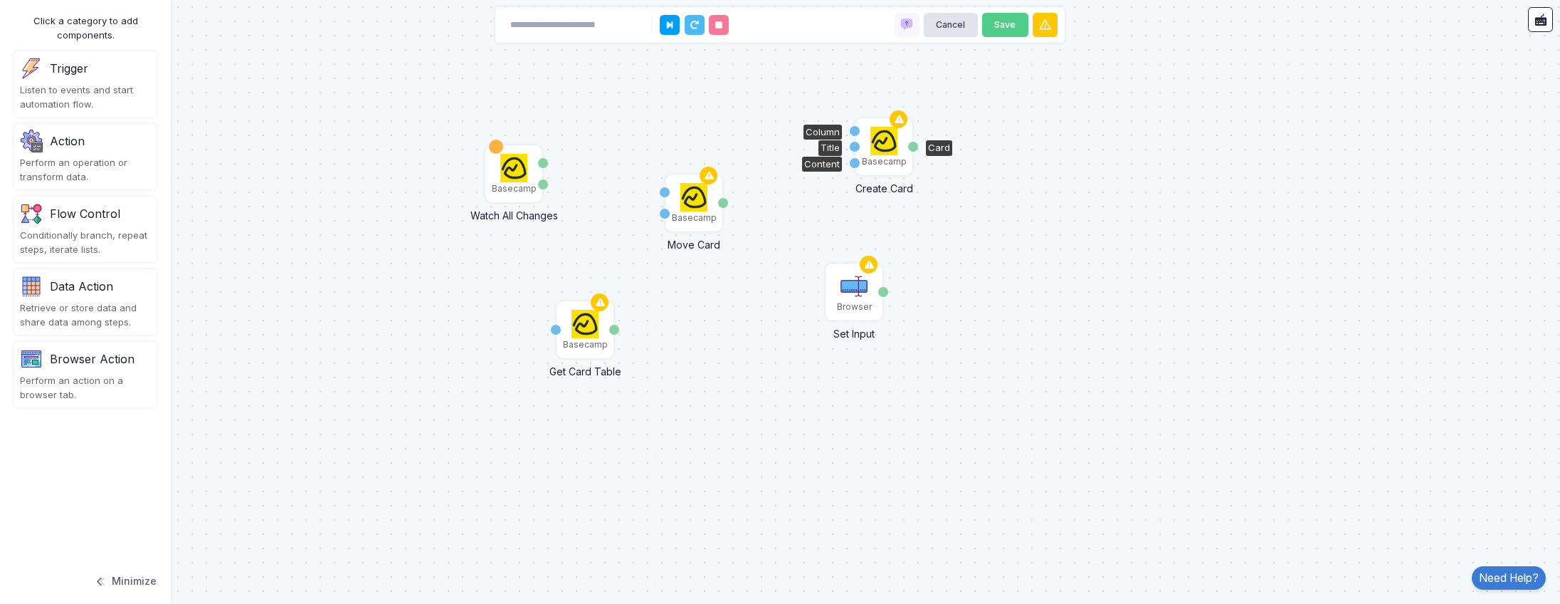
click at [883, 146] on img at bounding box center [885, 141] width 28 height 28
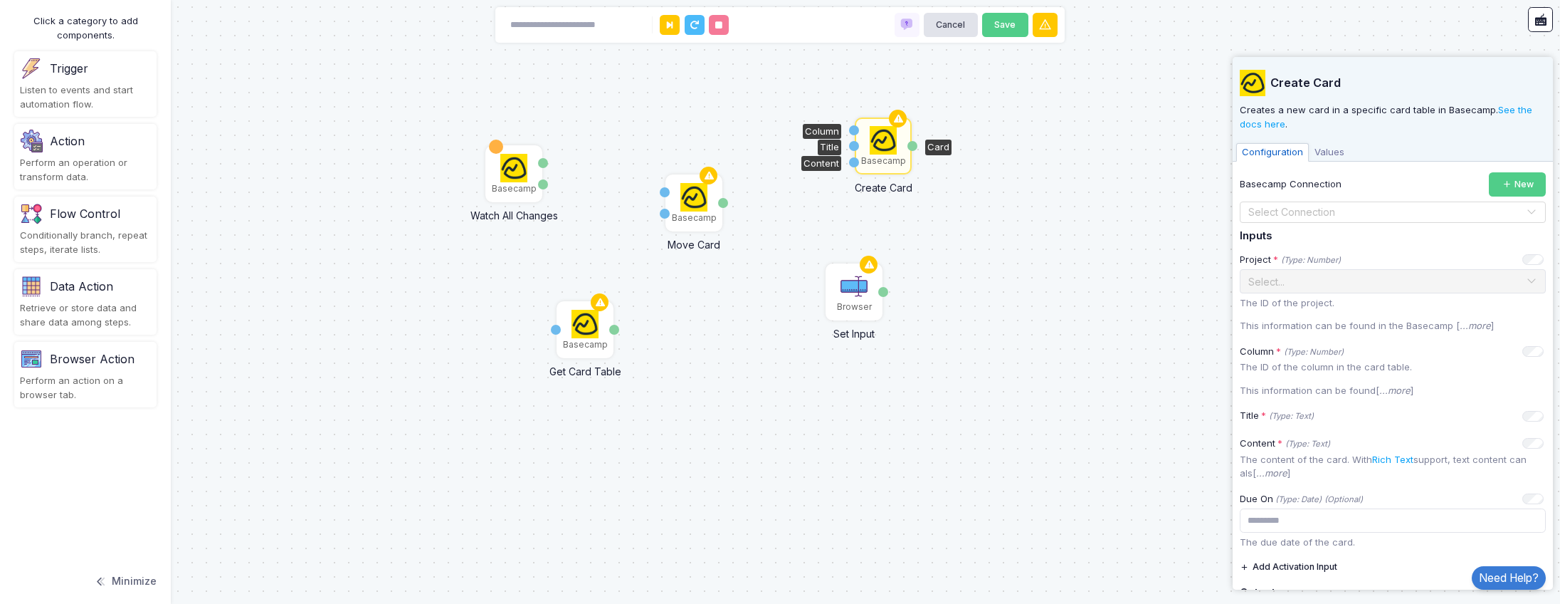
click at [1036, 253] on div "Basecamp Watch All Changes Type Item Browser Set Input Done Basecamp Get Card T…" at bounding box center [780, 302] width 1560 height 604
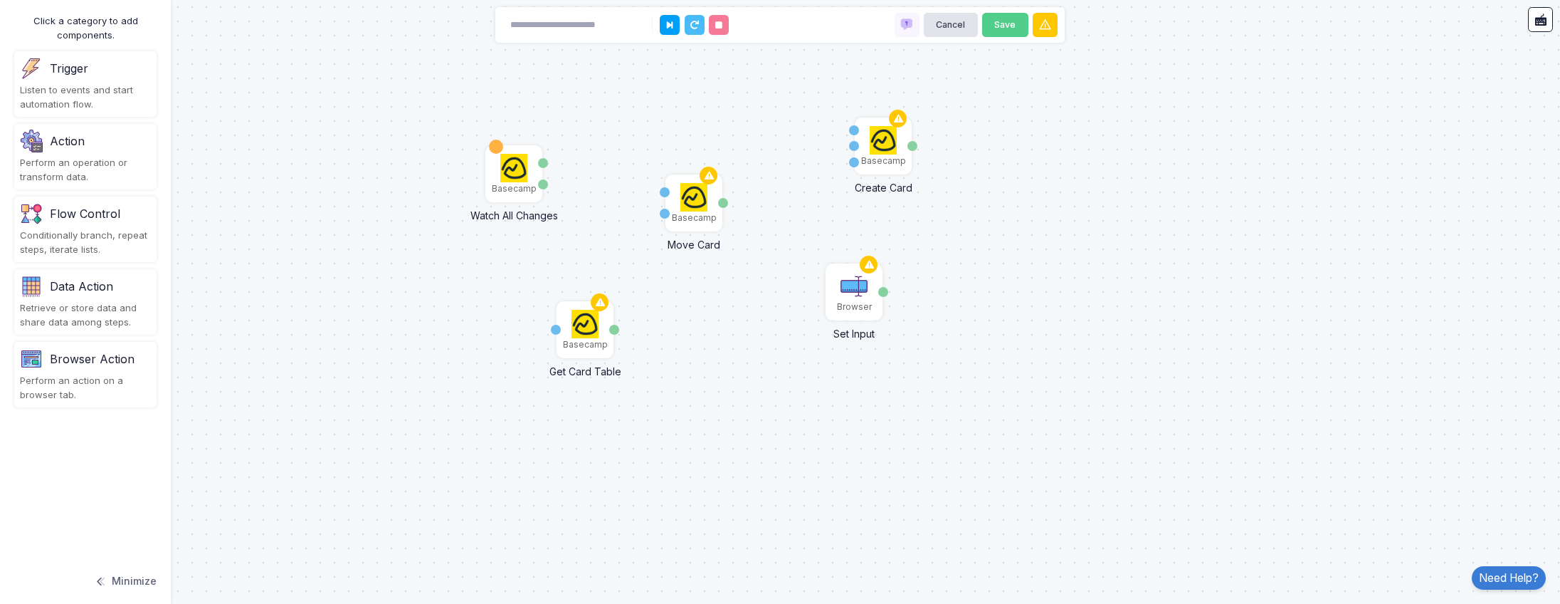
click at [95, 152] on div "Action Perform an operation or transform data." at bounding box center [85, 156] width 142 height 65
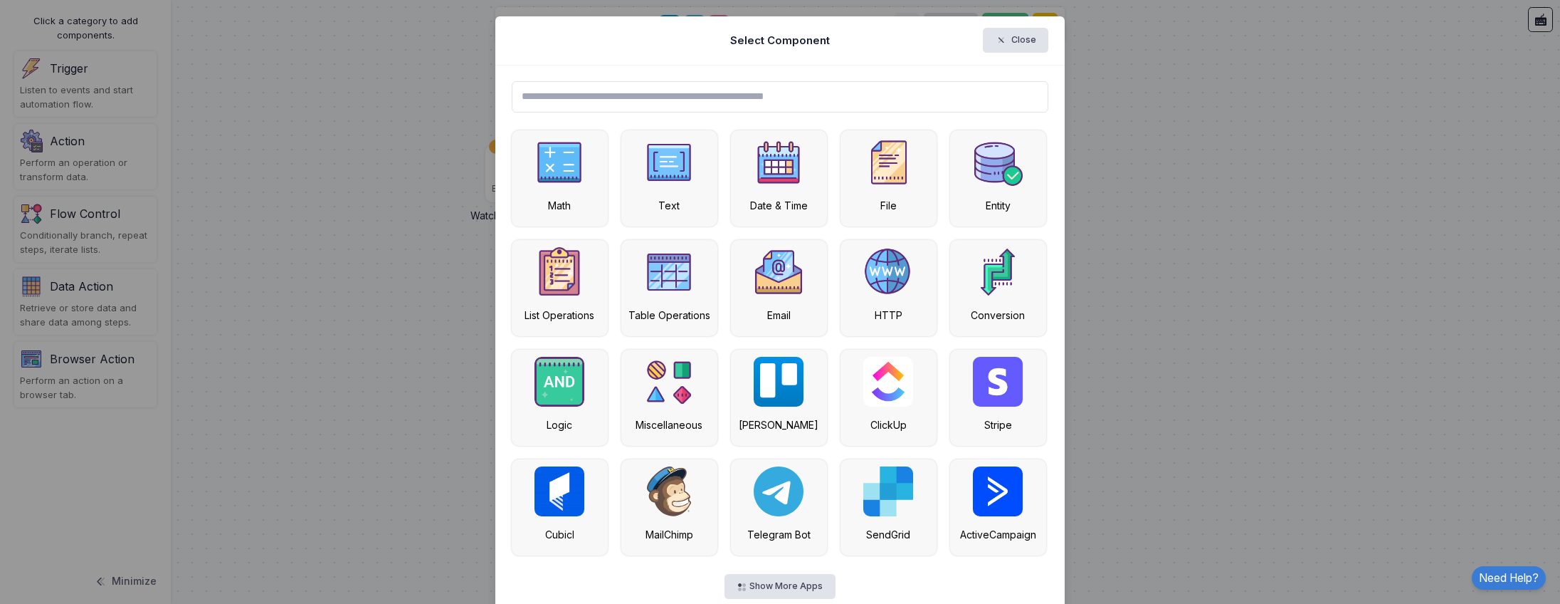
click at [912, 98] on input "text" at bounding box center [780, 96] width 537 height 31
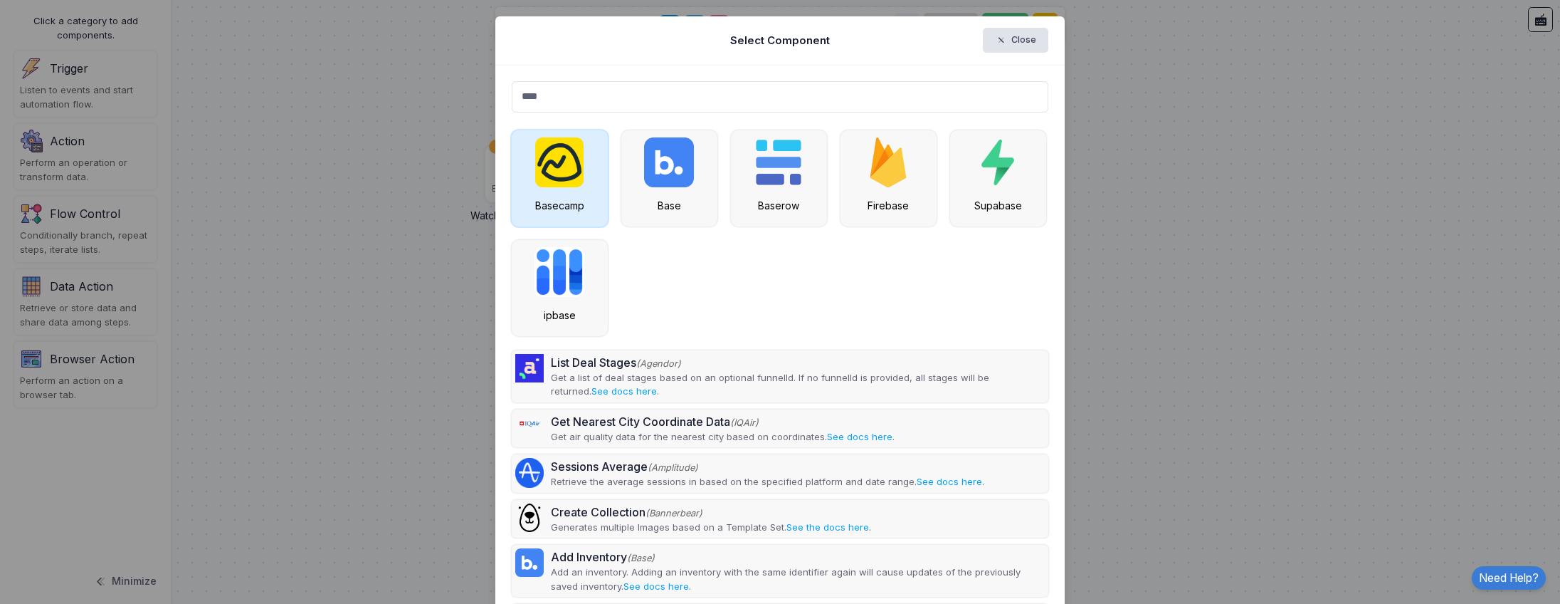
type input "****"
click at [572, 167] on img at bounding box center [559, 162] width 48 height 50
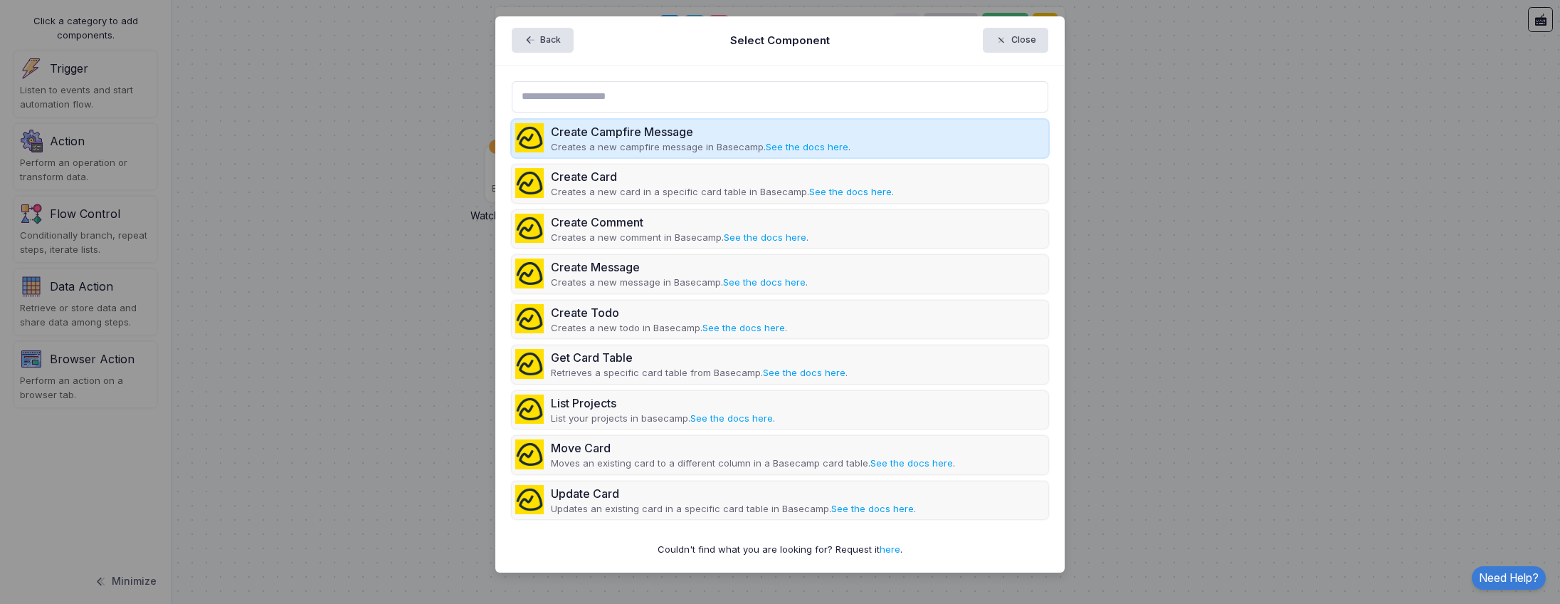
click at [802, 137] on div "Create Campfire Message" at bounding box center [701, 131] width 300 height 17
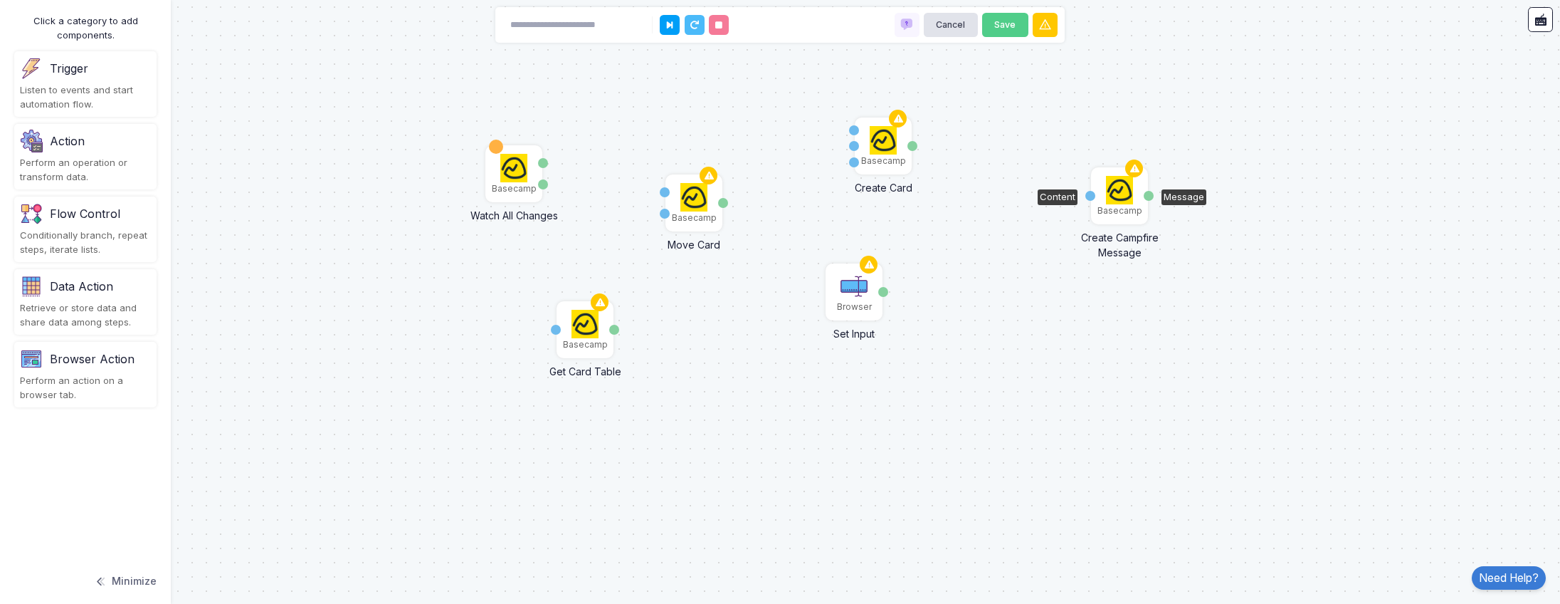
click at [1120, 196] on img at bounding box center [1120, 190] width 28 height 28
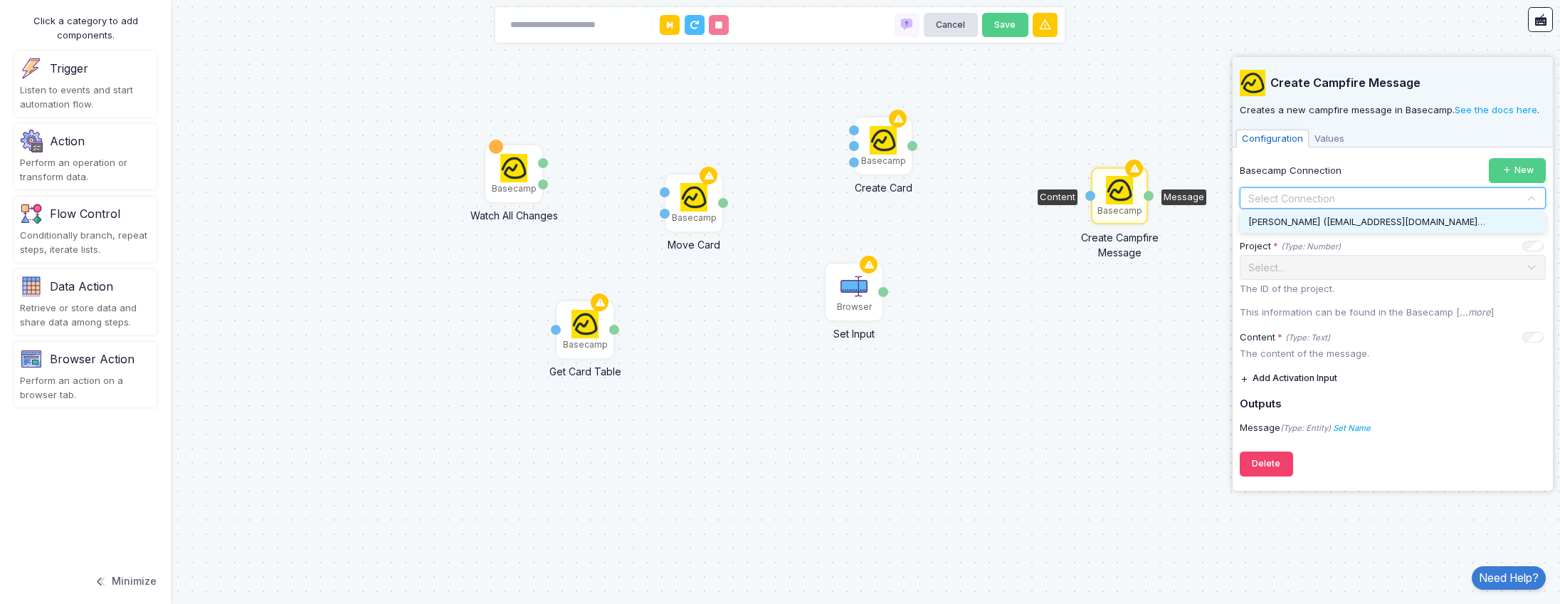
click at [1301, 197] on input "text" at bounding box center [1379, 199] width 262 height 16
click at [1325, 221] on span "[PERSON_NAME] ( [EMAIL_ADDRESS][DOMAIN_NAME] $4 $4.00 USD (4 charges) )" at bounding box center [1421, 221] width 345 height 11
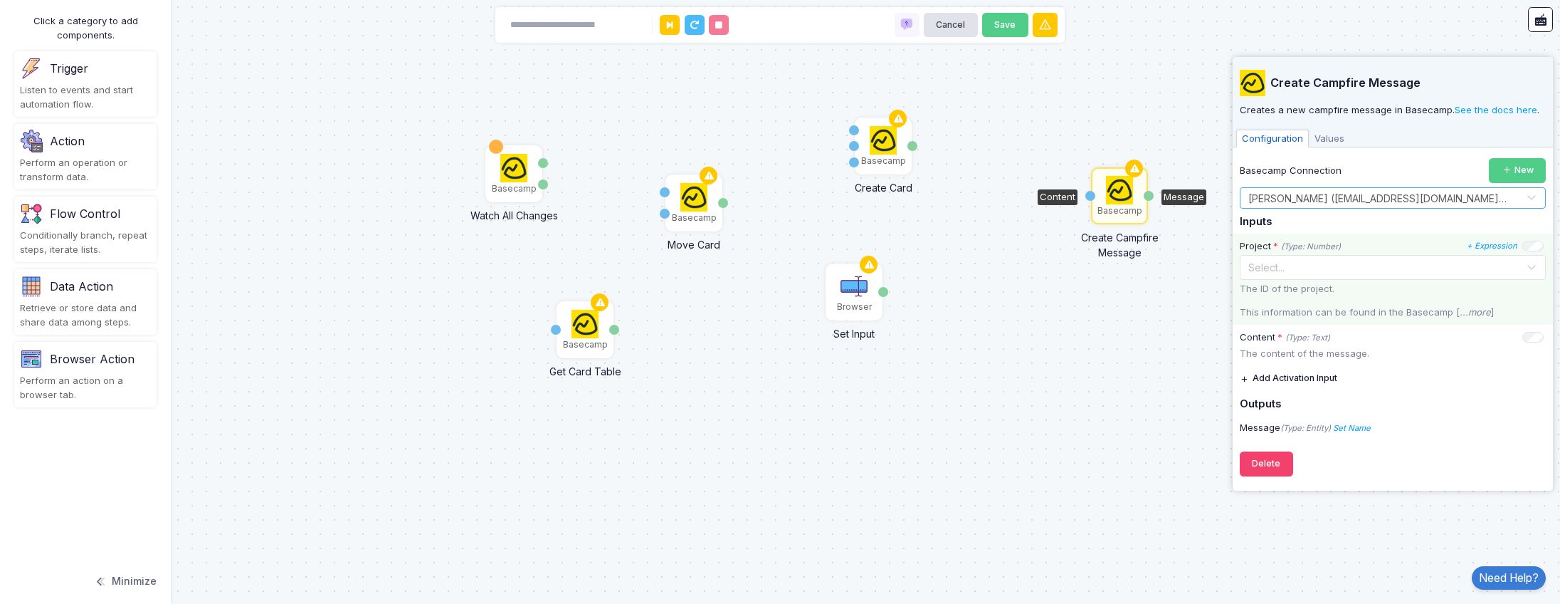
click at [1342, 273] on div "Select..." at bounding box center [1388, 267] width 278 height 15
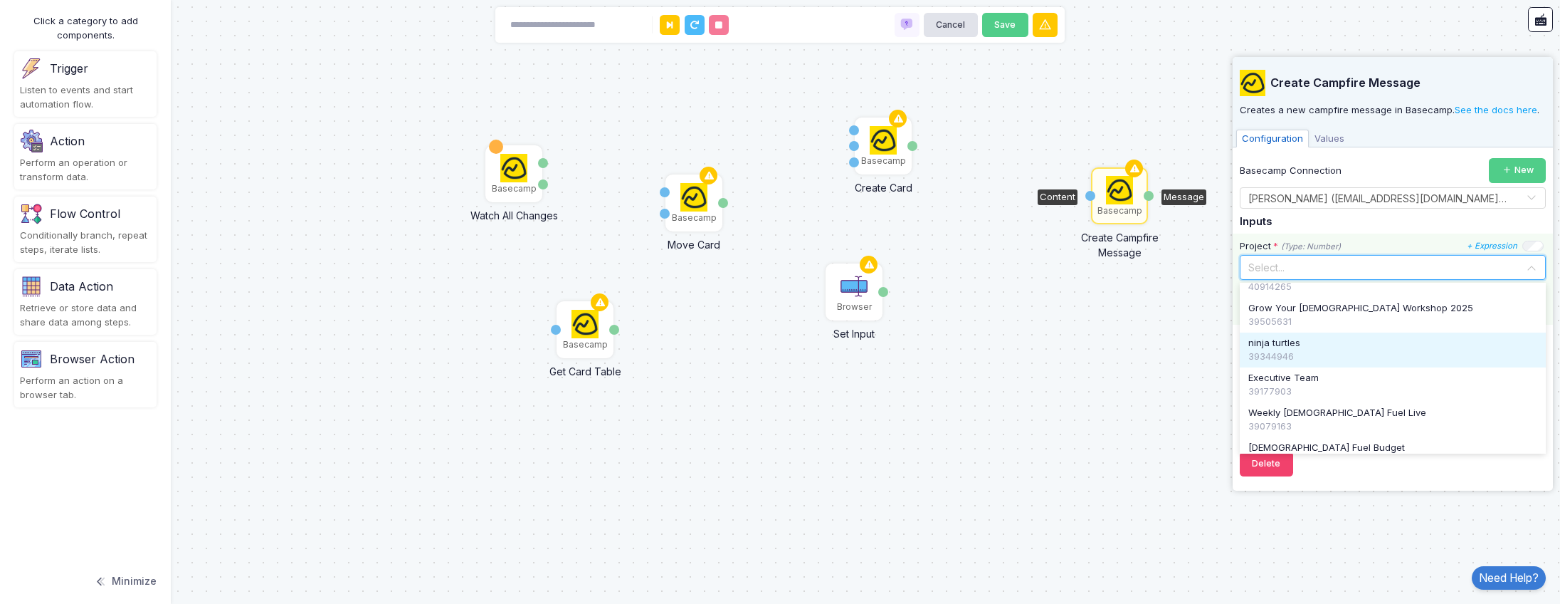
scroll to position [352, 0]
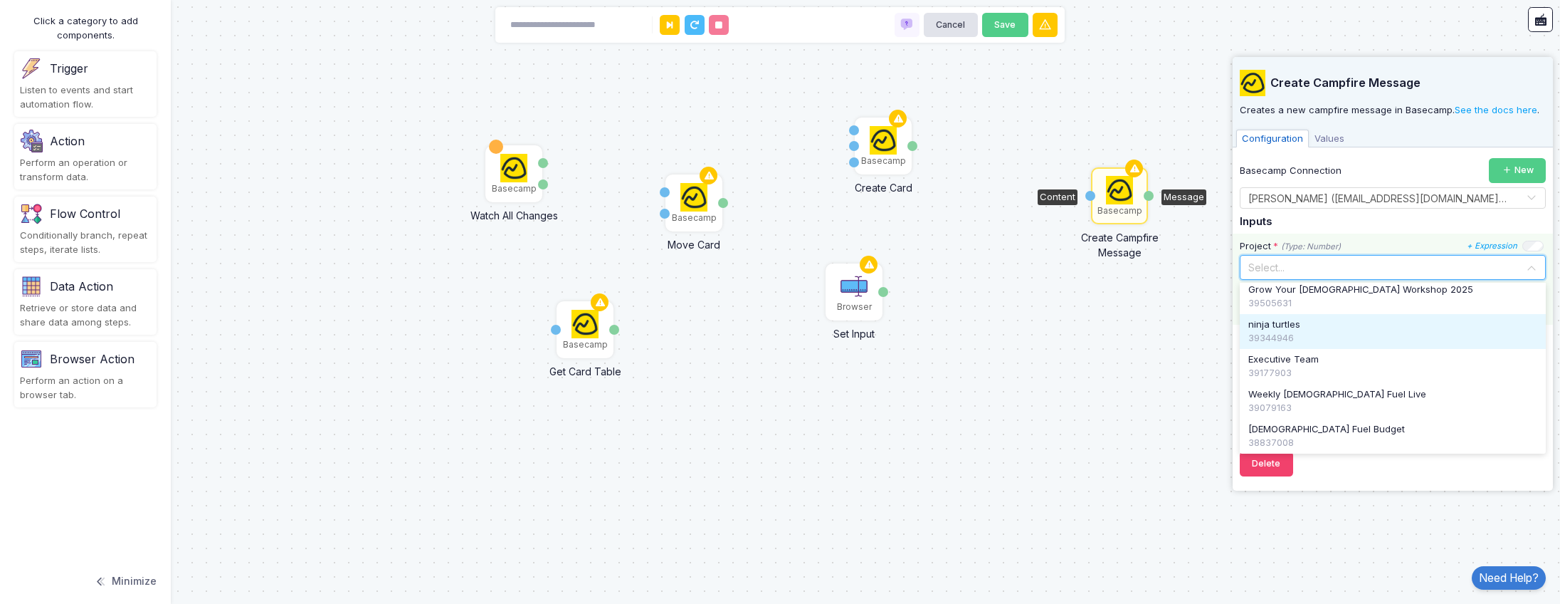
click at [1325, 327] on div "ninja turtles" at bounding box center [1393, 324] width 289 height 14
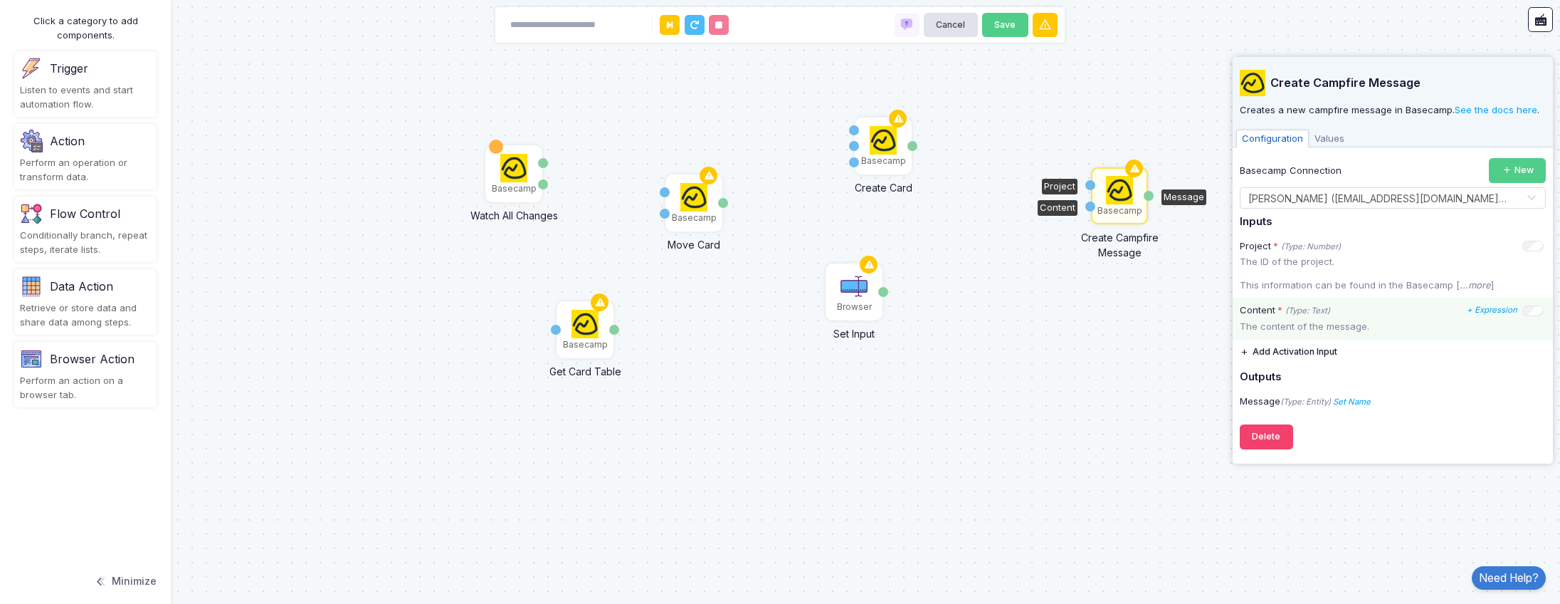
click at [1371, 313] on div "Content * (Type: Text) + Expression" at bounding box center [1392, 310] width 304 height 14
click at [1499, 311] on icon "+ Expression" at bounding box center [1492, 310] width 51 height 10
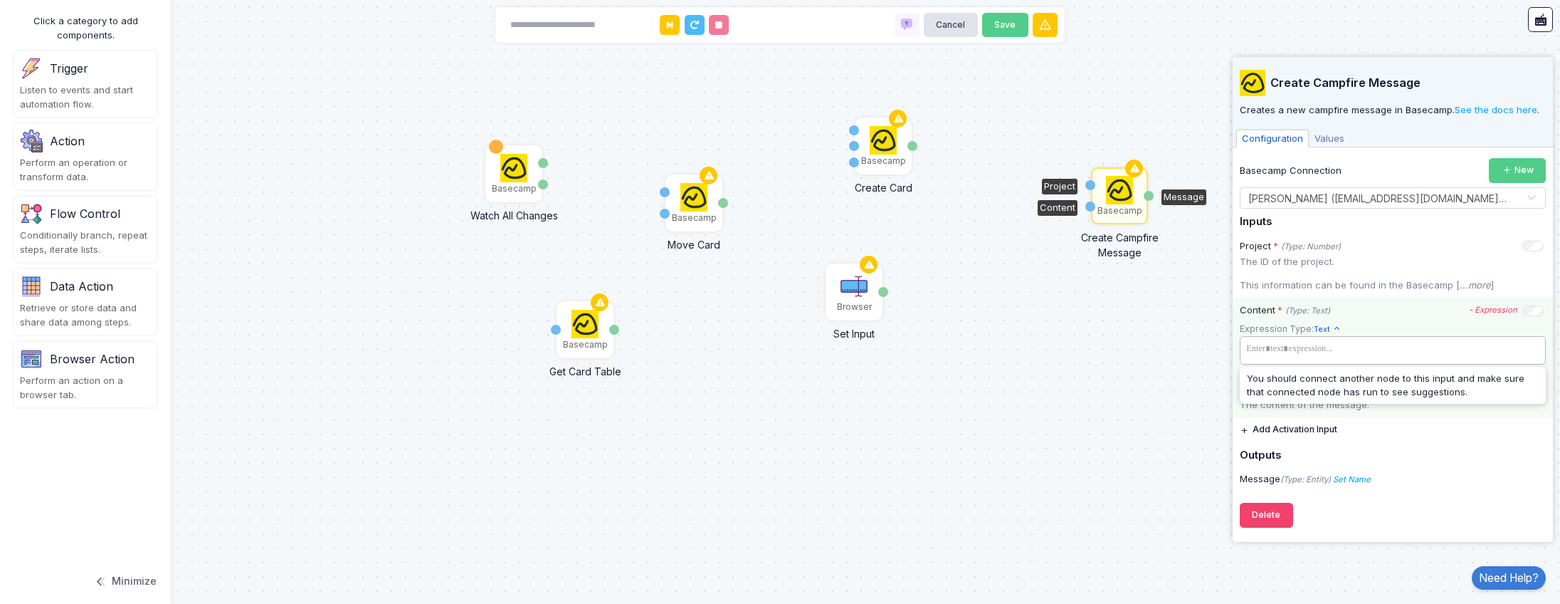
click at [1353, 362] on tags "​" at bounding box center [1393, 350] width 306 height 28
click at [1387, 312] on div "Content * (Type: Text) - Expression" at bounding box center [1392, 310] width 304 height 14
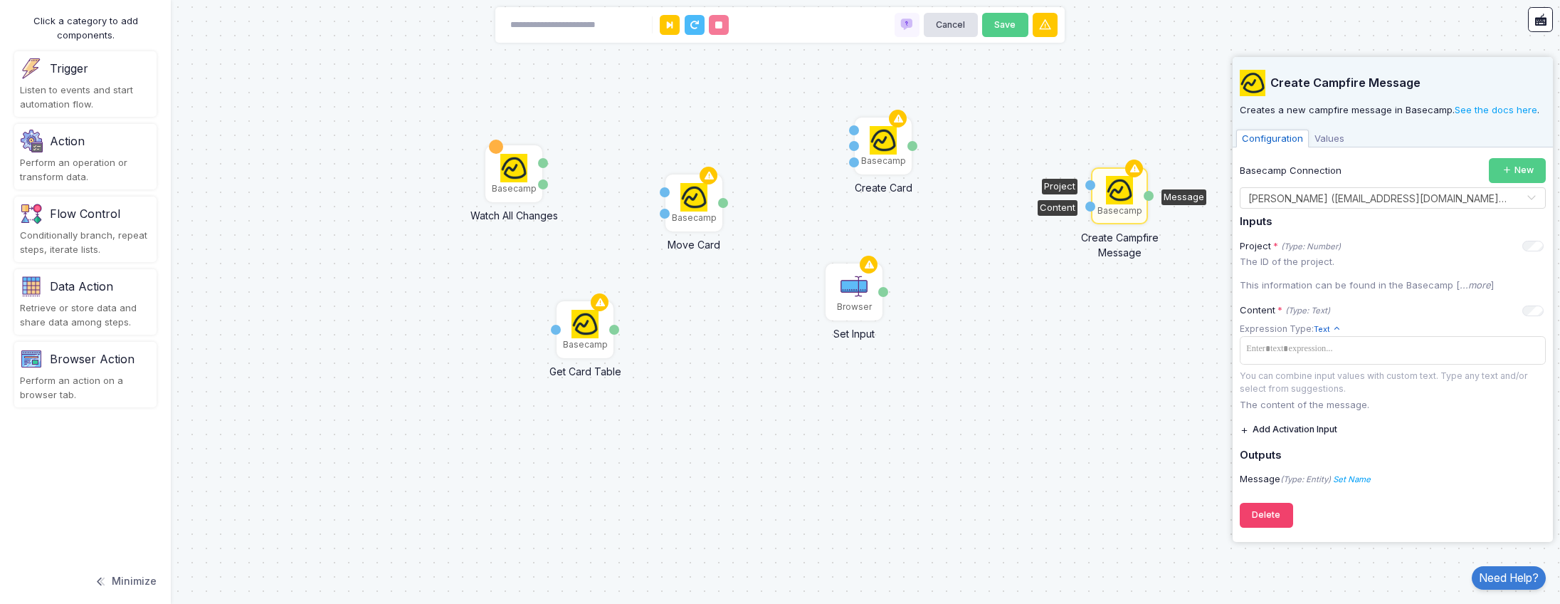
click at [1318, 332] on span "Text" at bounding box center [1327, 329] width 27 height 12
click at [1521, 396] on div "Content * (Type: Text) - Expression Expression Type: Text Text Allows you to cr…" at bounding box center [1393, 358] width 320 height 120
click at [1299, 429] on button "Add Activation Input" at bounding box center [1289, 429] width 98 height 25
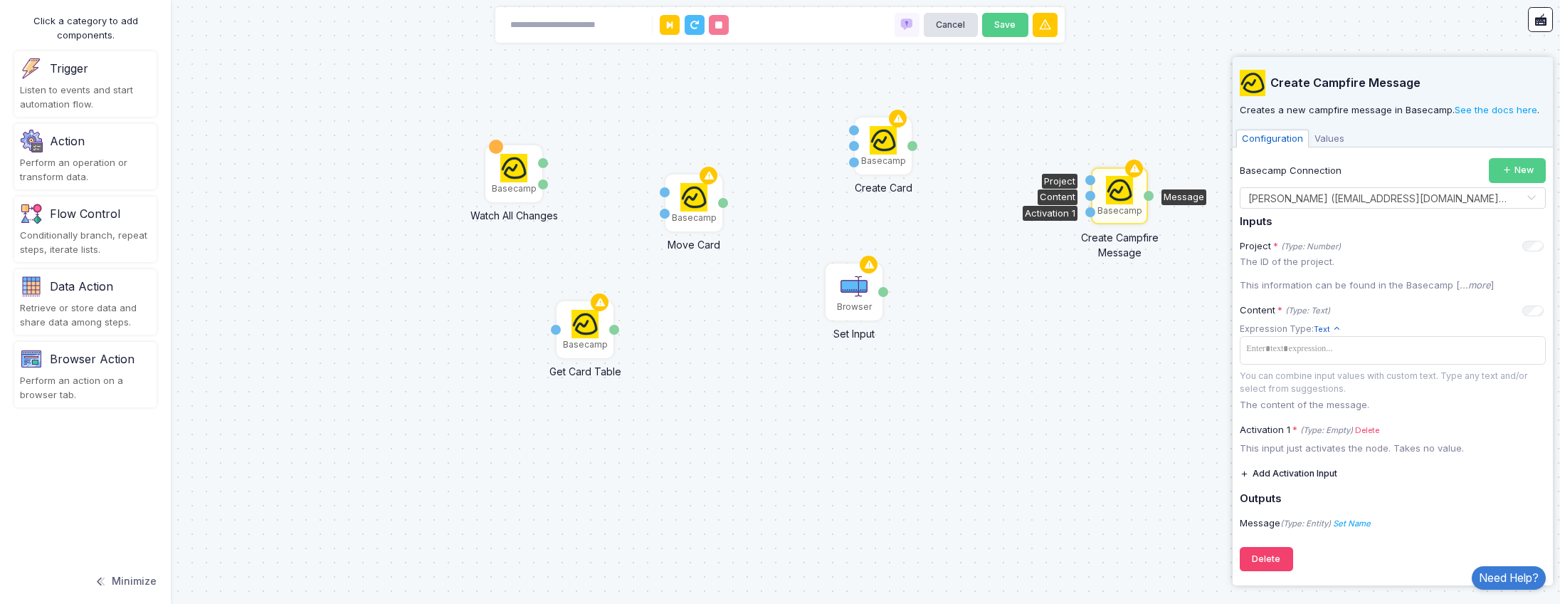
click at [1264, 473] on button "Add Activation Input" at bounding box center [1289, 473] width 98 height 25
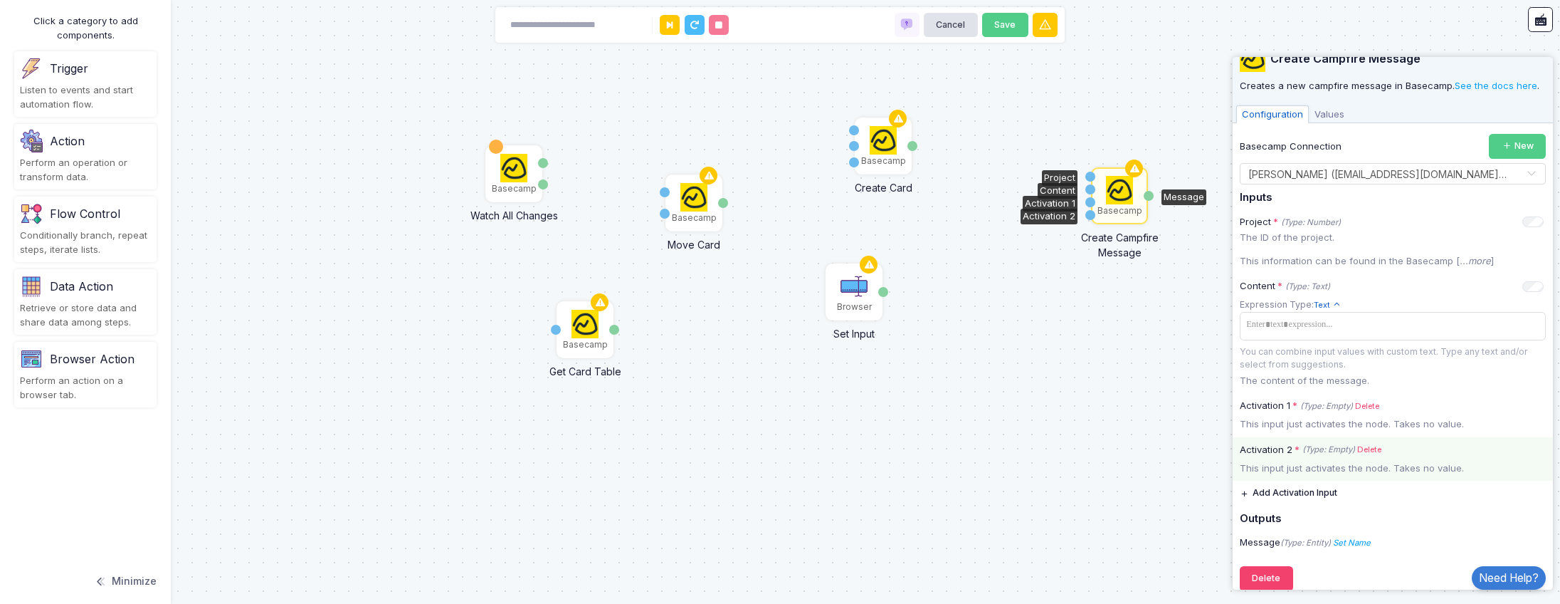
scroll to position [40, 0]
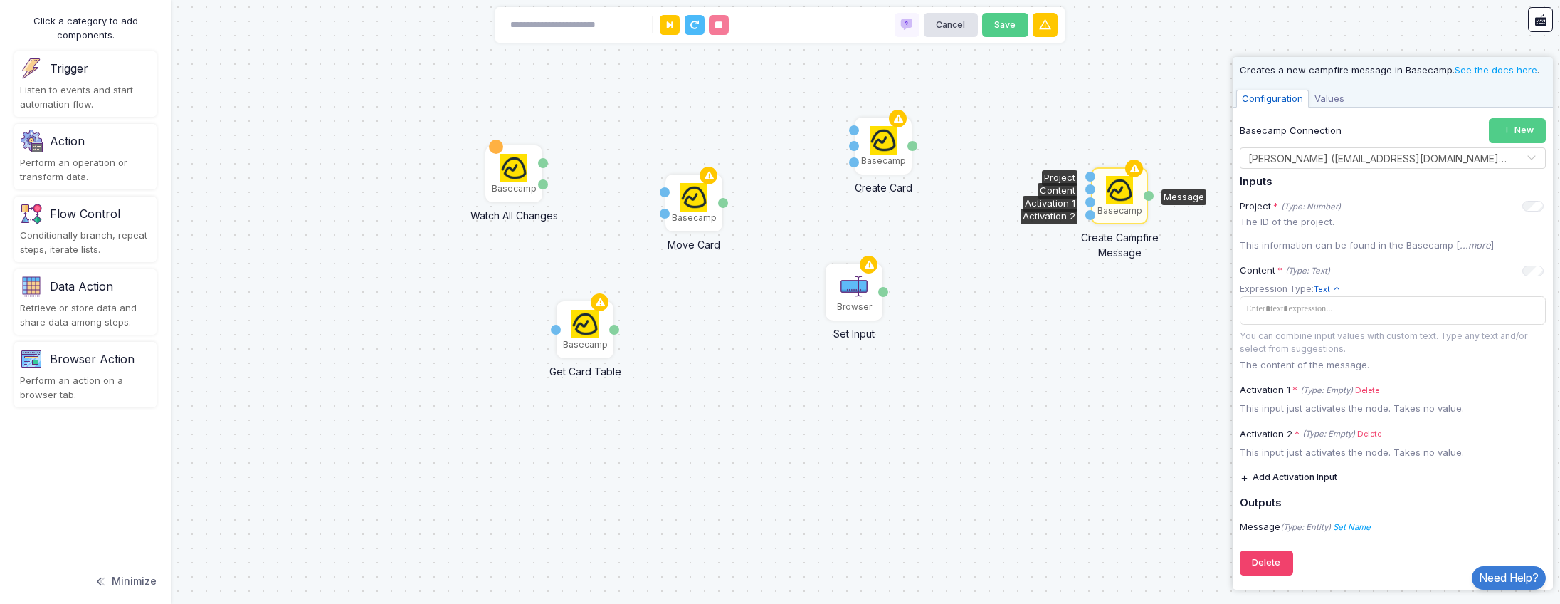
click at [1323, 476] on button "Add Activation Input" at bounding box center [1289, 477] width 98 height 25
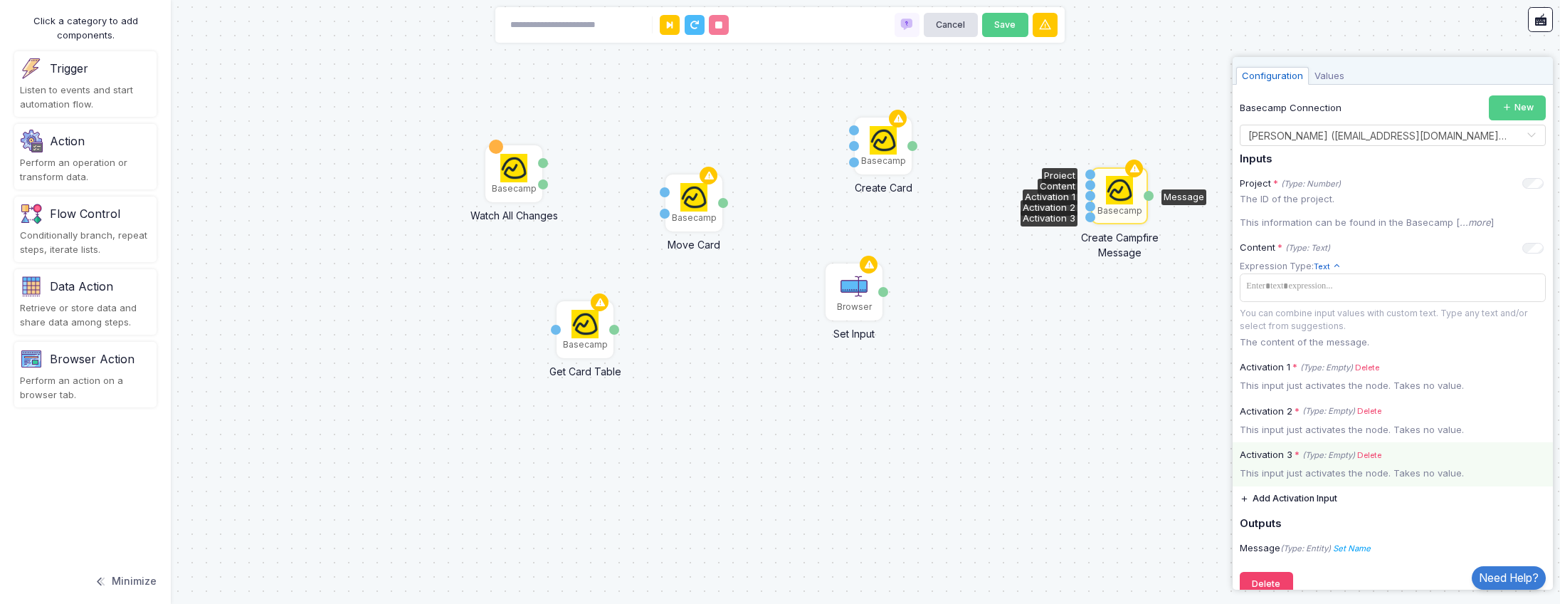
scroll to position [83, 0]
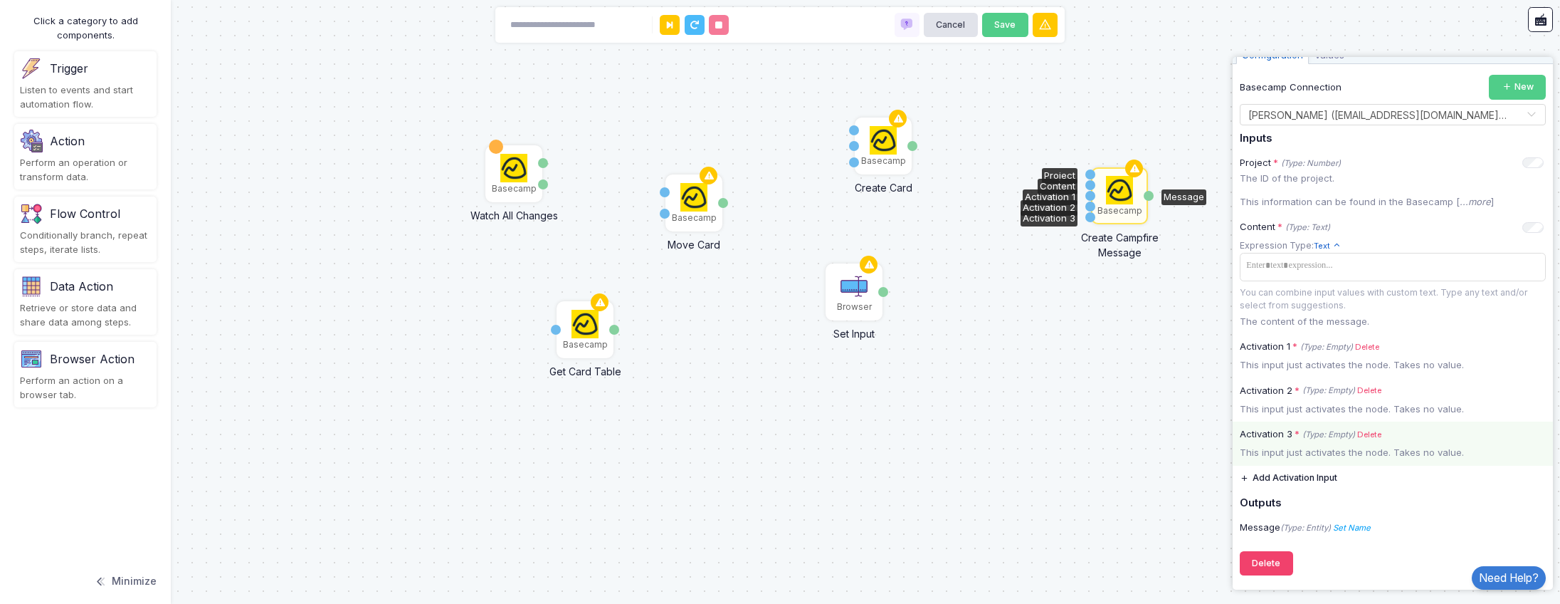
click at [1373, 439] on link "Delete" at bounding box center [1370, 435] width 24 height 12
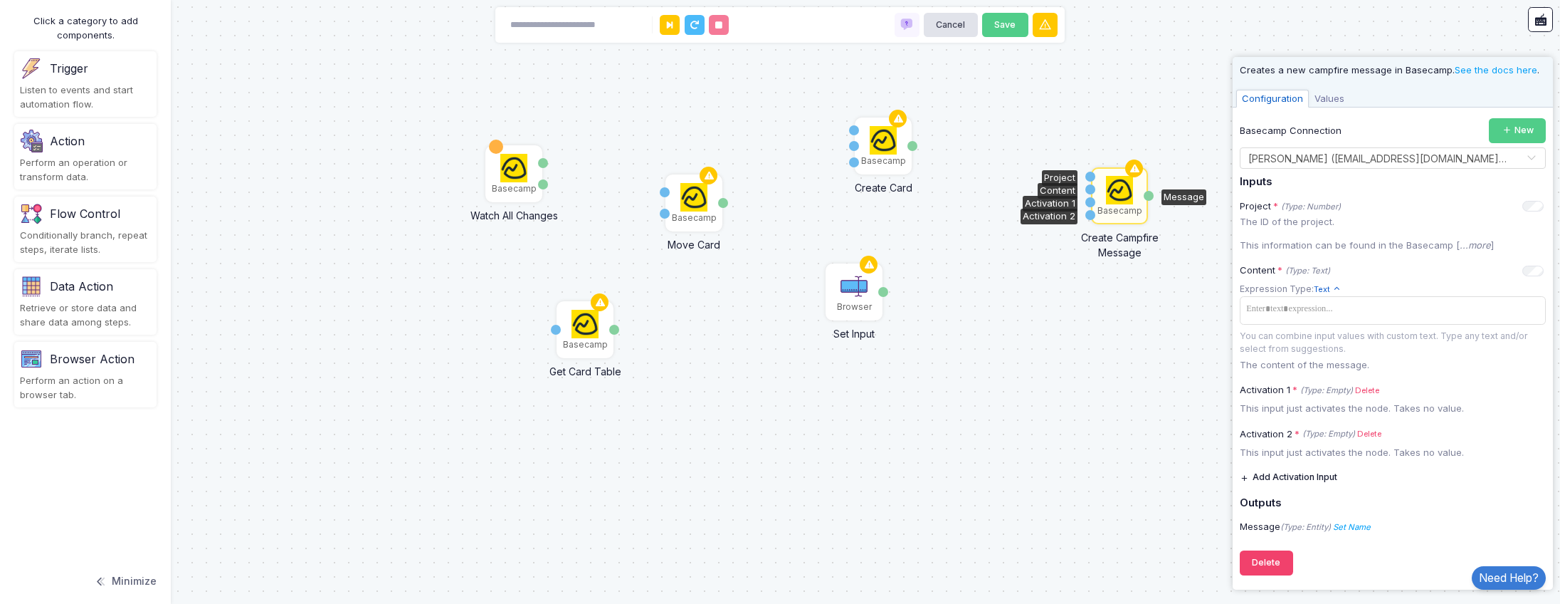
scroll to position [40, 0]
click at [1375, 436] on link "Delete" at bounding box center [1370, 434] width 24 height 12
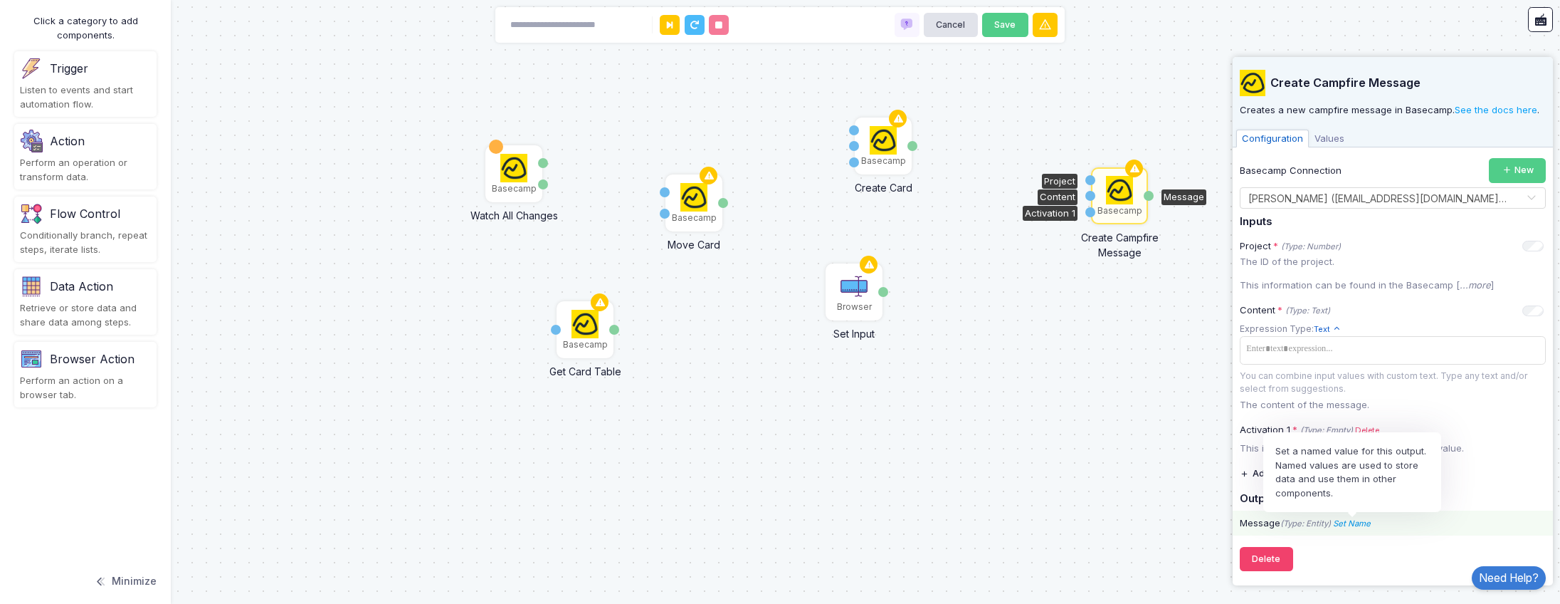
click at [1360, 519] on icon "Set Name" at bounding box center [1352, 523] width 38 height 10
click at [1414, 490] on input "Name" at bounding box center [1414, 495] width 142 height 25
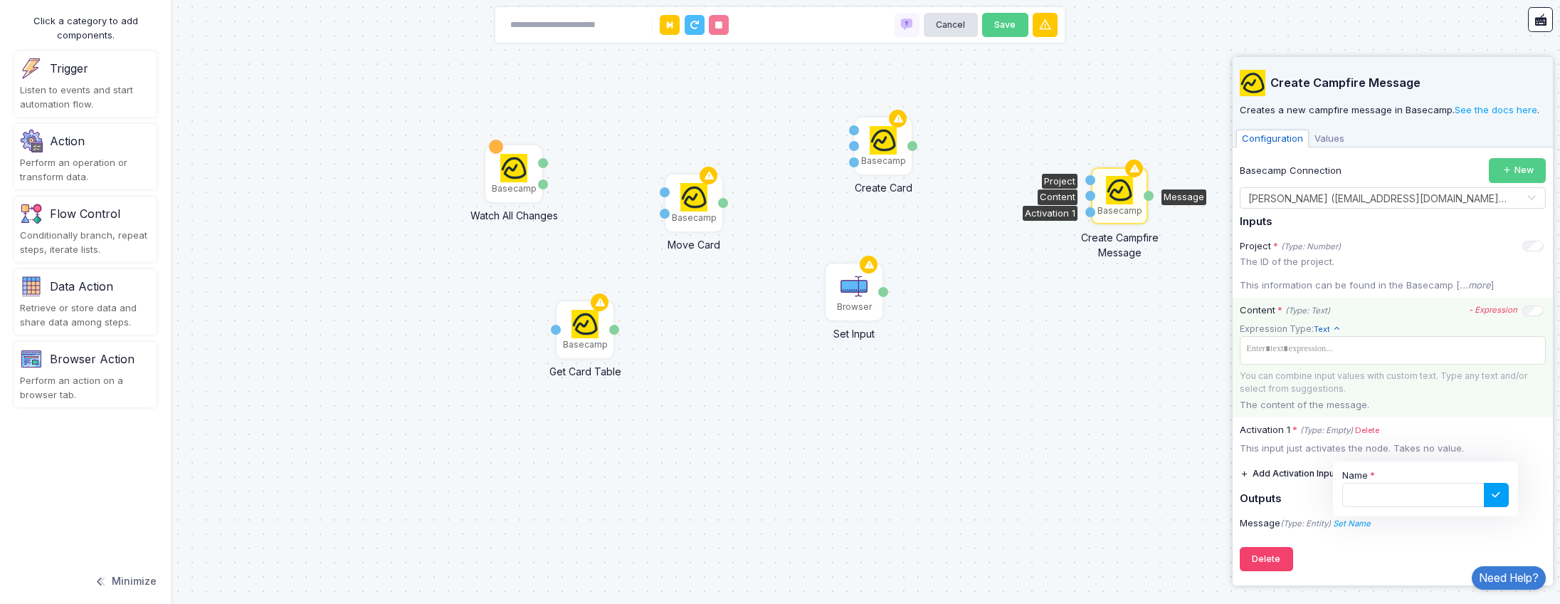
click at [1513, 412] on div "Content * (Type: Text) - Expression Expression Type: Text Text Allows you to cr…" at bounding box center [1393, 358] width 320 height 120
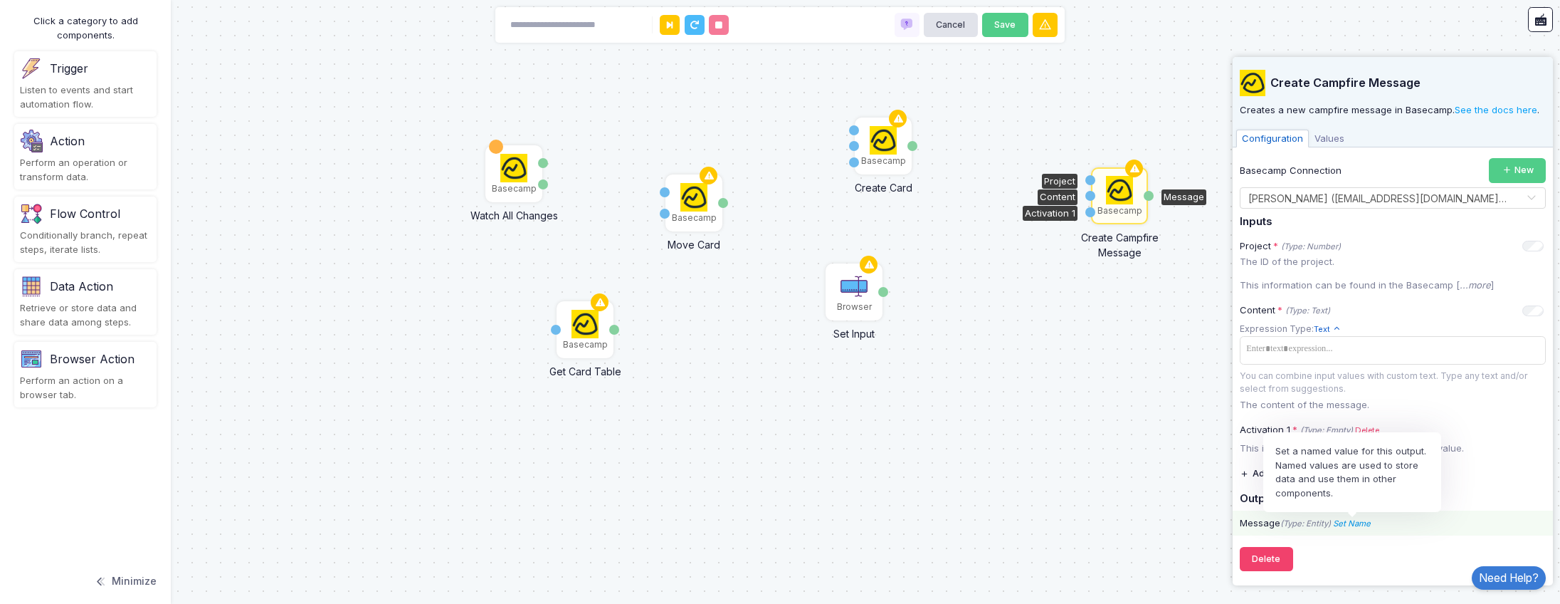
click at [1360, 521] on icon "Set Name" at bounding box center [1352, 523] width 38 height 10
click at [1439, 497] on input "Name" at bounding box center [1414, 495] width 142 height 25
type input "**"
click at [1503, 495] on icon at bounding box center [1496, 495] width 14 height 14
click at [1323, 141] on span "Values" at bounding box center [1329, 139] width 41 height 19
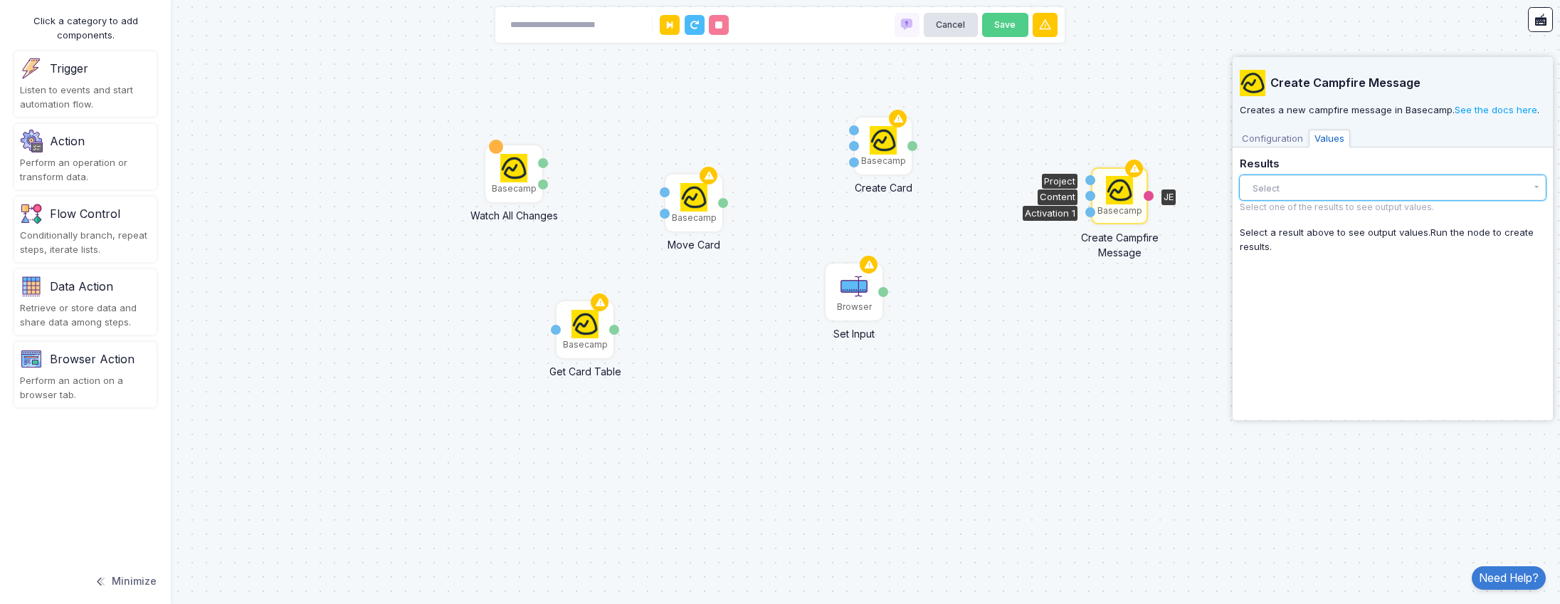
click at [1286, 191] on button "Select" at bounding box center [1393, 187] width 306 height 25
click at [1363, 280] on div "Create Campfire Message Creates a new campfire message in Basecamp. See the doc…" at bounding box center [1393, 235] width 306 height 356
click at [1478, 109] on link "See the docs here" at bounding box center [1496, 109] width 83 height 11
click at [399, 175] on div "Basecamp Watch All Changes Type Item Browser Set Input Done Basecamp Get Card T…" at bounding box center [780, 302] width 1560 height 604
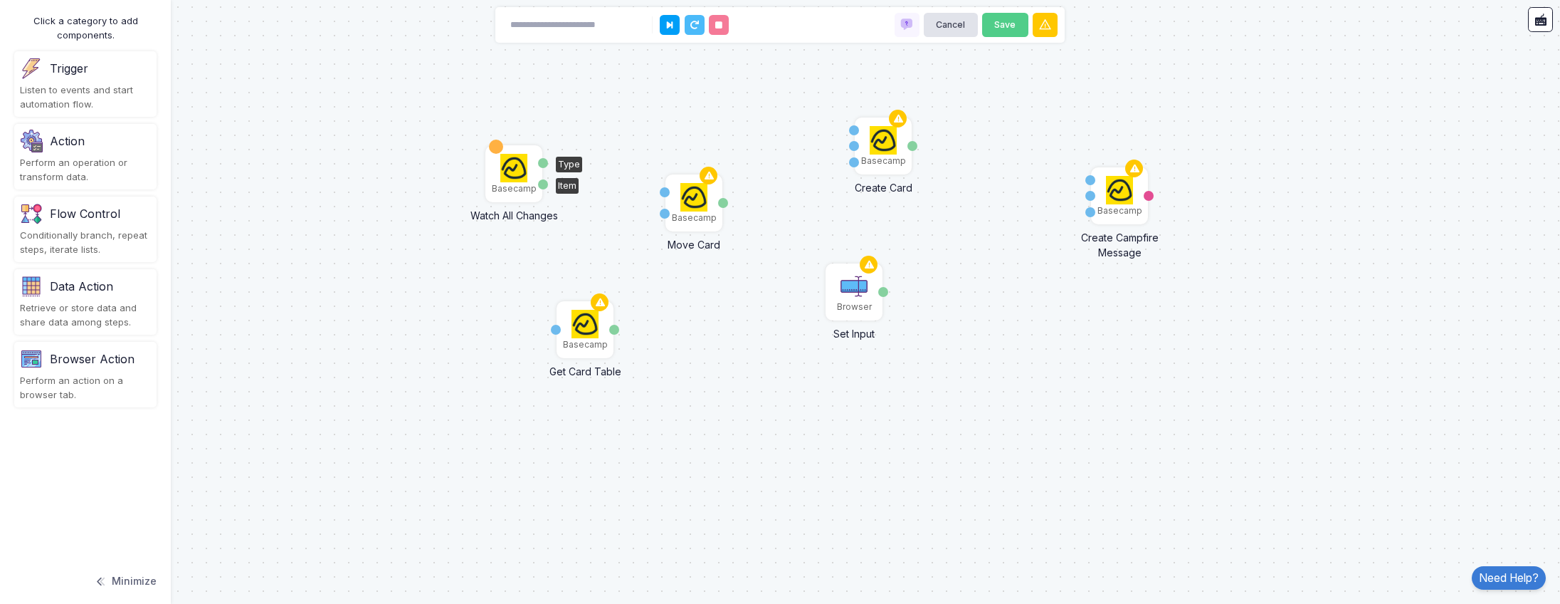
click at [500, 171] on img at bounding box center [514, 168] width 28 height 28
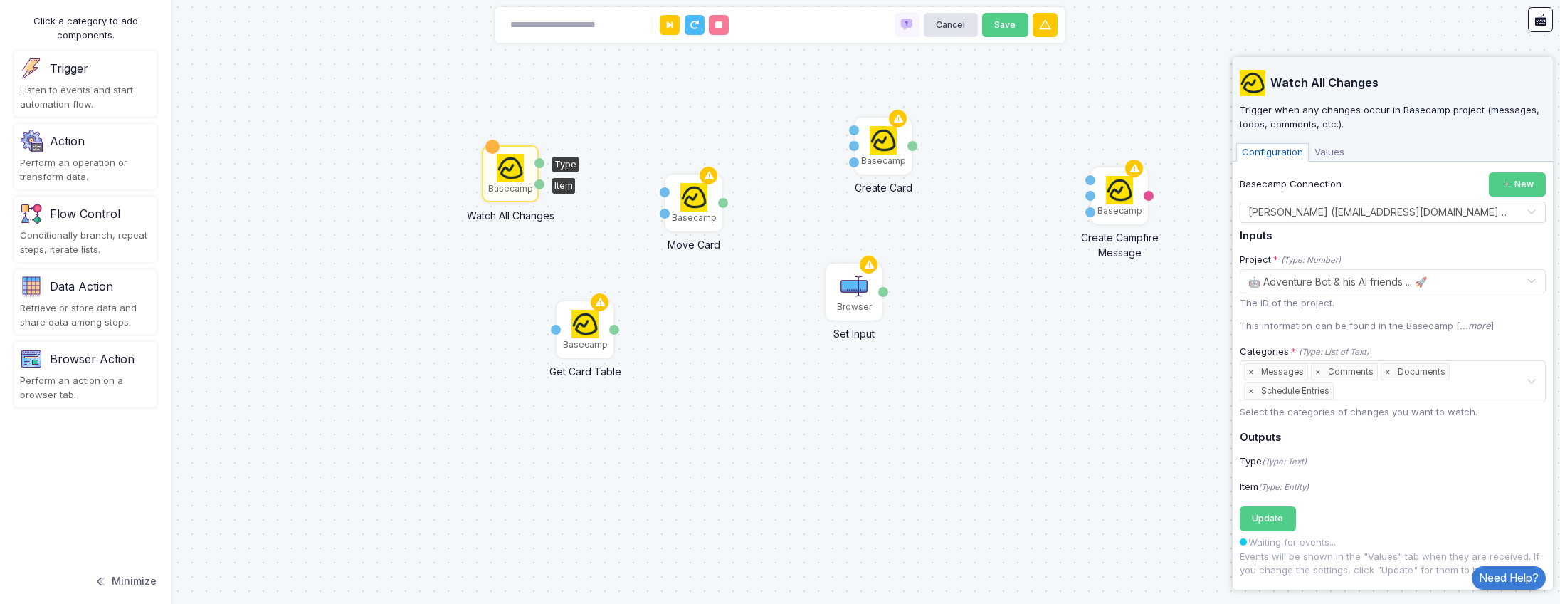
click at [1084, 402] on div "Basecamp Watch All Changes Type Item Browser Set Input Done Basecamp Get Card T…" at bounding box center [780, 302] width 1560 height 604
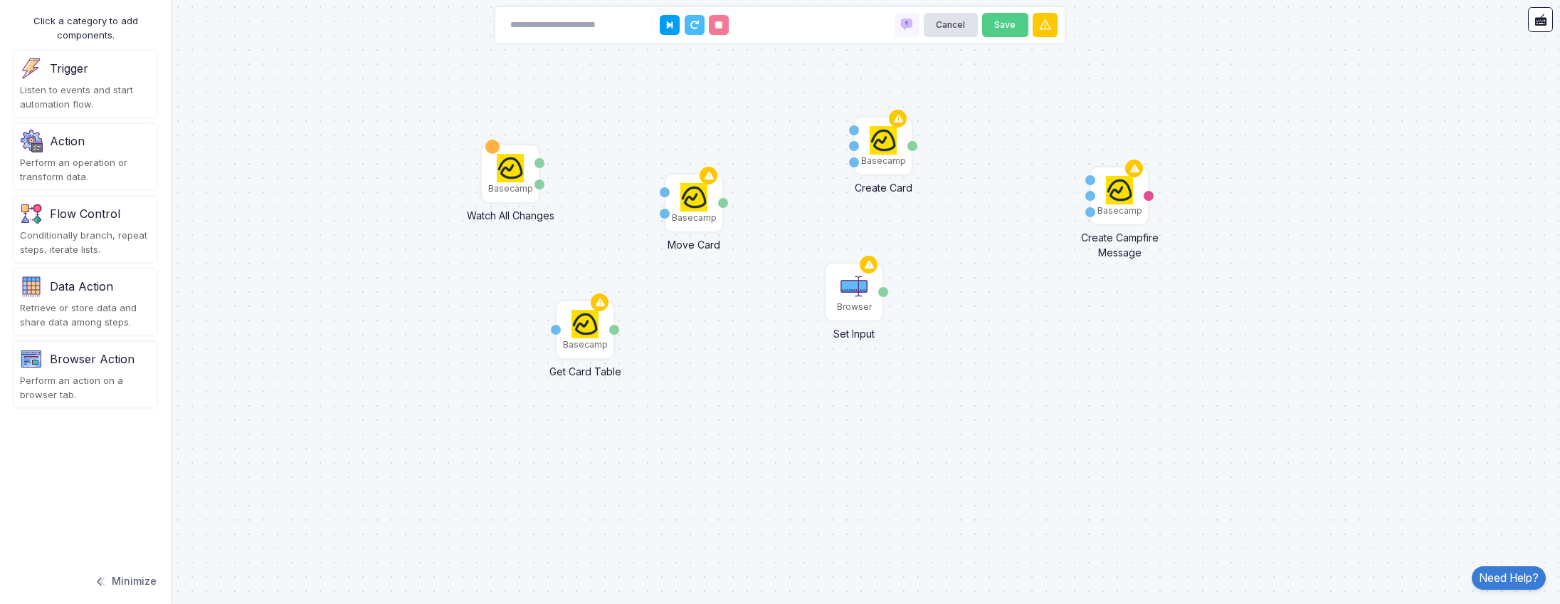
click at [338, 248] on div "Basecamp Watch All Changes Type Item Browser Set Input Done Basecamp Get Card T…" at bounding box center [780, 302] width 1560 height 604
click at [100, 83] on div "Listen to events and start automation flow." at bounding box center [85, 97] width 131 height 28
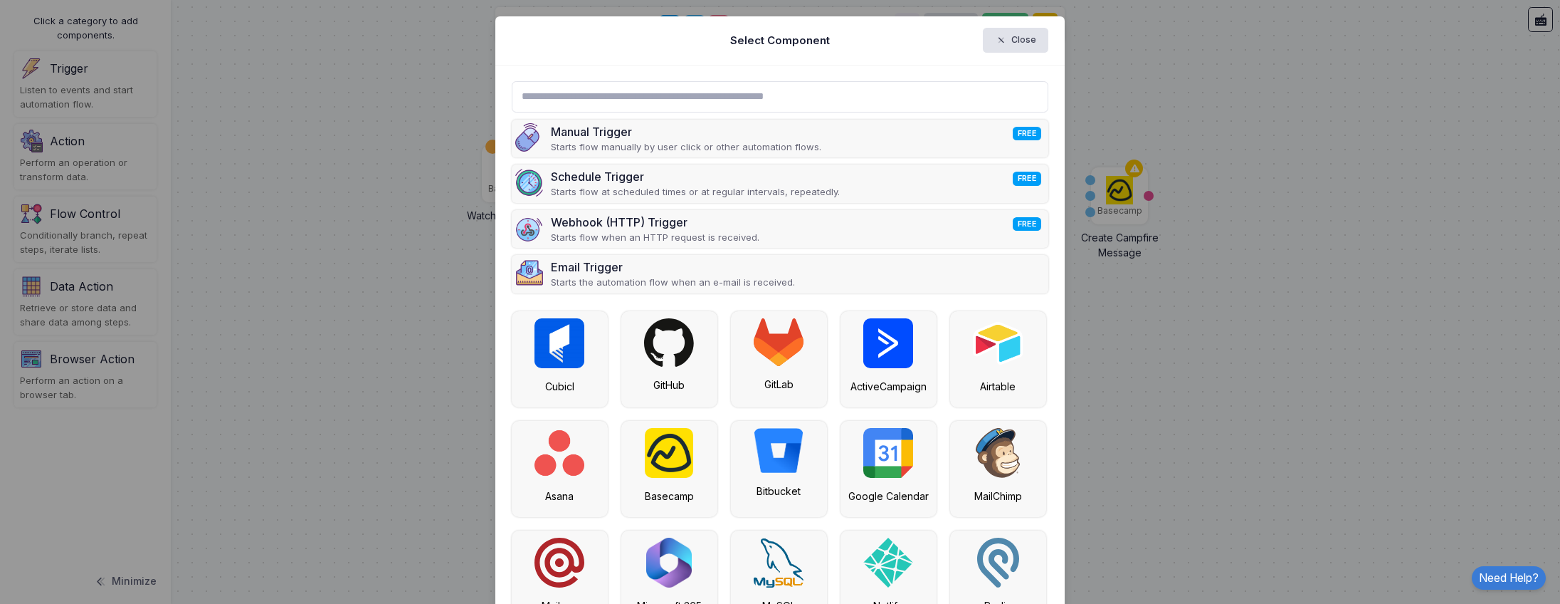
click at [703, 103] on input "text" at bounding box center [780, 96] width 537 height 31
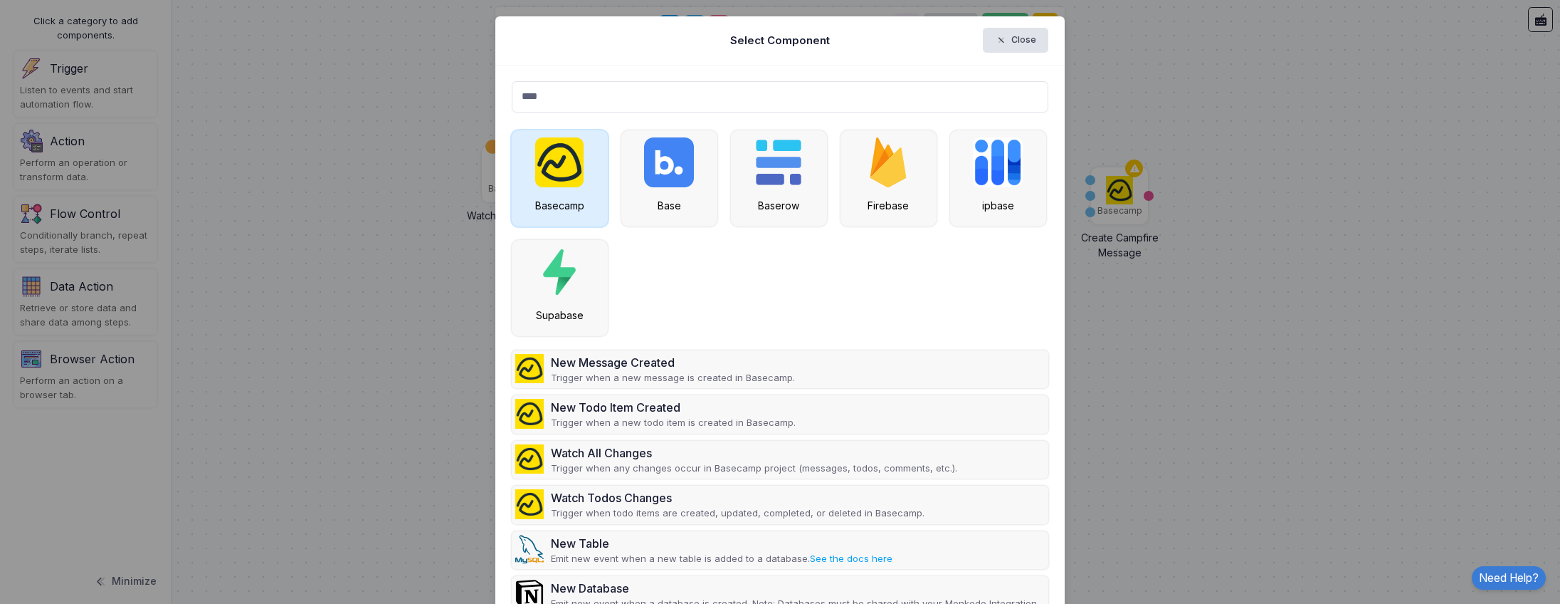
type input "****"
click at [549, 163] on img at bounding box center [559, 162] width 48 height 50
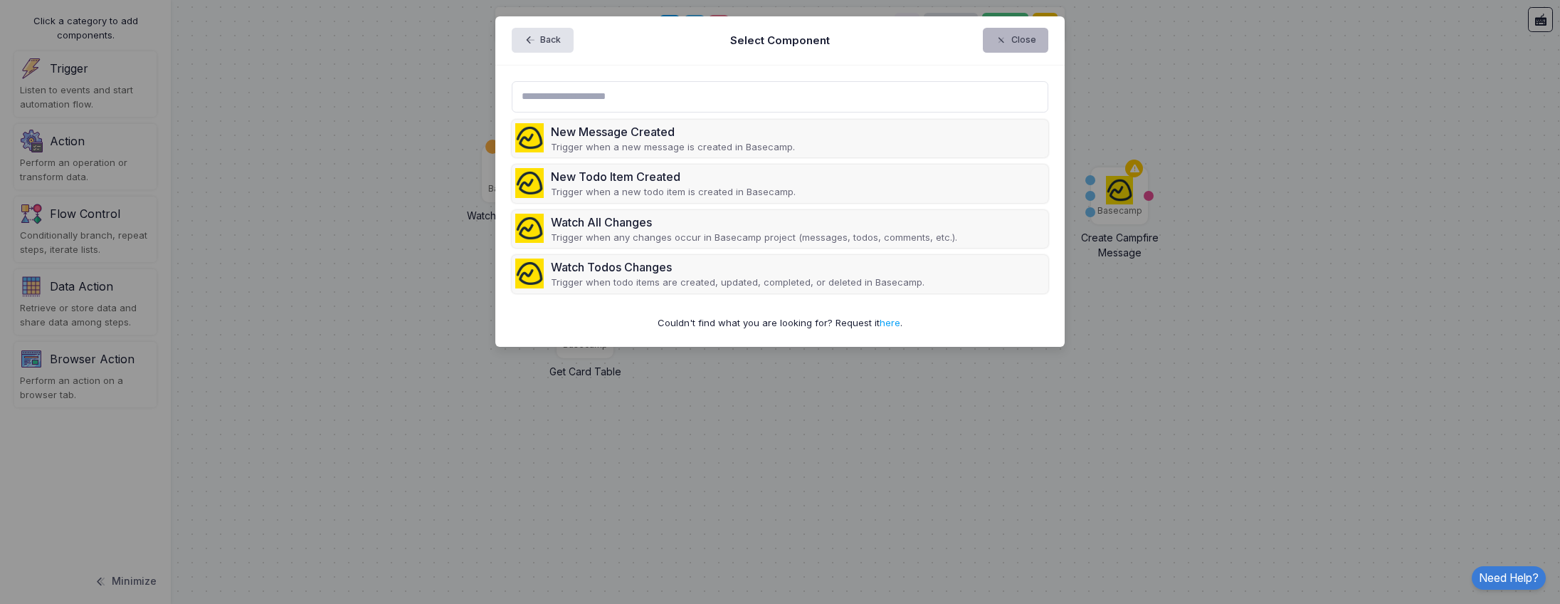
click at [1031, 34] on button "Close" at bounding box center [1016, 40] width 66 height 25
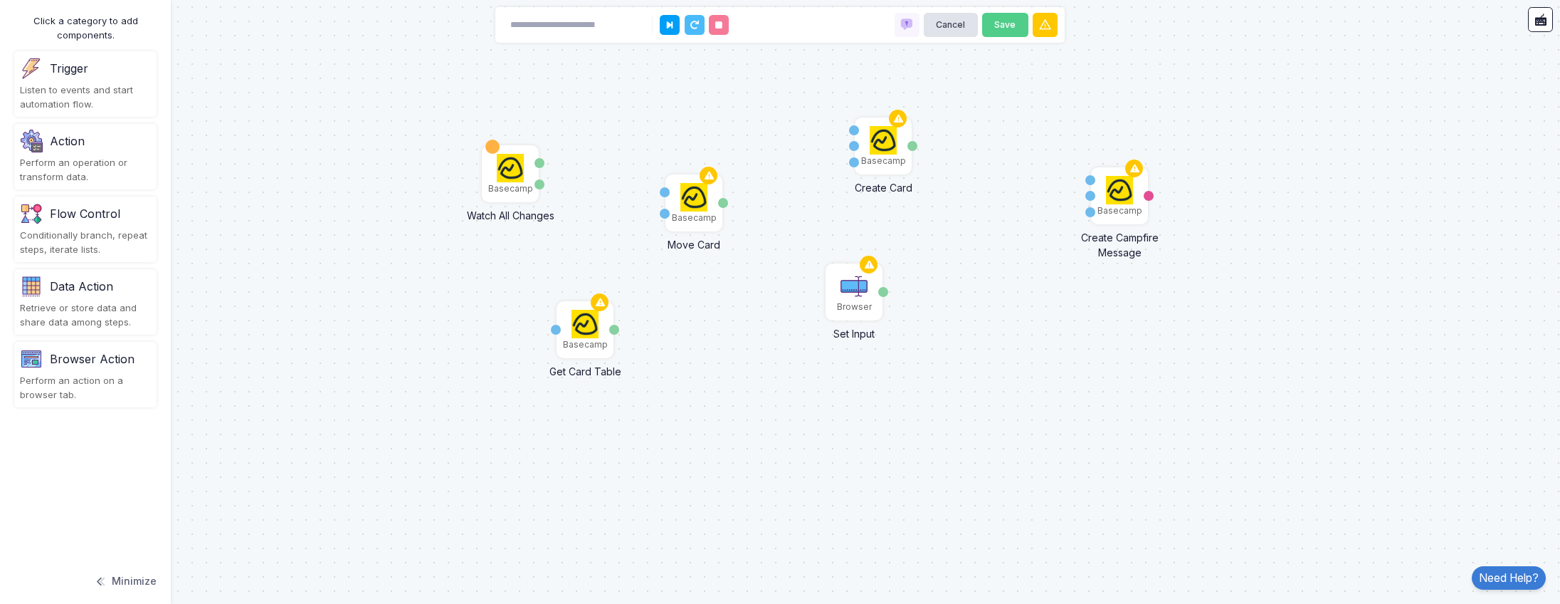
click at [81, 298] on div "Data Action Retrieve or store data and share data among steps." at bounding box center [85, 301] width 142 height 65
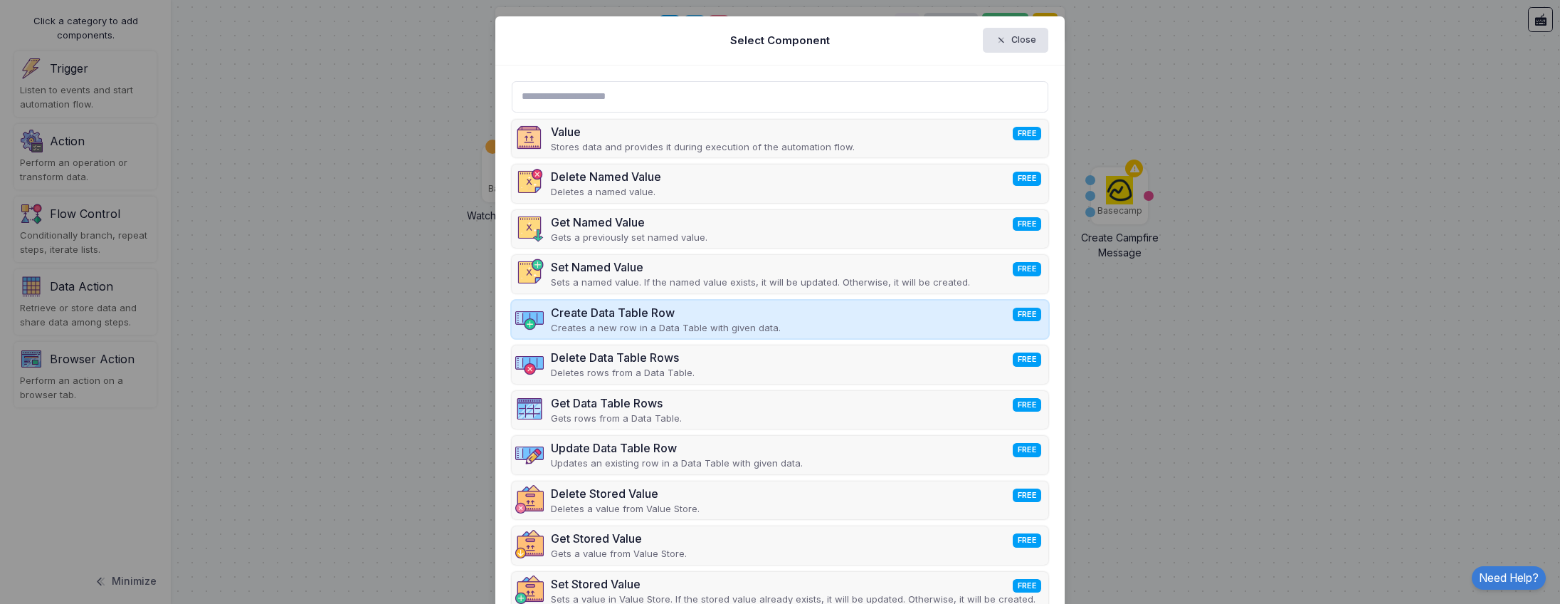
scroll to position [75, 0]
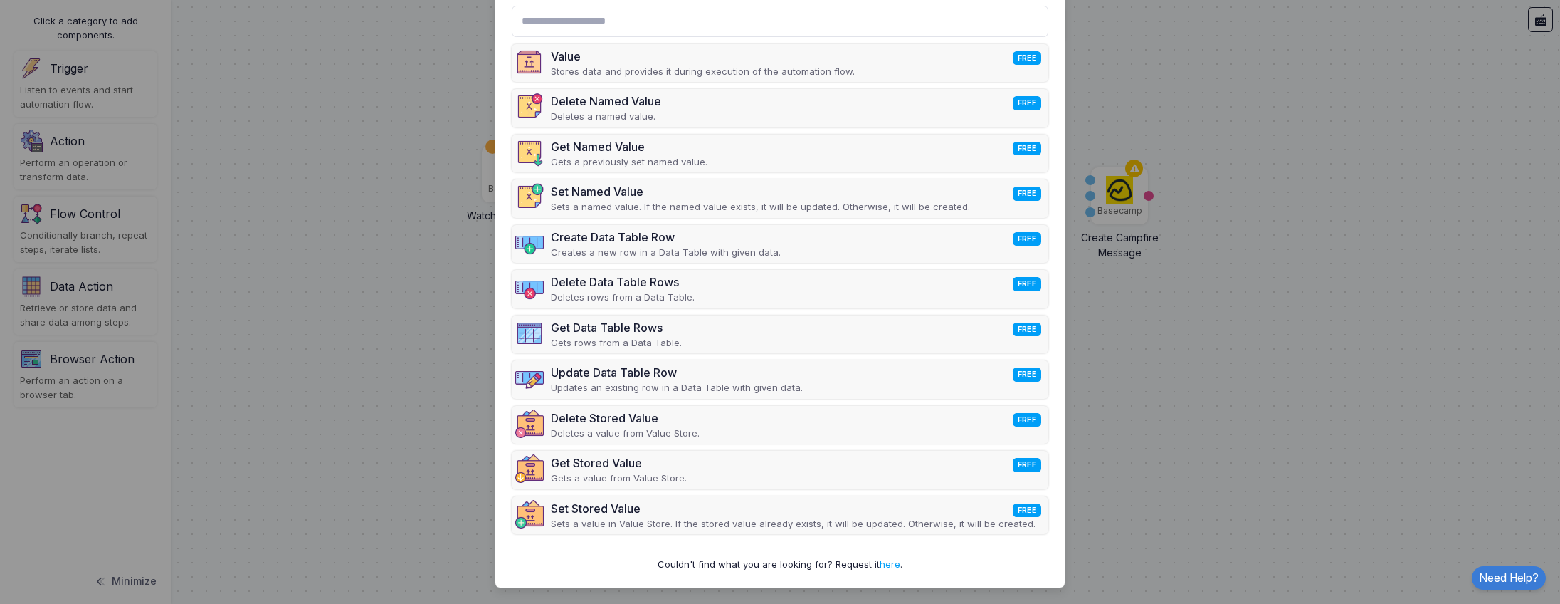
click at [386, 387] on ngb-modal-window "Select Component Close Value FREE Stores data and provides it during execution …" at bounding box center [780, 302] width 1560 height 604
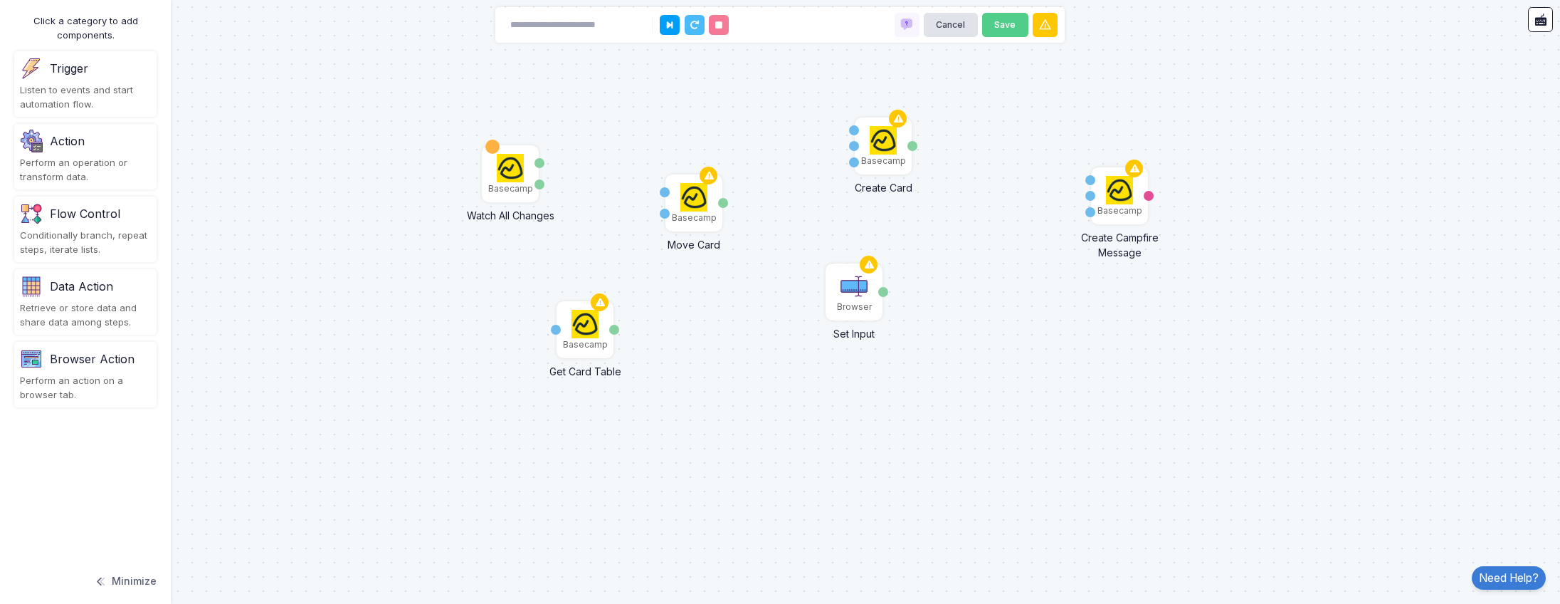
click at [85, 372] on div "Browser Action Perform an action on a browser tab." at bounding box center [85, 374] width 142 height 65
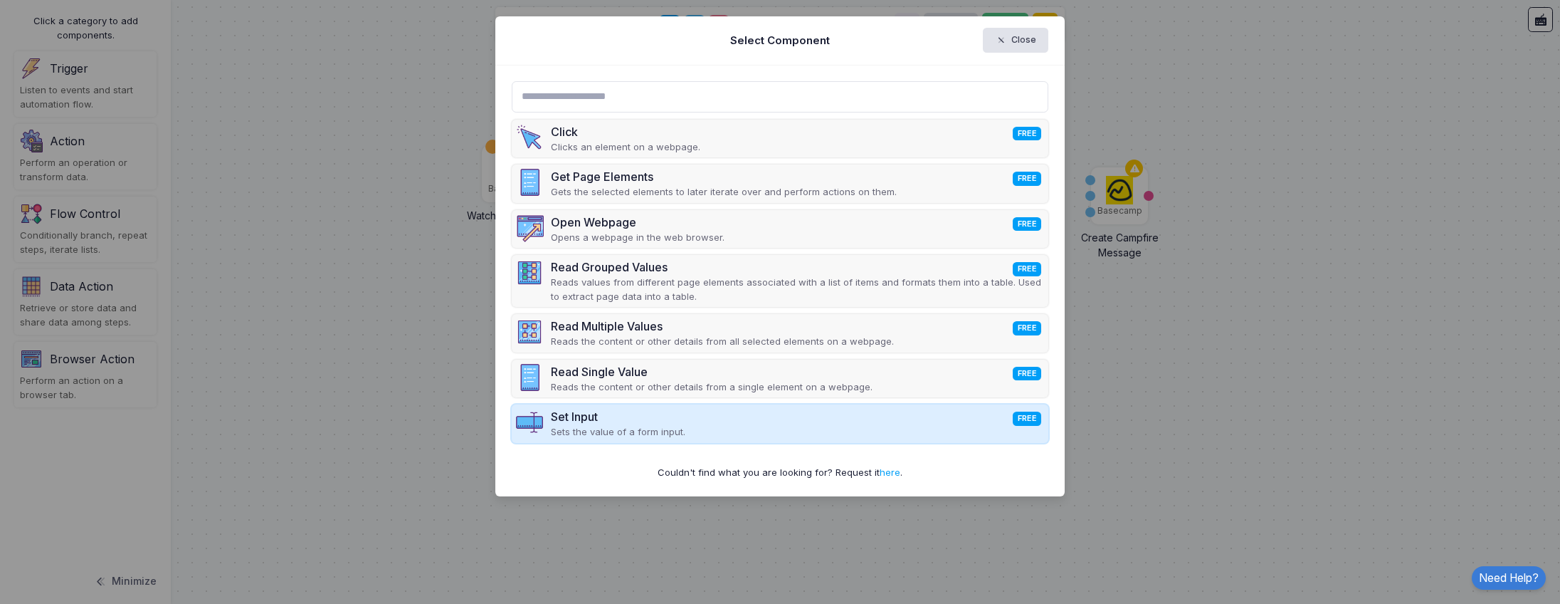
click at [743, 419] on div "Set Input FREE Sets the value of a form input." at bounding box center [780, 423] width 537 height 38
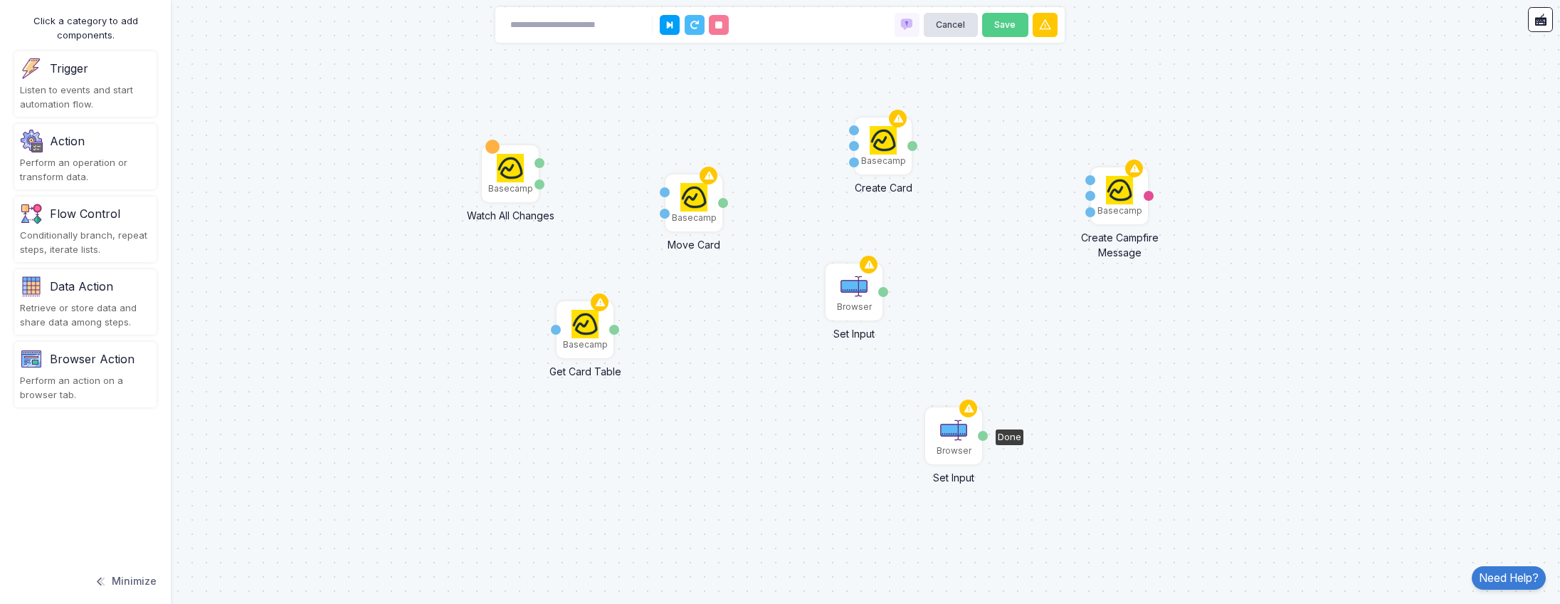
click at [954, 436] on img at bounding box center [954, 430] width 28 height 28
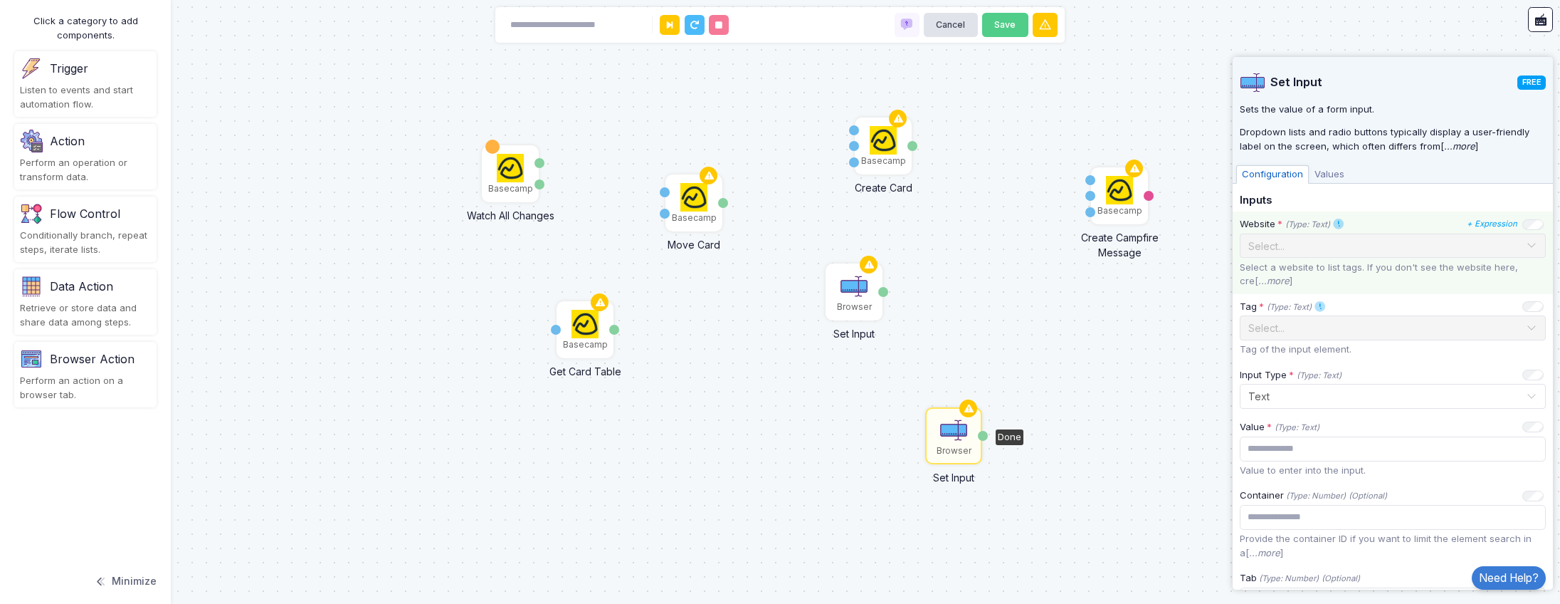
click at [1276, 283] on icon "...more" at bounding box center [1274, 280] width 31 height 11
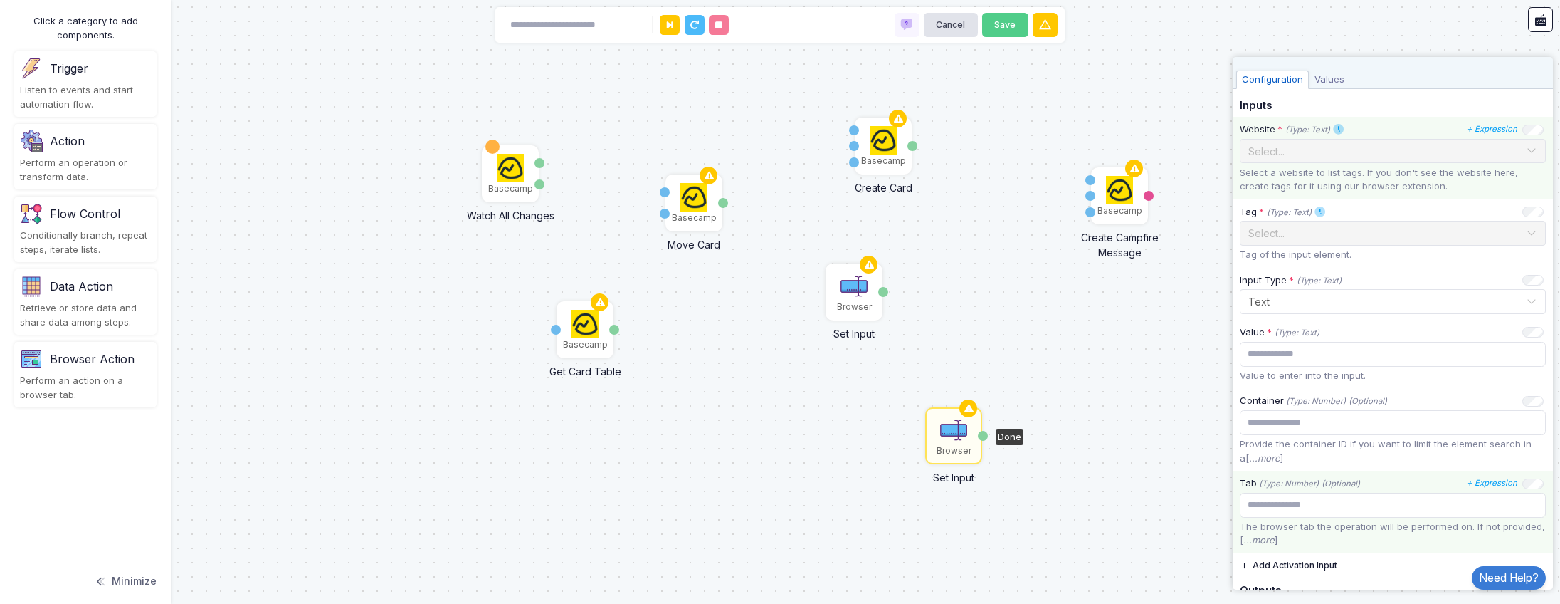
scroll to position [0, 0]
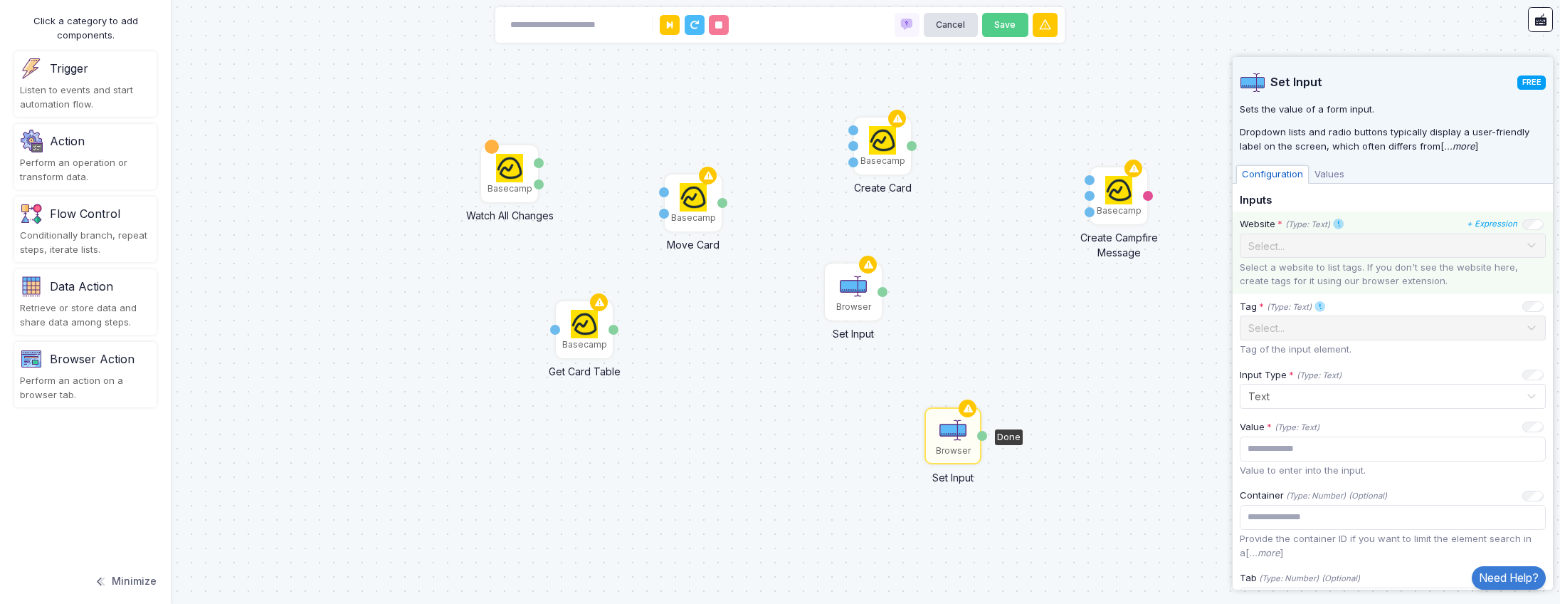
click at [1437, 22] on div "Basecamp Watch All Changes Type Item Browser Set Input Done Basecamp Get Card T…" at bounding box center [780, 302] width 1560 height 604
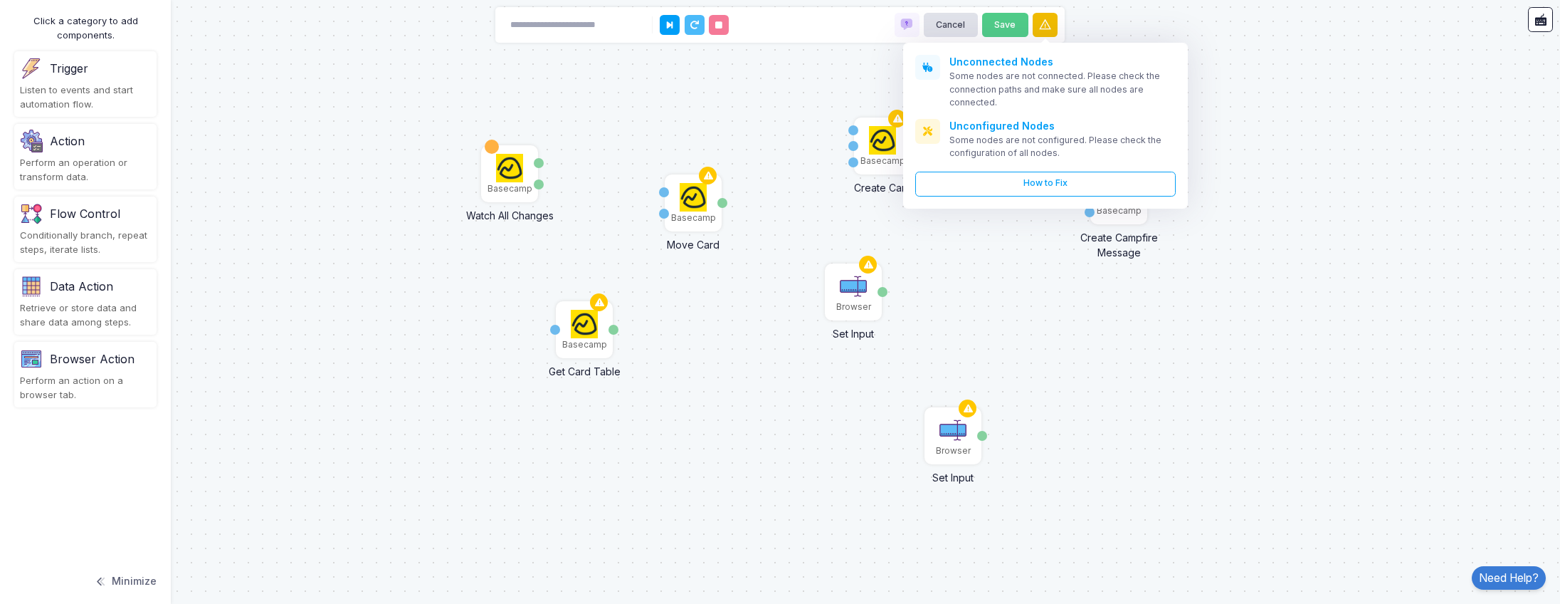
click at [1042, 23] on icon at bounding box center [1046, 25] width 14 height 14
click at [901, 21] on span at bounding box center [907, 25] width 14 height 14
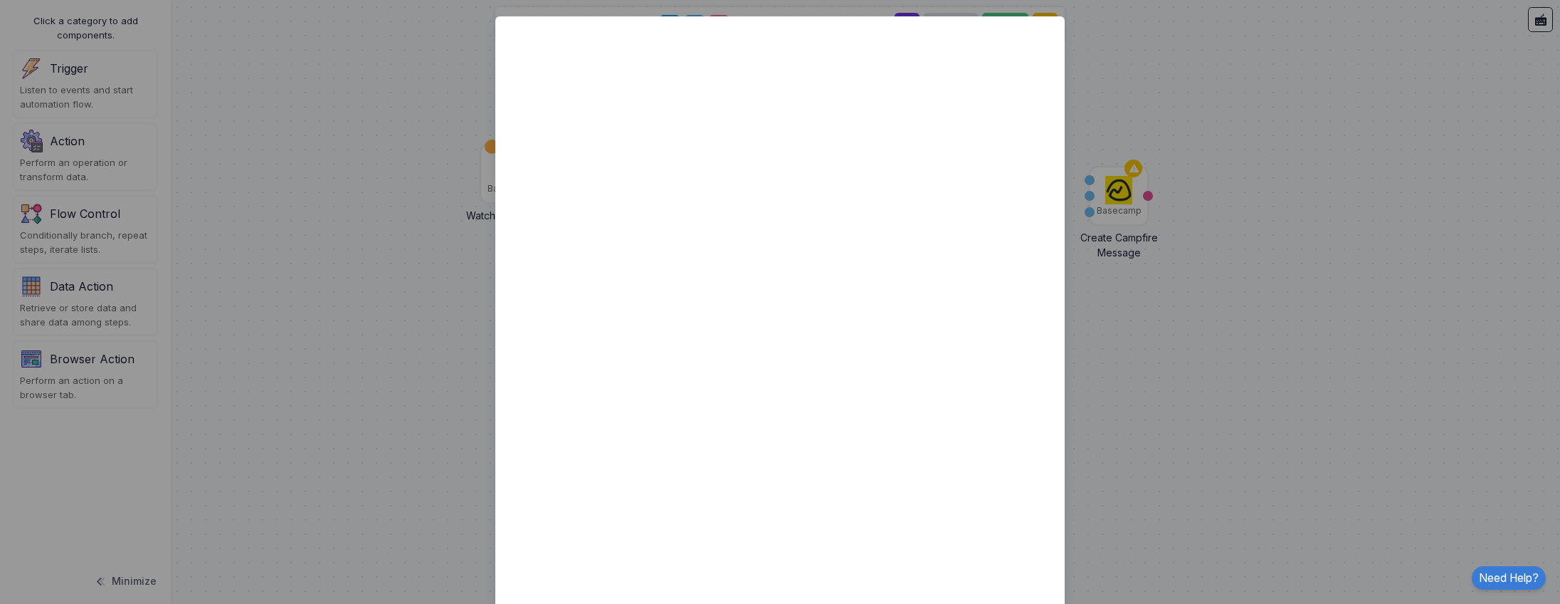
scroll to position [12, 0]
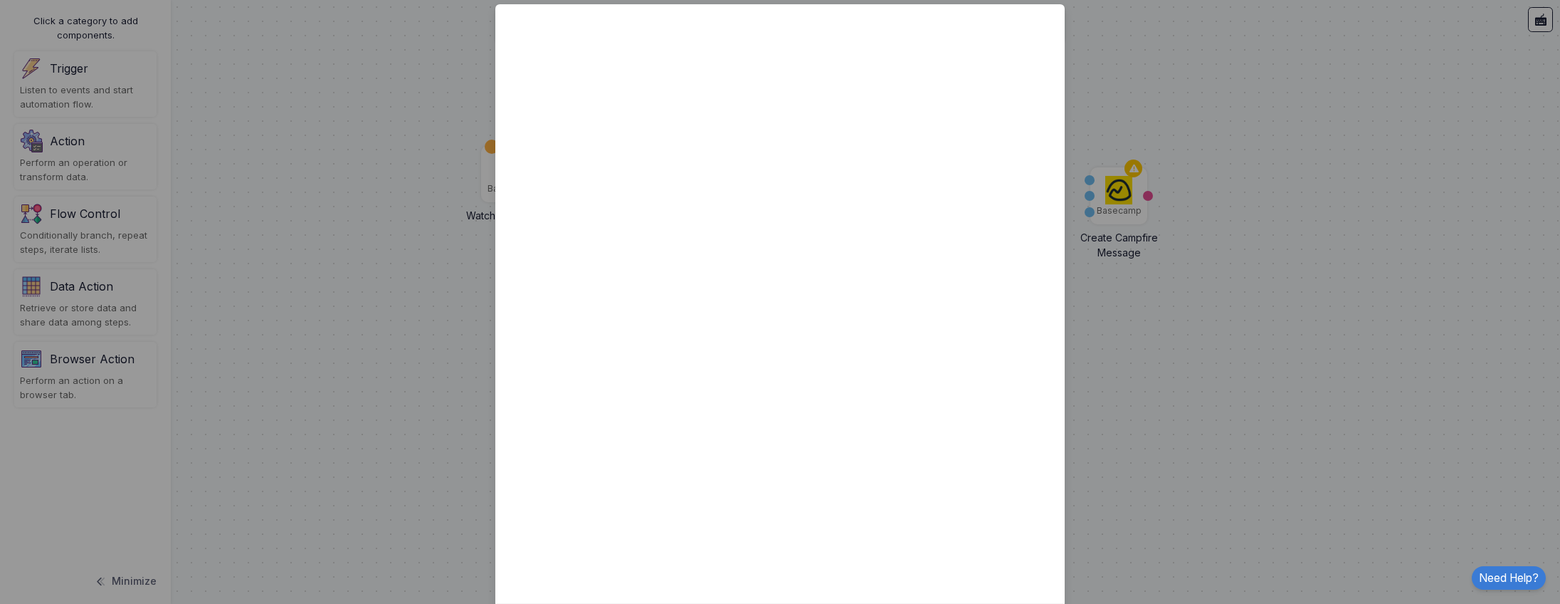
click at [1159, 117] on ngb-modal-window "Close" at bounding box center [780, 302] width 1560 height 604
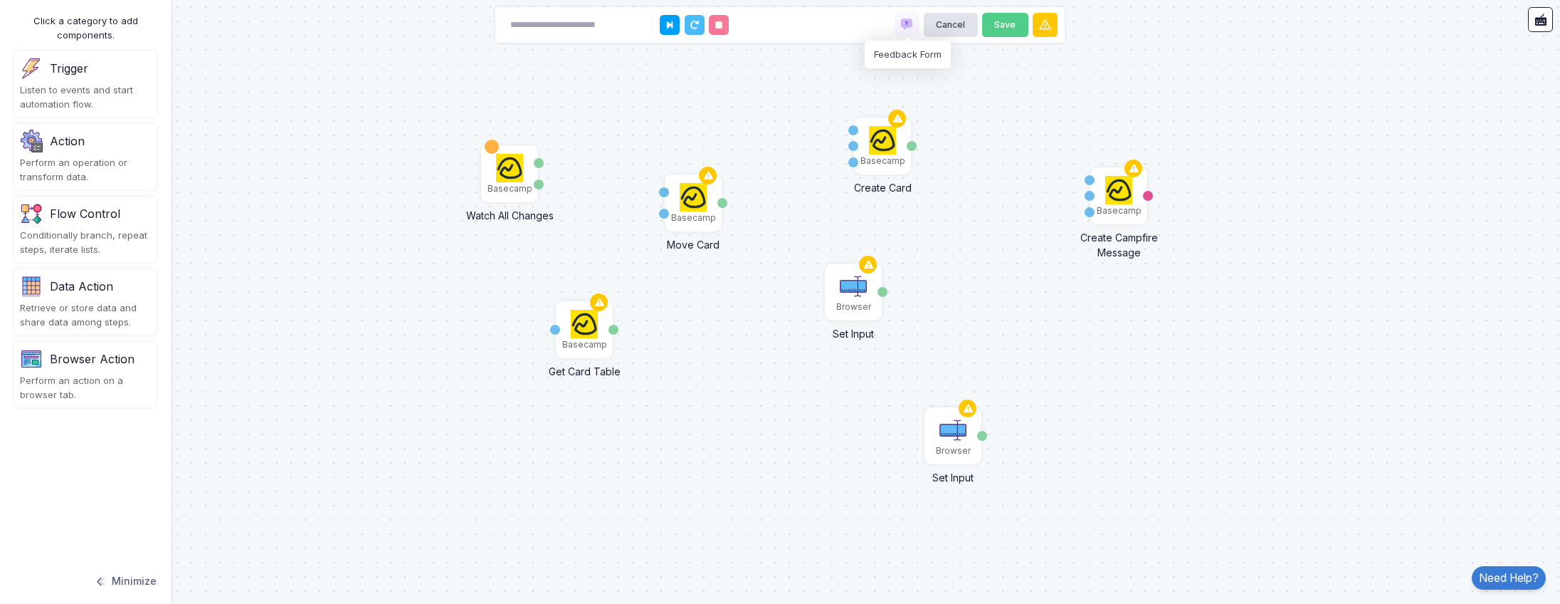
click at [74, 108] on div "Listen to events and start automation flow." at bounding box center [85, 97] width 131 height 28
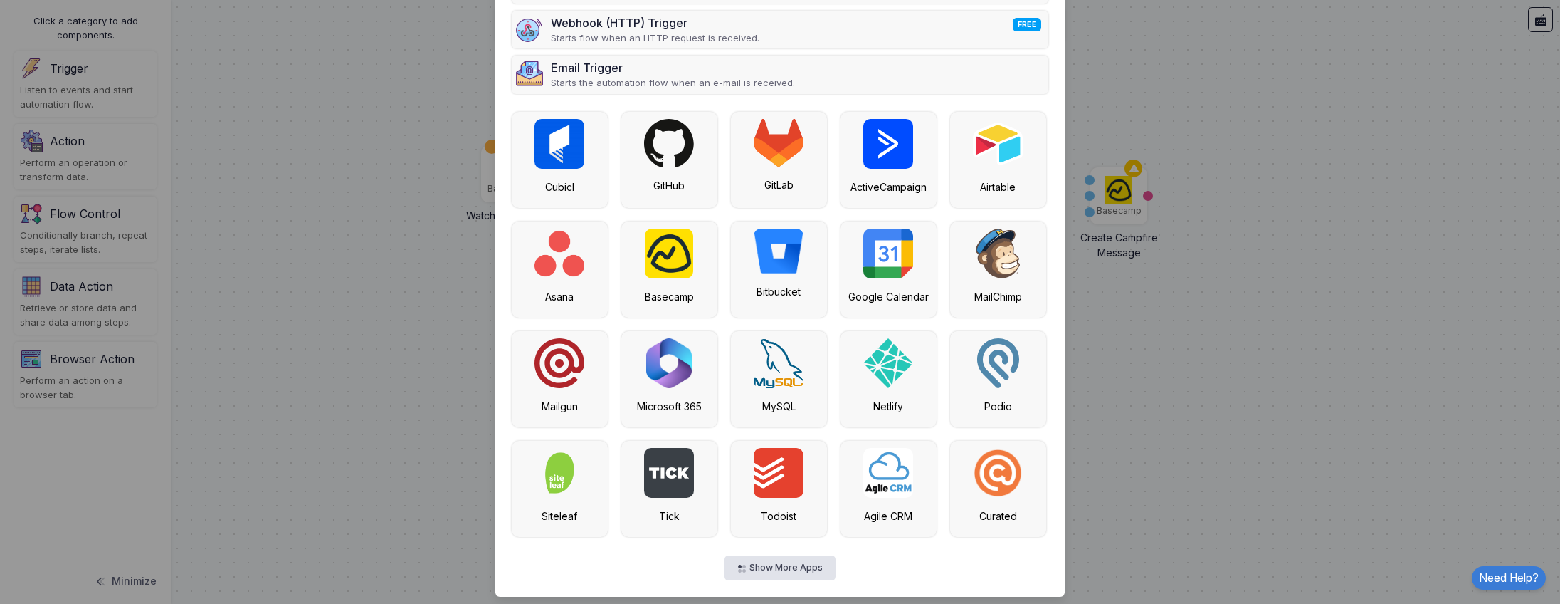
scroll to position [209, 0]
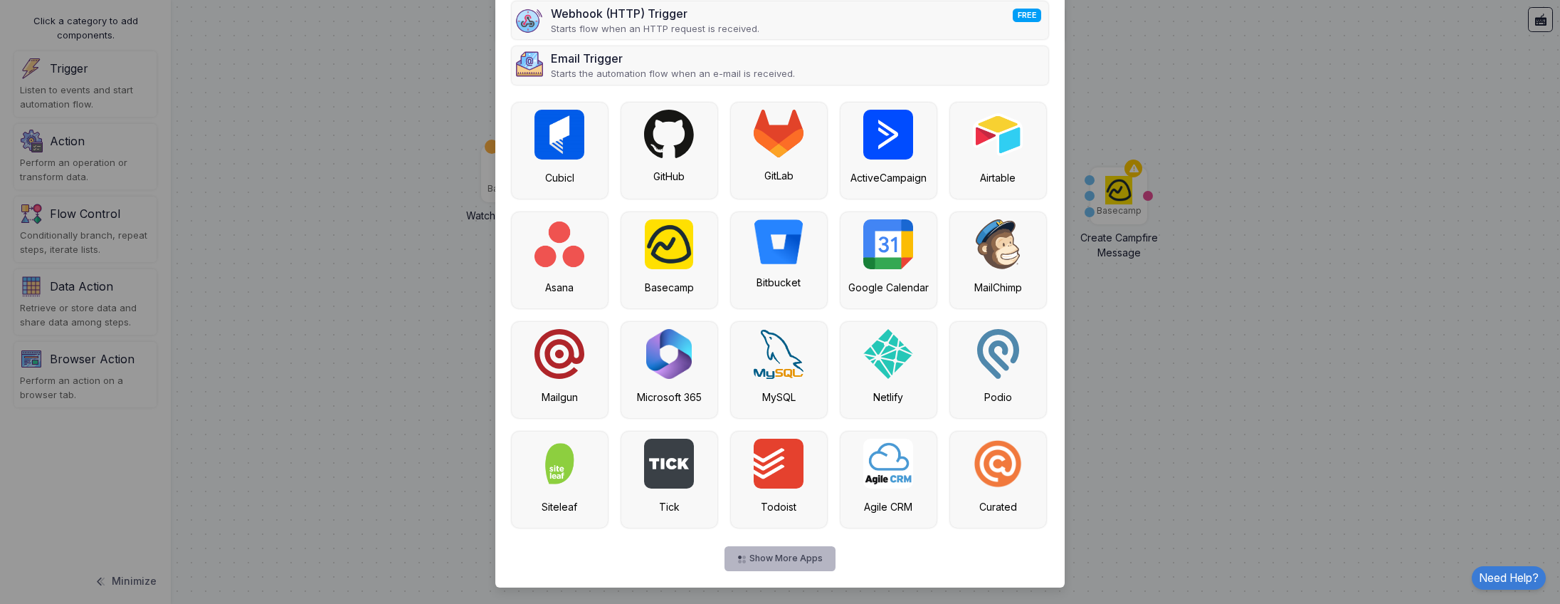
click at [785, 560] on button "Show More Apps" at bounding box center [780, 558] width 110 height 25
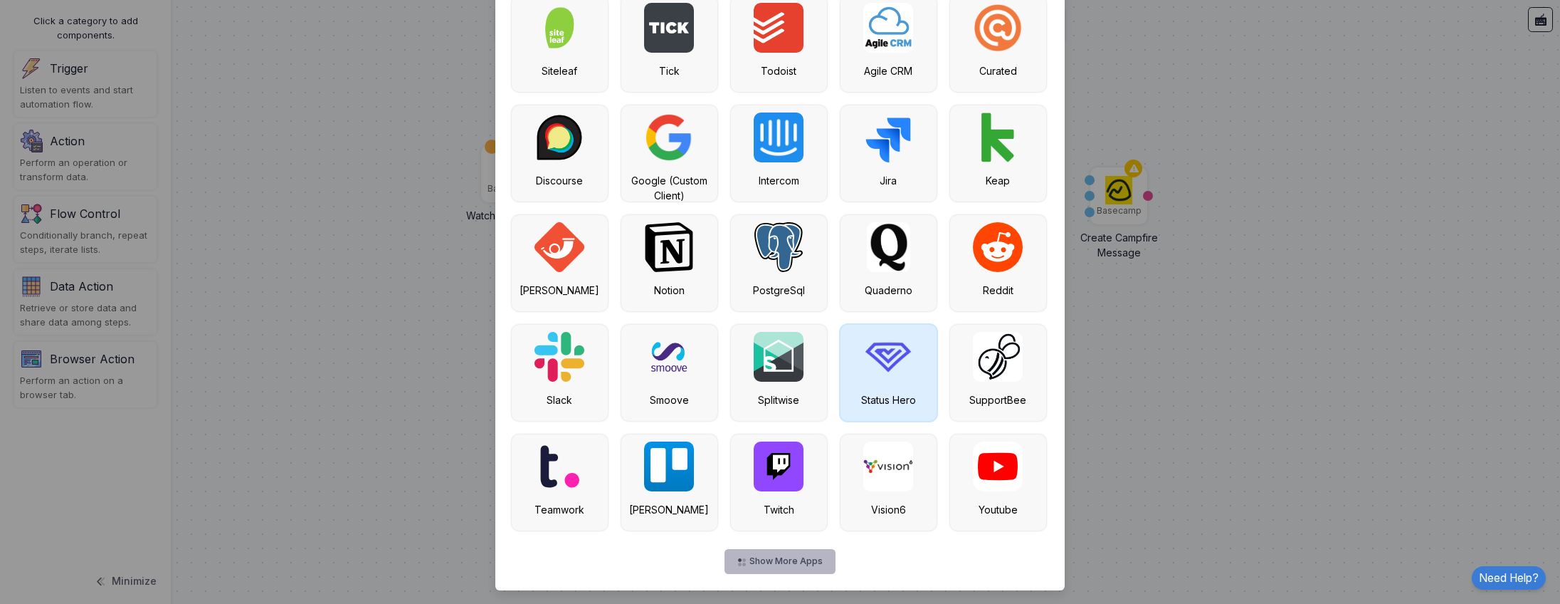
scroll to position [647, 0]
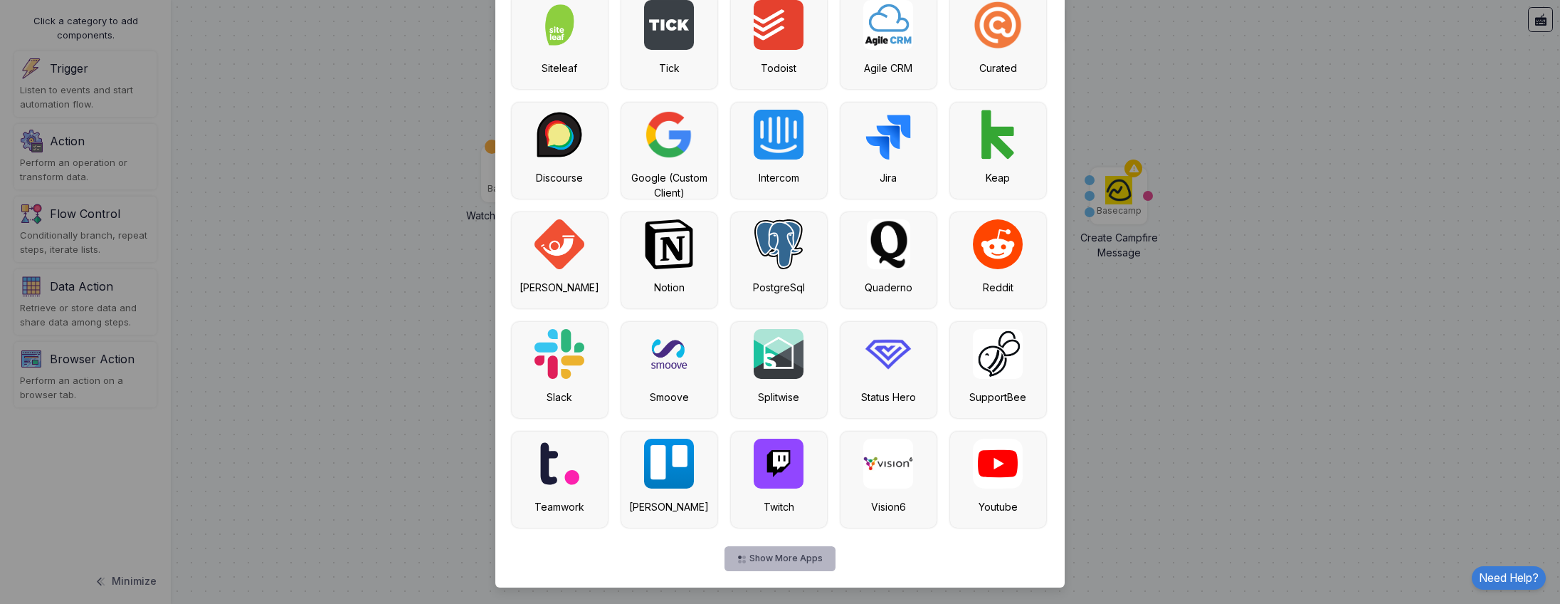
click at [762, 557] on button "Show More Apps" at bounding box center [780, 558] width 110 height 25
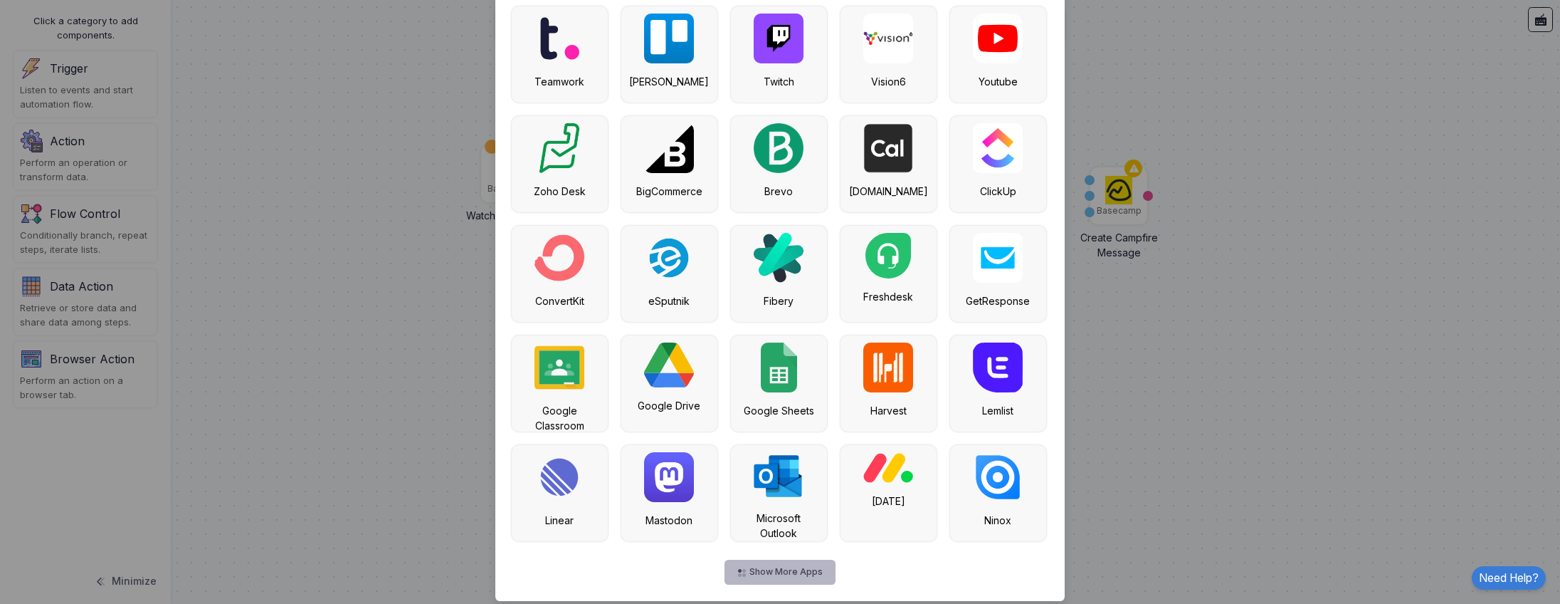
scroll to position [1086, 0]
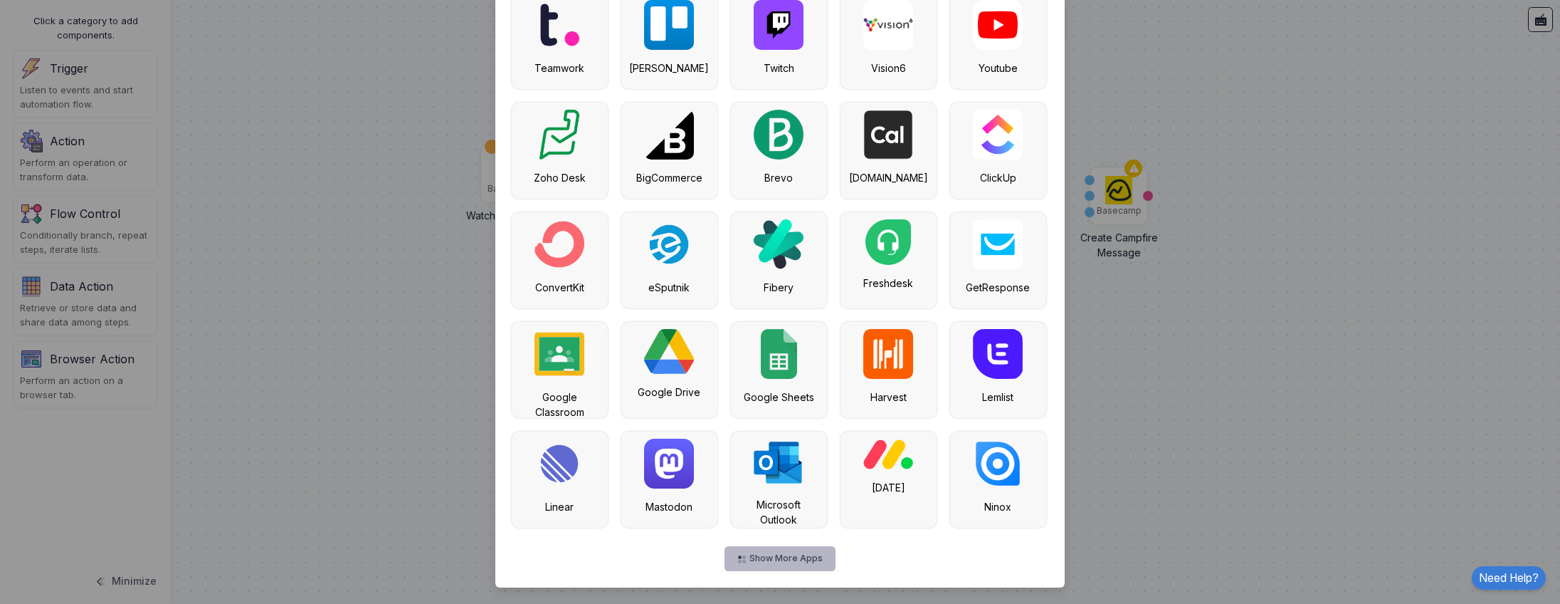
click at [782, 550] on button "Show More Apps" at bounding box center [780, 558] width 110 height 25
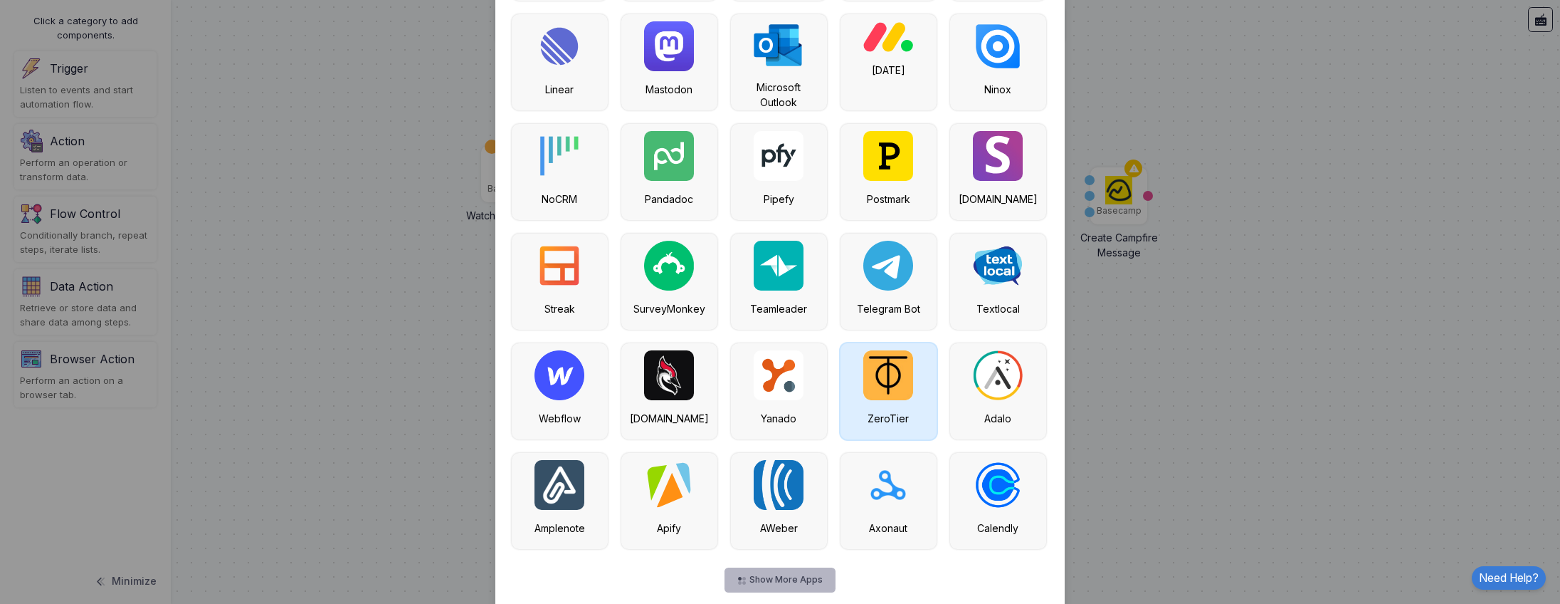
scroll to position [1524, 0]
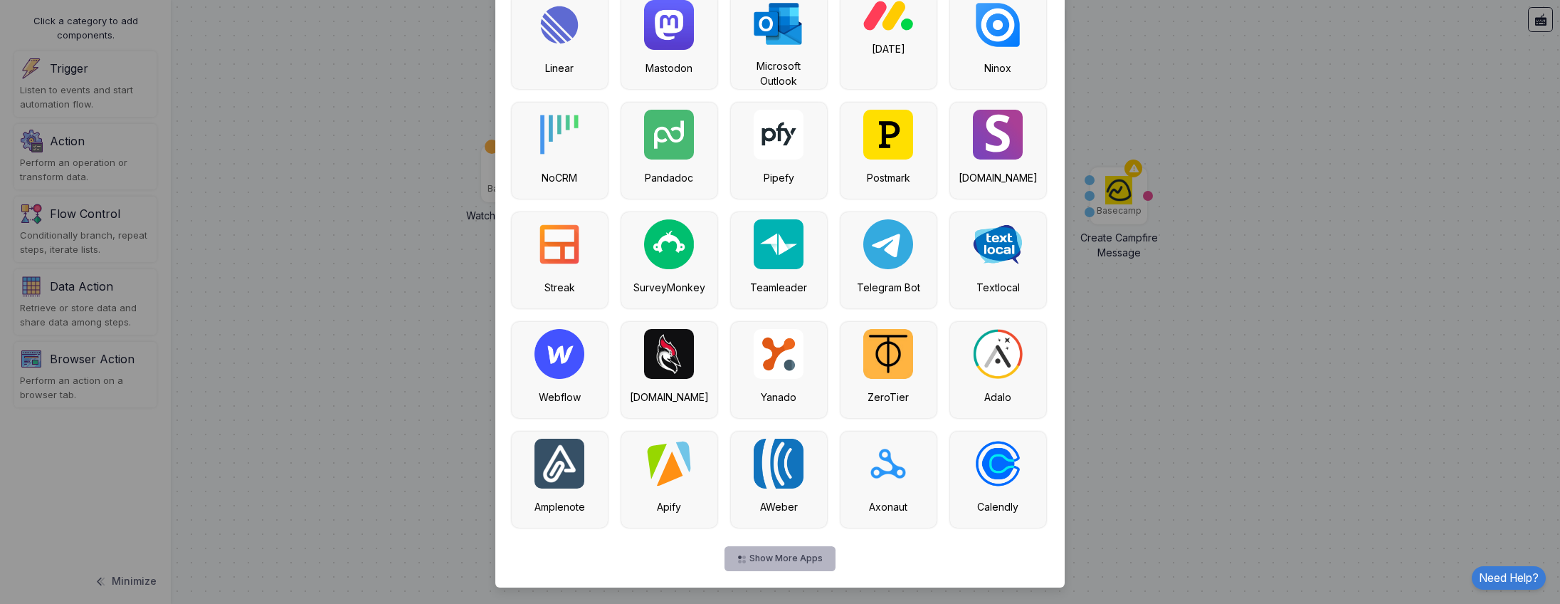
click at [799, 569] on button "Show More Apps" at bounding box center [780, 558] width 110 height 25
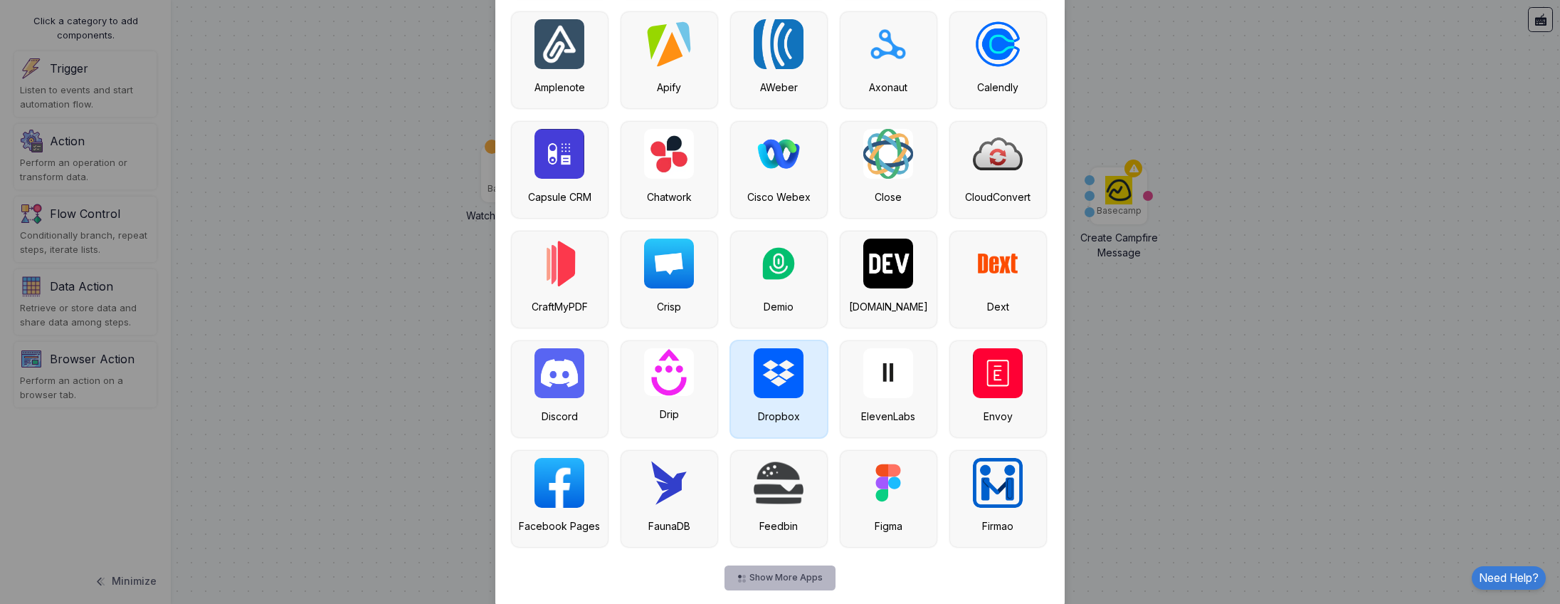
scroll to position [1963, 0]
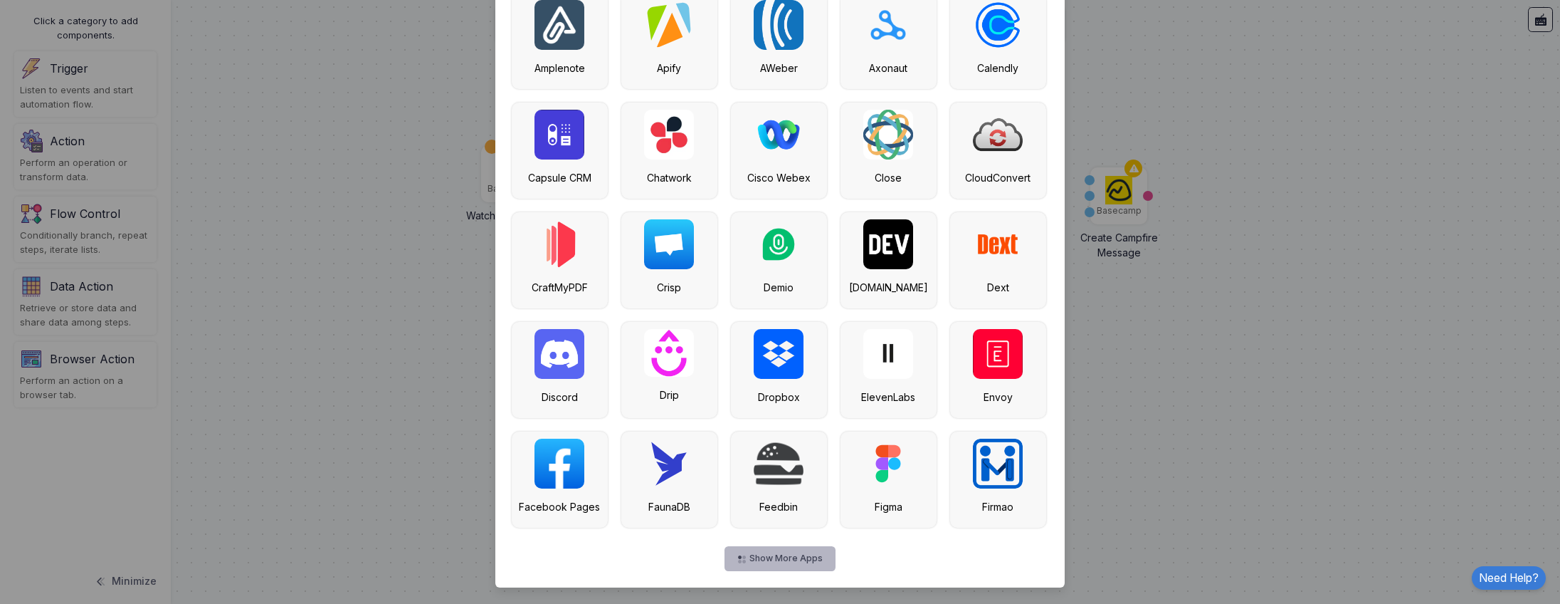
click at [812, 552] on button "Show More Apps" at bounding box center [780, 558] width 110 height 25
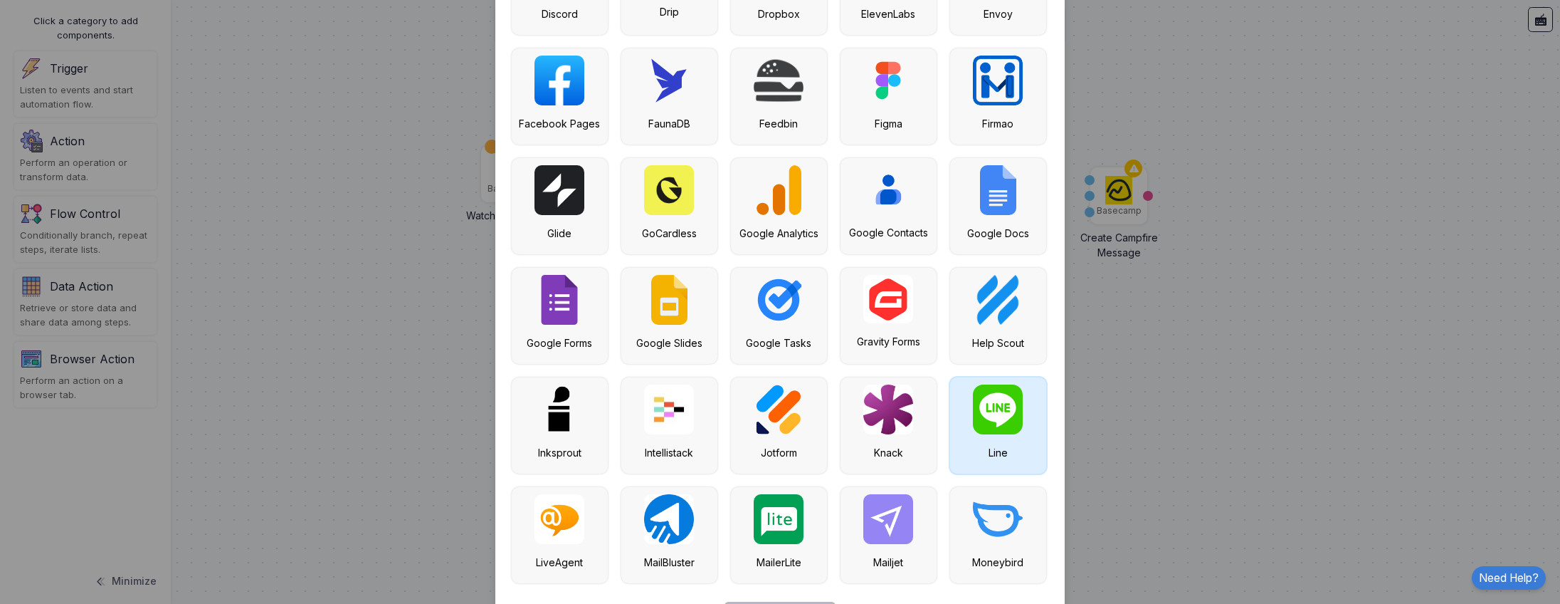
scroll to position [2358, 0]
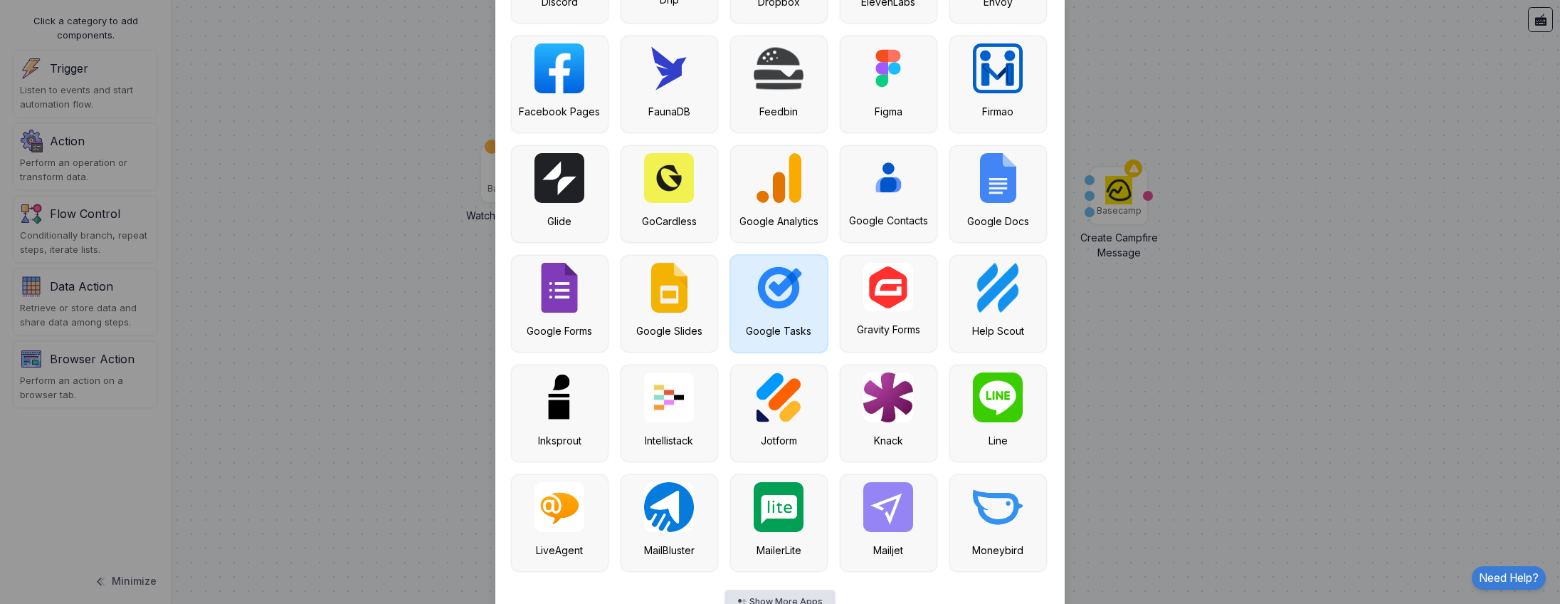
click at [799, 306] on img at bounding box center [779, 288] width 50 height 50
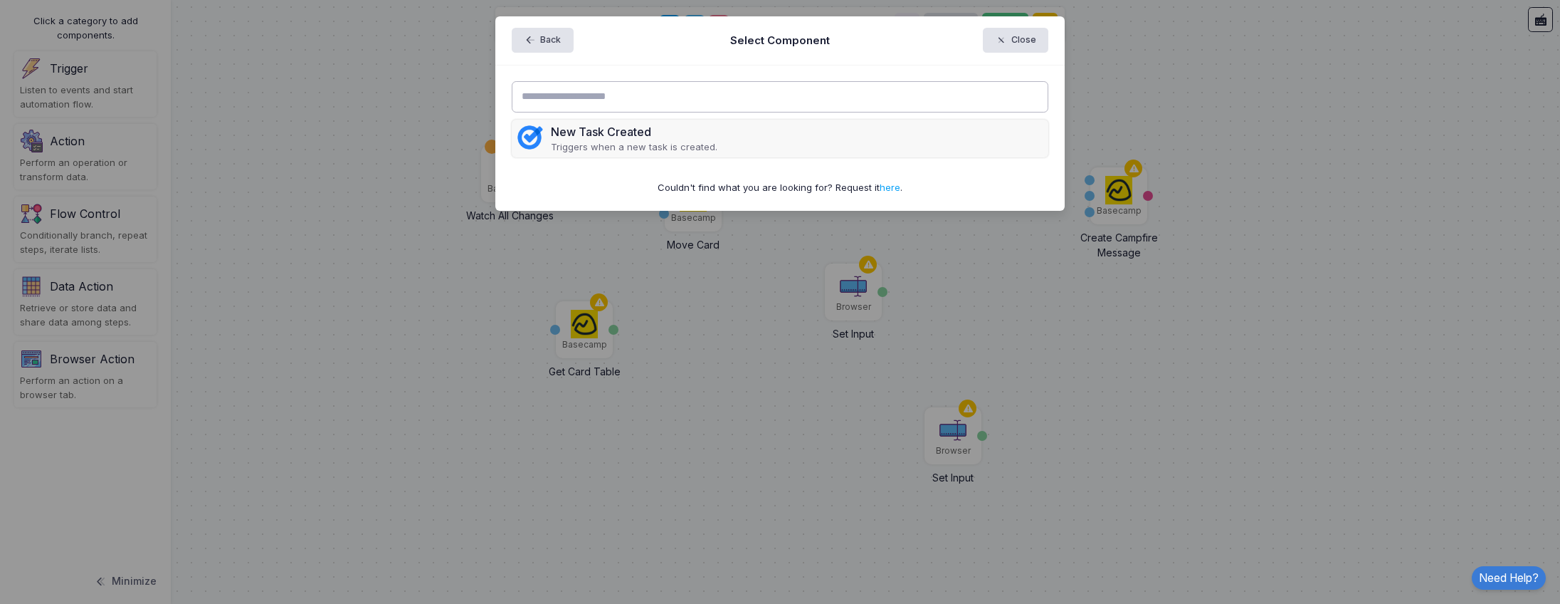
click at [700, 110] on input "text" at bounding box center [780, 96] width 537 height 31
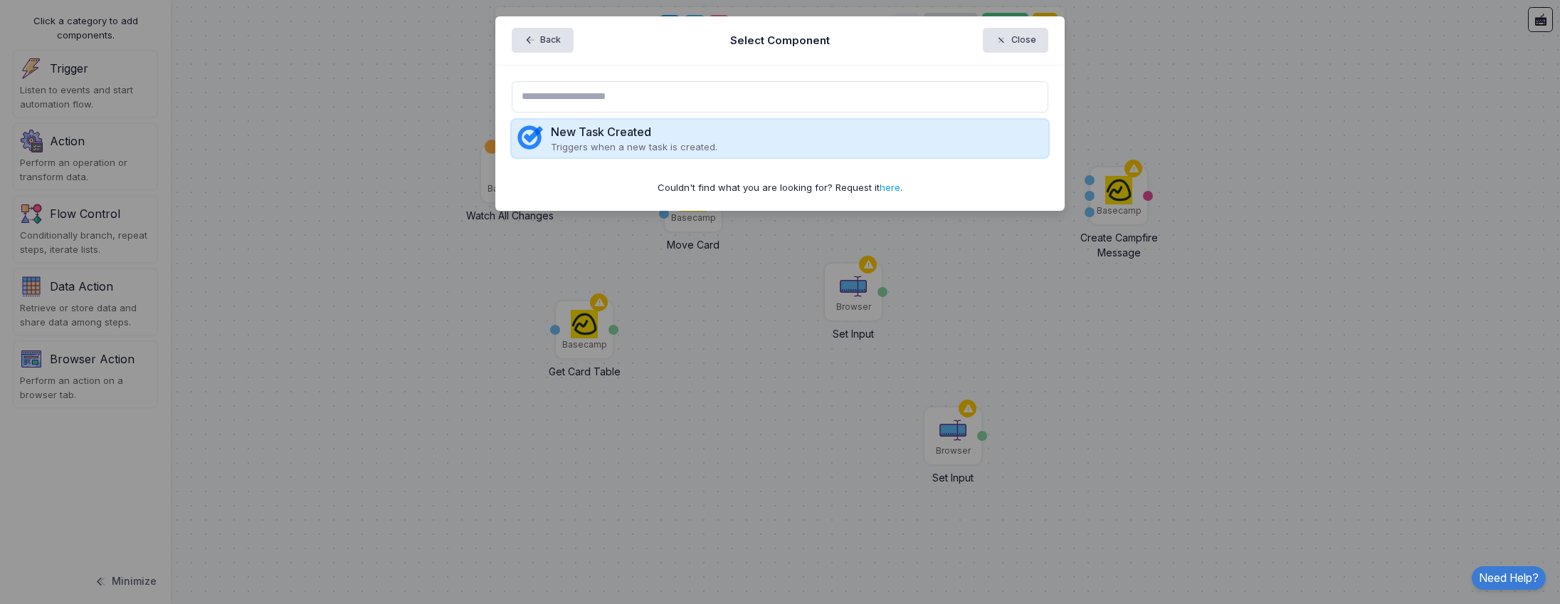
click at [681, 146] on p "Triggers when a new task is created." at bounding box center [634, 147] width 167 height 14
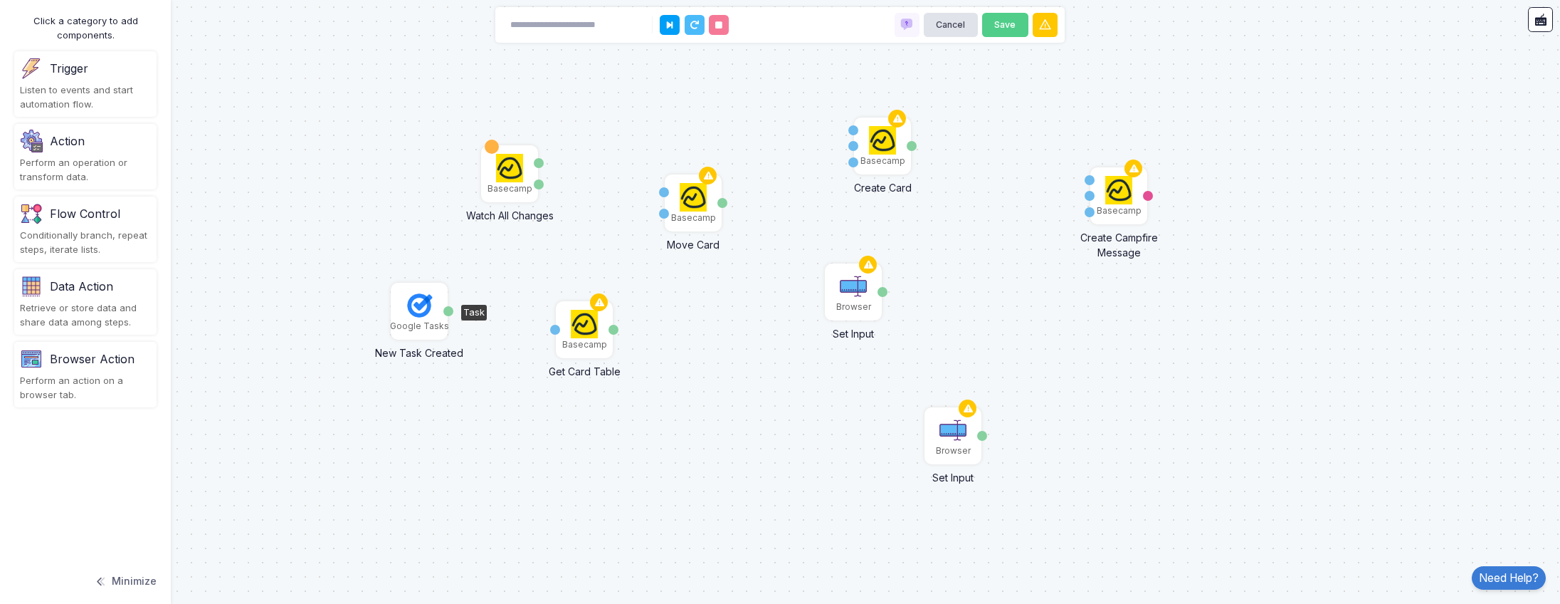
click at [406, 312] on img at bounding box center [419, 305] width 28 height 28
